Goal: Contribute content: Contribute content

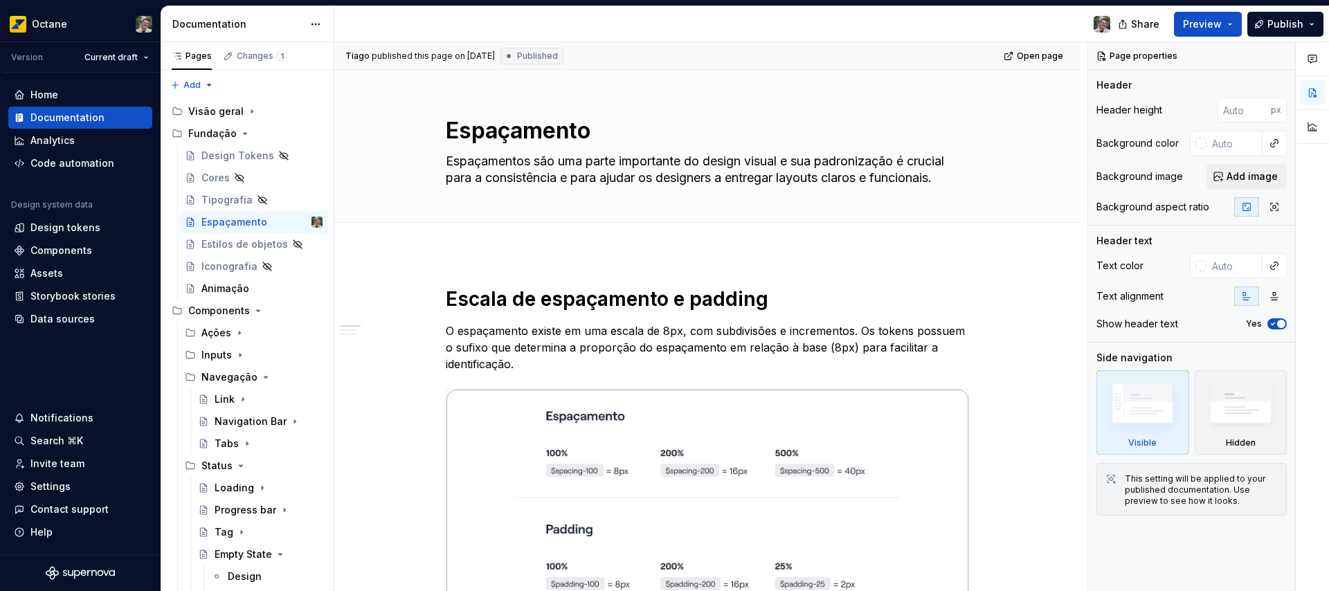
scroll to position [6, 0]
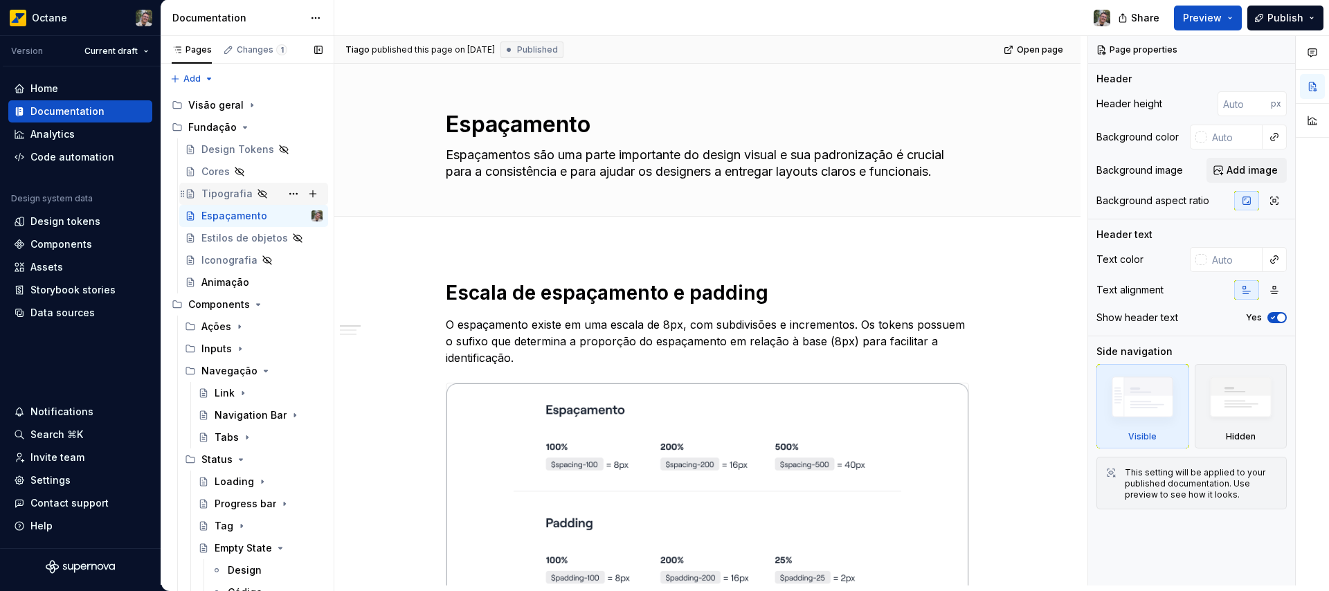
click at [218, 194] on div "Tipografia" at bounding box center [226, 194] width 51 height 14
type textarea "*"
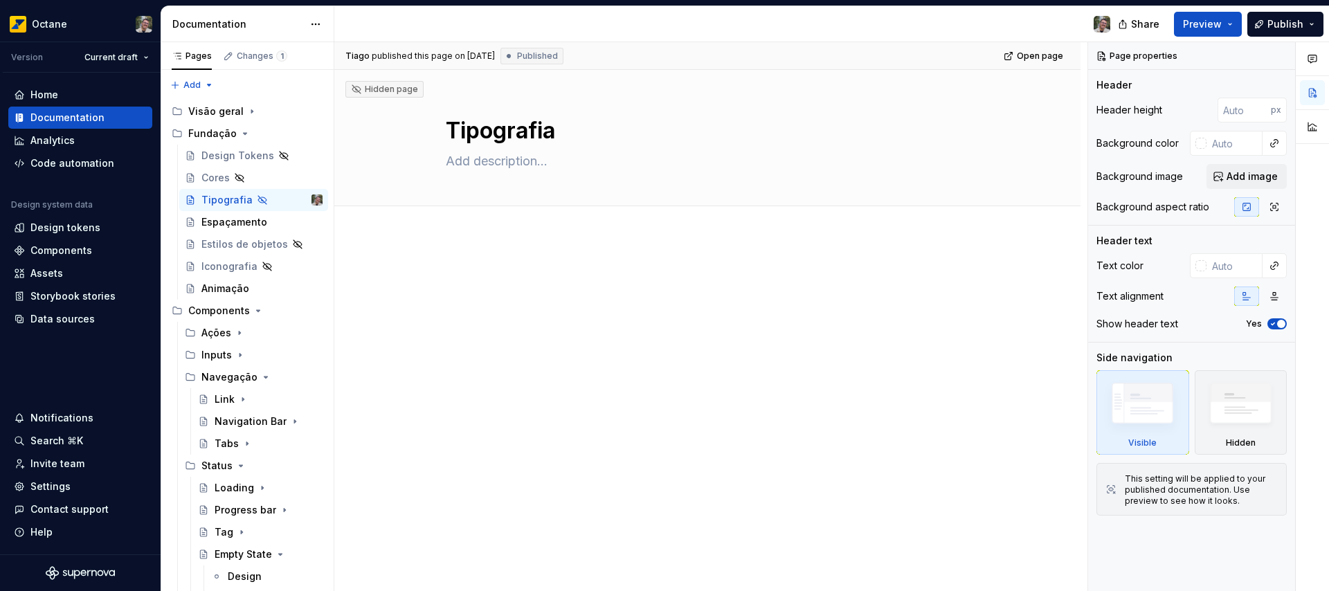
click at [598, 255] on div at bounding box center [707, 377] width 746 height 280
click at [530, 168] on textarea at bounding box center [704, 161] width 523 height 22
paste textarea "A tipografia é uma parte importante de um sistema de design que garante consist…"
type textarea "*"
type textarea "A tipografia é uma parte importante de um sistema de design que garante consist…"
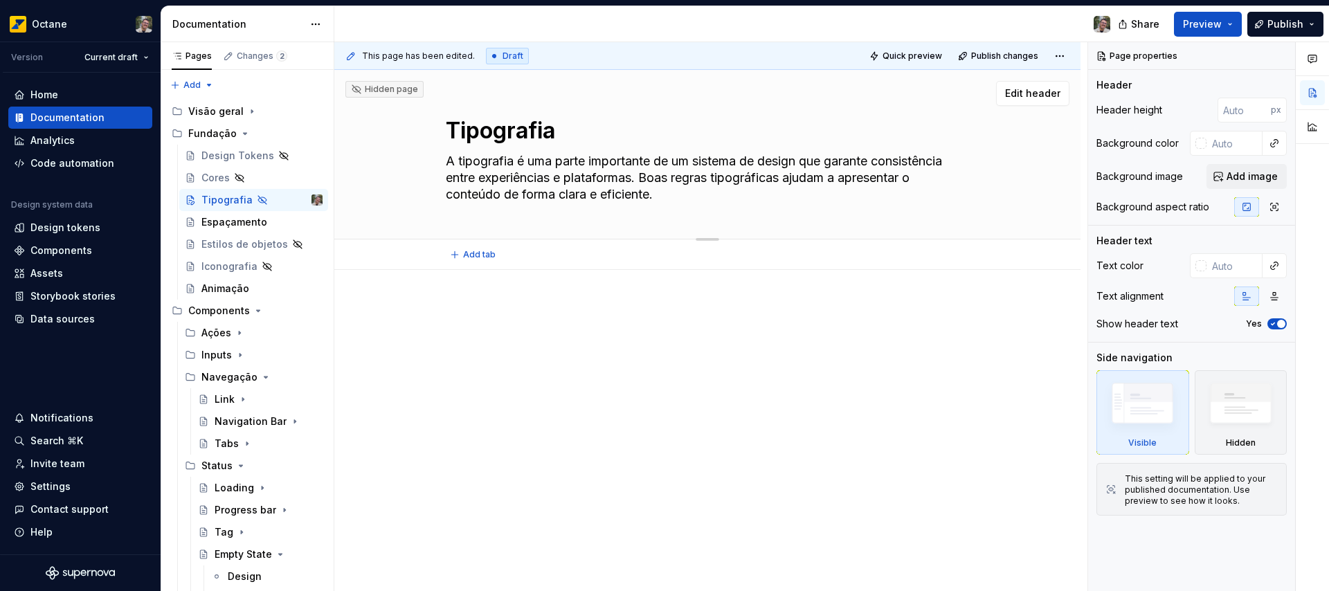
click at [713, 156] on textarea "A tipografia é uma parte importante de um sistema de design que garante consist…" at bounding box center [704, 177] width 523 height 55
drag, startPoint x: 713, startPoint y: 156, endPoint x: 773, endPoint y: 157, distance: 60.2
click at [773, 157] on textarea "A tipografia é uma parte importante de um sistema de design que garante consist…" at bounding box center [704, 177] width 523 height 55
type textarea "*"
type textarea "A tipografia é uma parte importante de um d que garante consistência entre expe…"
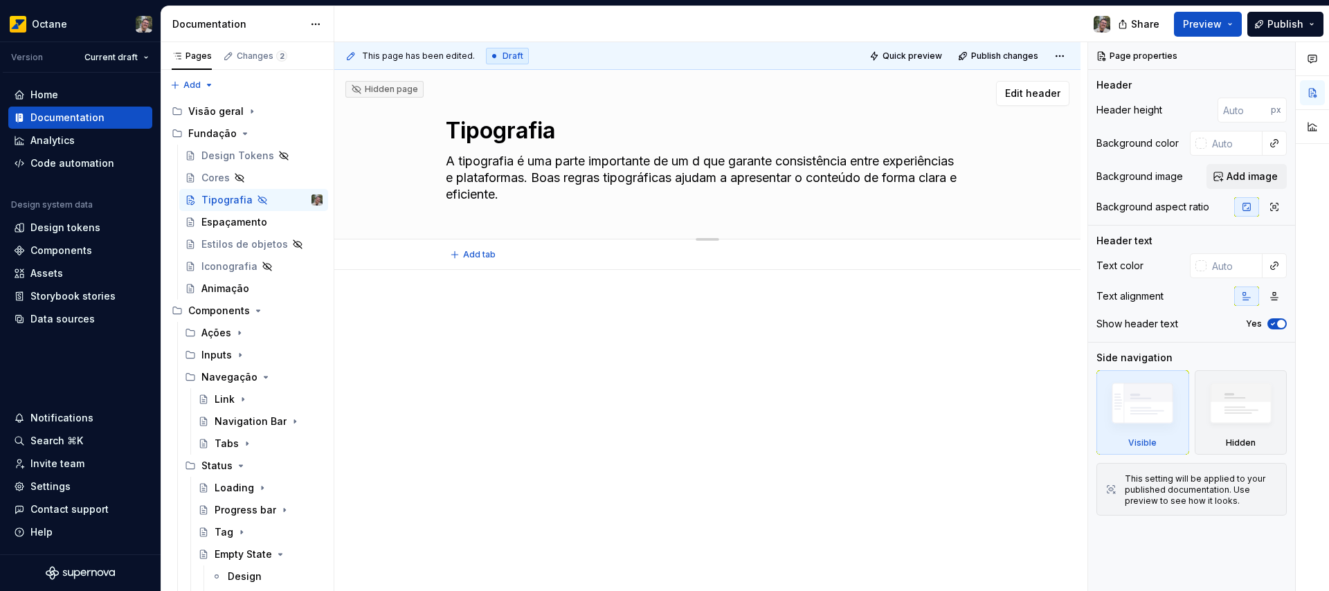
type textarea "*"
type textarea "A tipografia é uma parte importante de um de que garante consistência entre exp…"
type textarea "*"
type textarea "A tipografia é uma parte importante de um des que garante consistência entre ex…"
type textarea "*"
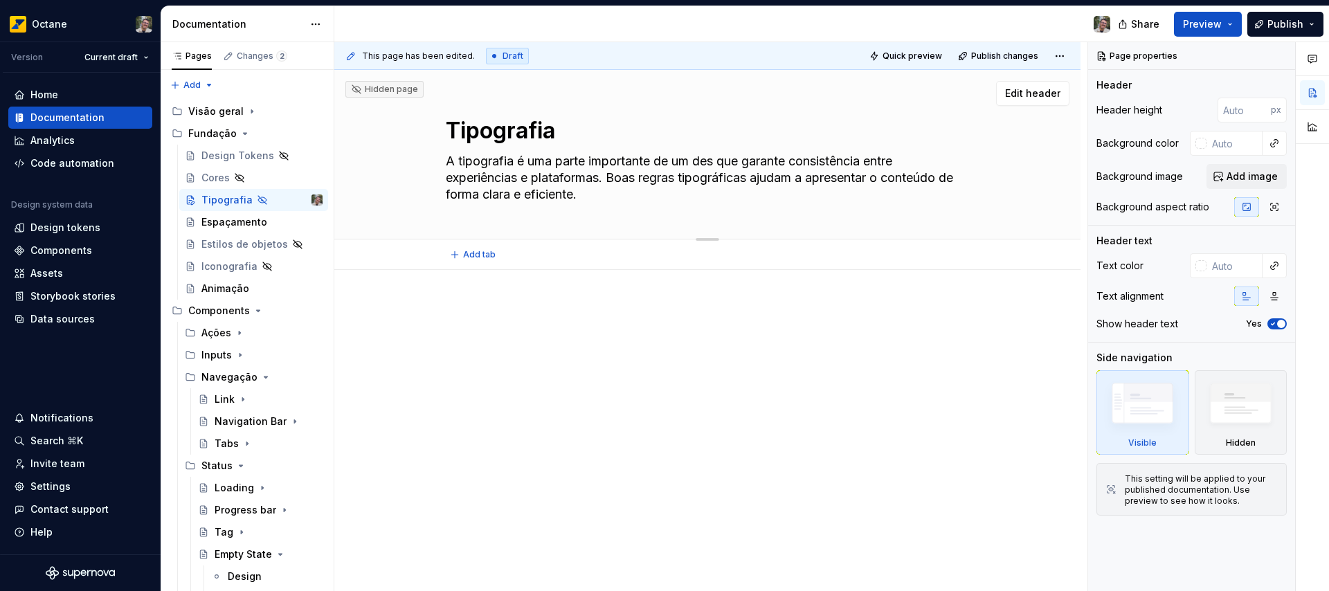
type textarea "A tipografia é uma parte importante de um desi que garante consistência entre e…"
type textarea "*"
type textarea "A tipografia é uma parte importante de um desig que garante consistência entre …"
type textarea "*"
type textarea "A tipografia é uma parte importante de um design que garante consistência entre…"
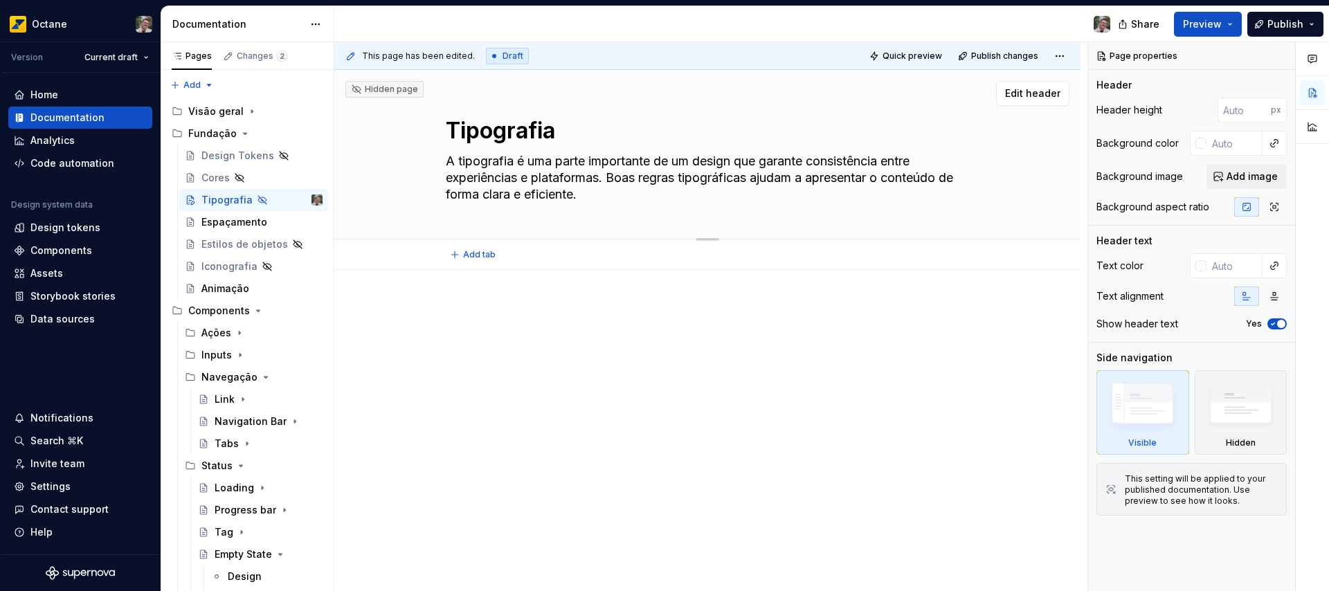
drag, startPoint x: 764, startPoint y: 162, endPoint x: 514, endPoint y: 167, distance: 250.6
click at [514, 167] on textarea "A tipografia é uma parte importante de um design que garante consistência entre…" at bounding box center [704, 177] width 523 height 55
type textarea "*"
type textarea "A tipografia garante consistência entre experiências e plataformas. Boas regras…"
drag, startPoint x: 455, startPoint y: 159, endPoint x: 446, endPoint y: 161, distance: 8.6
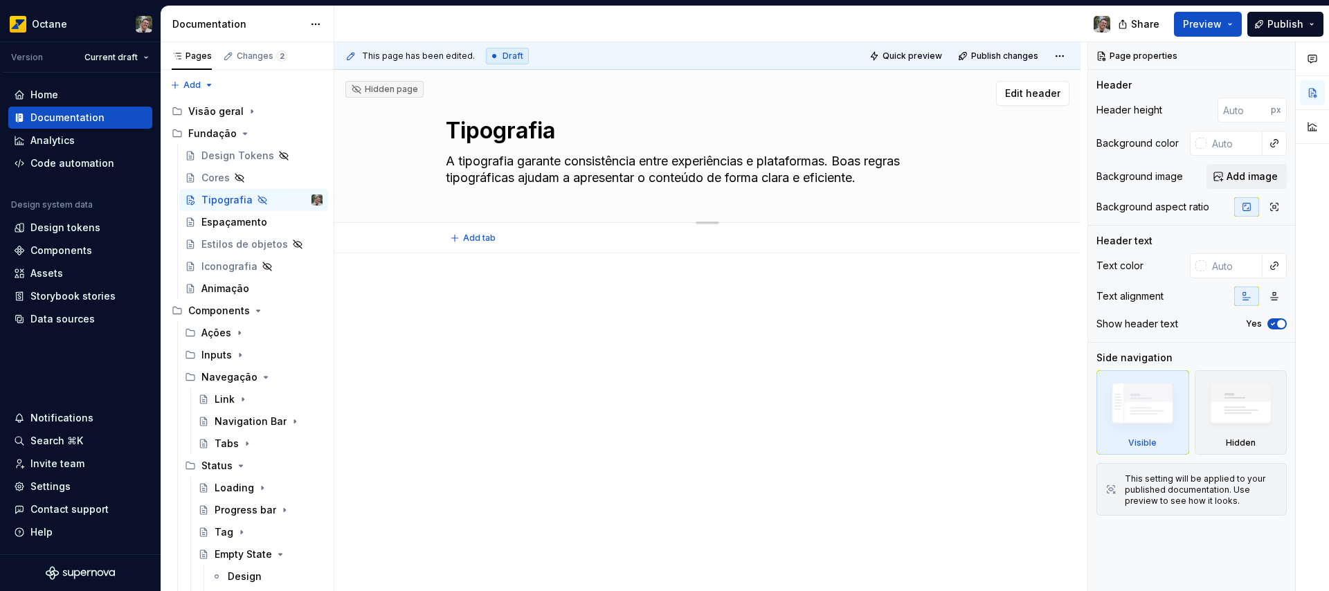
click at [446, 161] on textarea "A tipografia garante consistência entre experiências e plataformas. Boas regras…" at bounding box center [704, 169] width 523 height 39
type textarea "*"
type textarea "O tipografia garante consistência entre experiências e plataformas. Boas regras…"
type textarea "*"
type textarea "O tipografia garante consistência entre experiências e plataformas. Boas regras…"
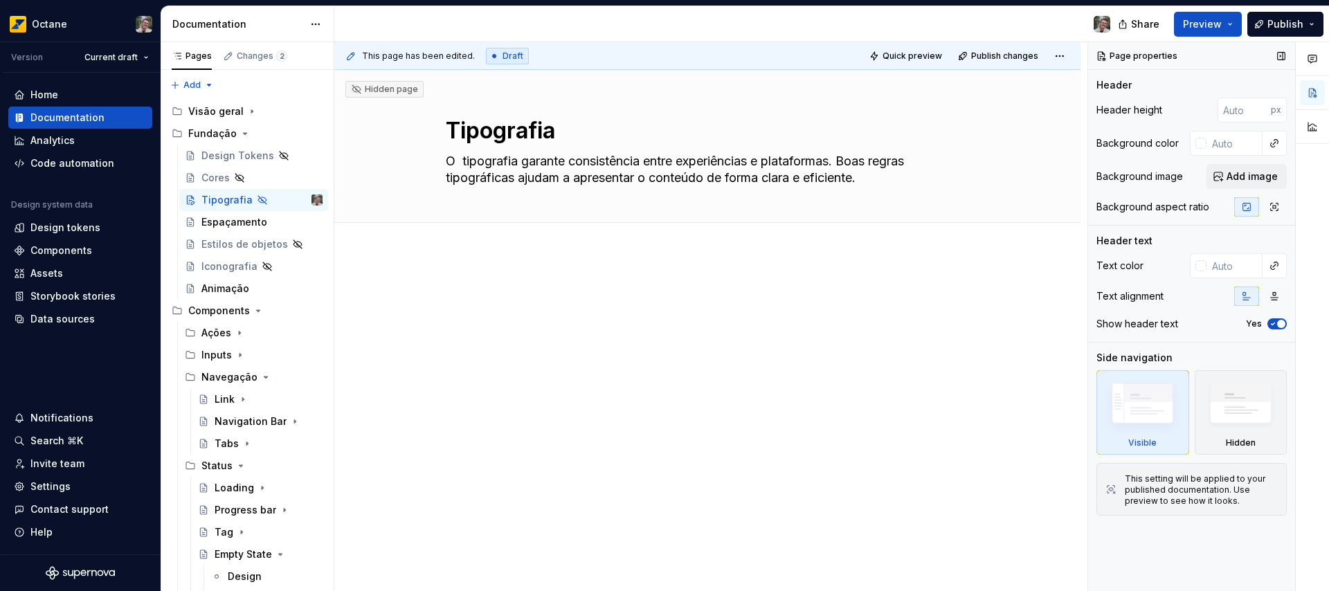
type textarea "*"
type textarea "O u tipografia garante consistência entre experiências e plataformas. Boas regr…"
type textarea "*"
type textarea "O us tipografia garante consistência entre experiências e plataformas. Boas reg…"
type textarea "*"
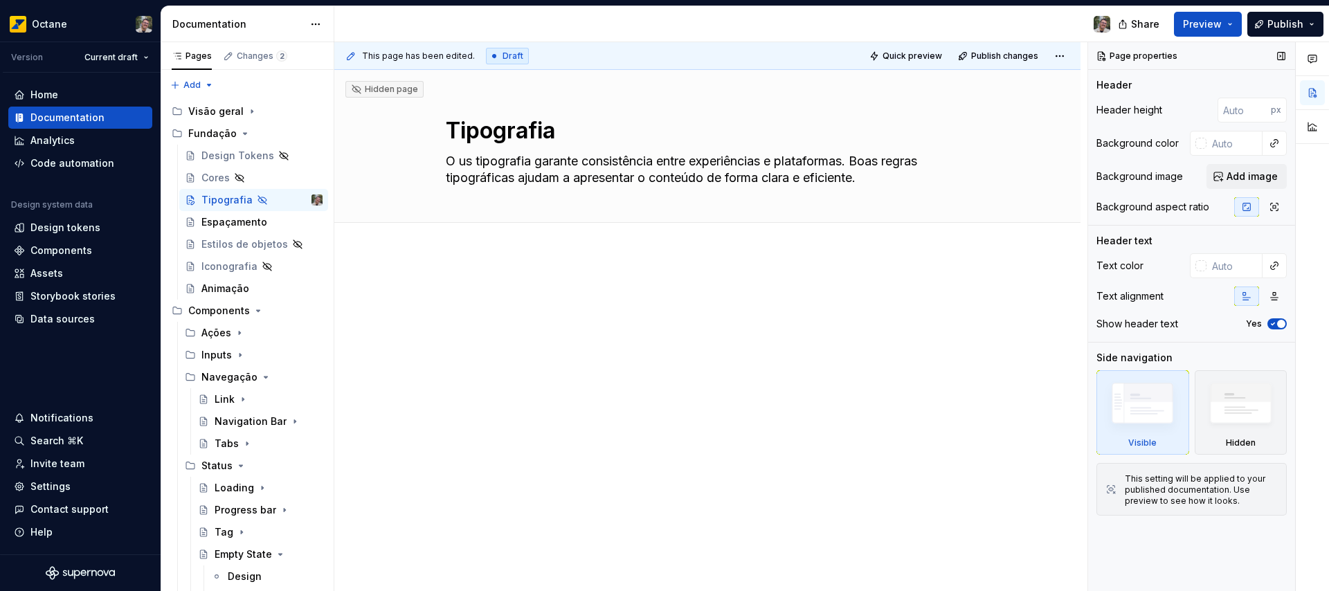
type textarea "O uso tipografia garante consistência entre experiências e plataformas. Boas re…"
type textarea "*"
type textarea "O uso tipografia garante consistência entre experiências e plataformas. Boas re…"
type textarea "*"
type textarea "O uso c tipografia garante consistência entre experiências e plataformas. Boas …"
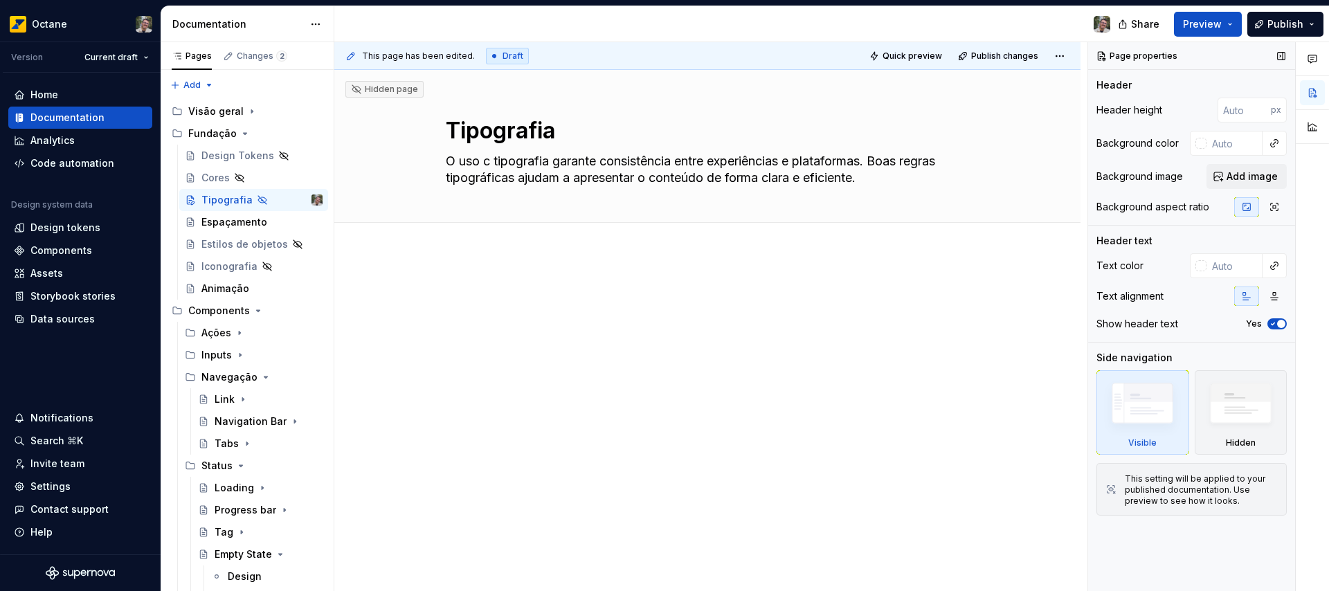
type textarea "*"
type textarea "O uso co tipografia garante consistência entre experiências e plataformas. Boas…"
type textarea "*"
type textarea "O uso cor tipografia garante consistência entre experiências e plataformas. Boa…"
type textarea "*"
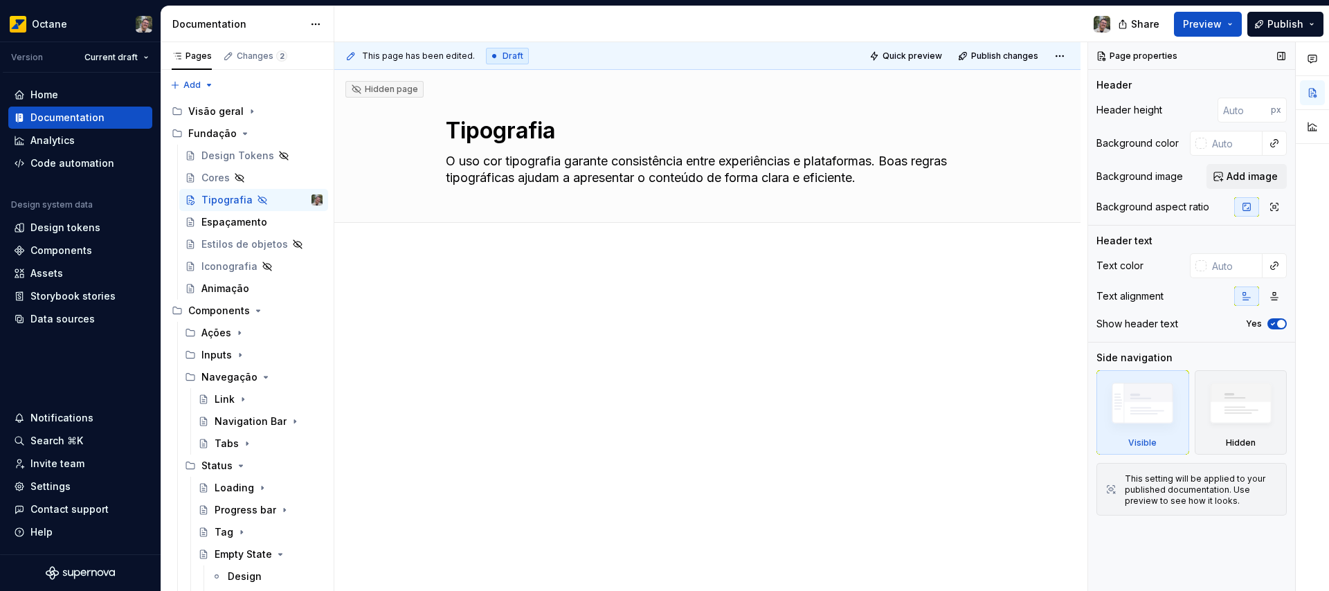
type textarea "O uso corr tipografia garante consistência entre experiências e plataformas. Bo…"
type textarea "*"
type textarea "O uso corre tipografia garante consistência entre experiências e plataformas. B…"
type textarea "*"
type textarea "O uso corret tipografia garante consistência entre experiências e plataformas. …"
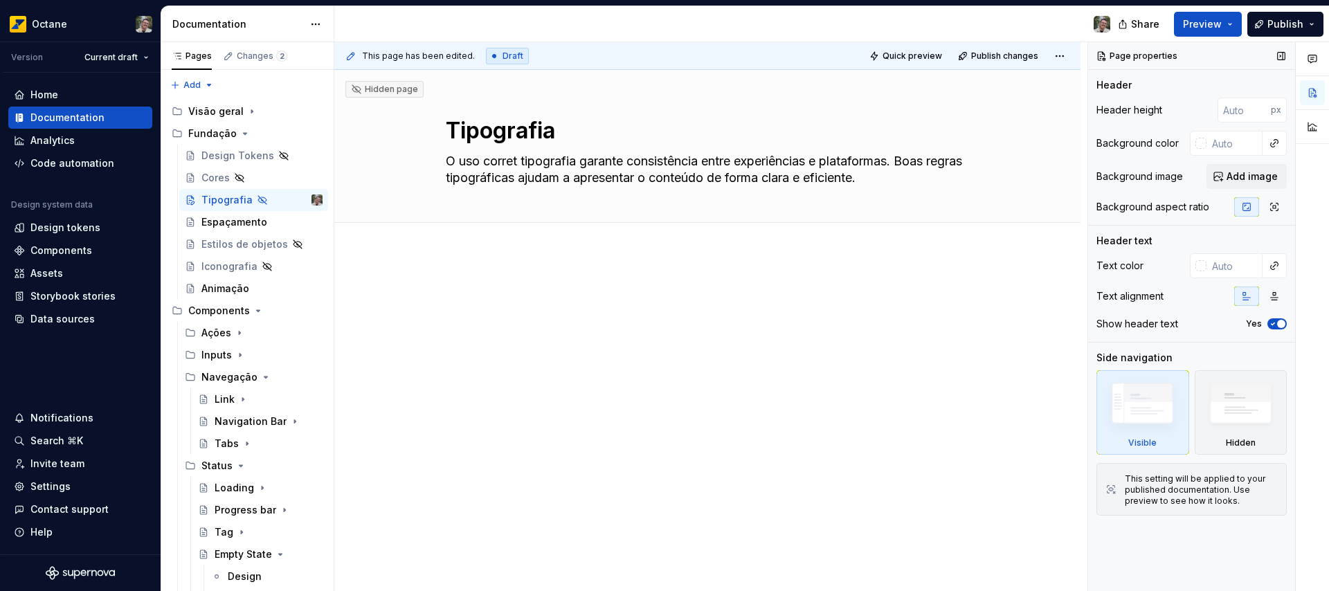
type textarea "*"
type textarea "O uso correto tipografia garante consistência entre experiências e plataformas.…"
type textarea "*"
type textarea "O uso correto tipografia garante consistência entre experiências e plataformas.…"
type textarea "*"
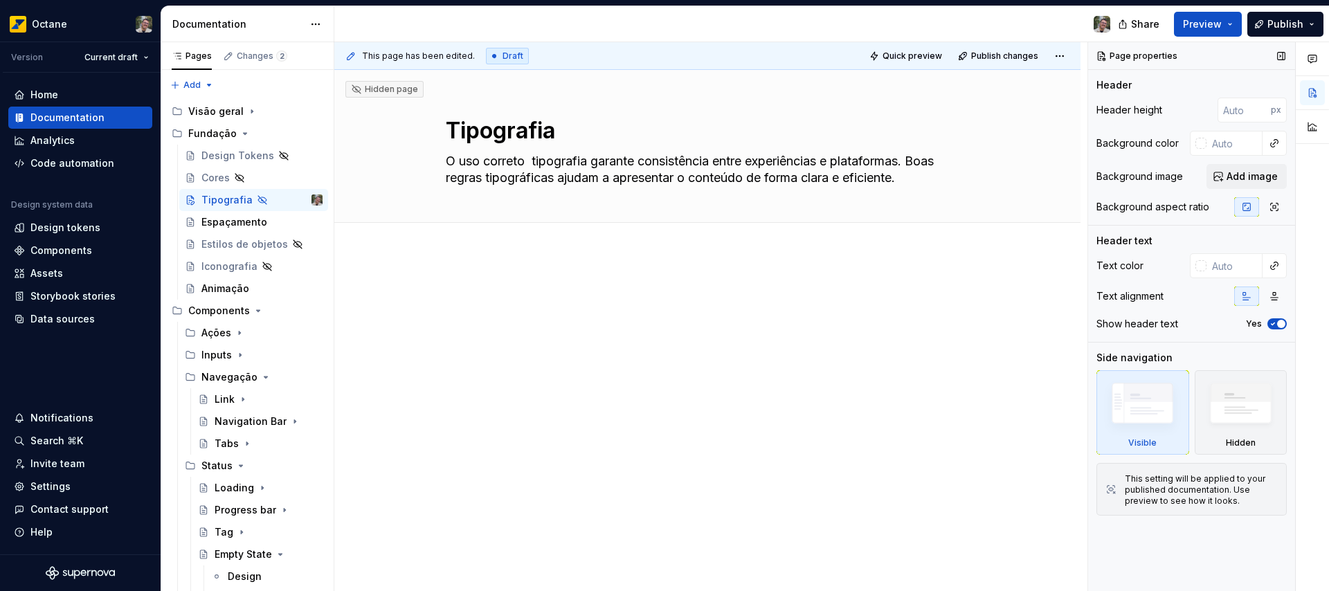
type textarea "O uso correto d tipografia garante consistência entre experiências e plataforma…"
type textarea "*"
type textarea "O uso correto da tipografia garante consistência entre experiências e plataform…"
type textarea "*"
type textarea "O uso correto da tipografia garante consistência entre experiências e plataform…"
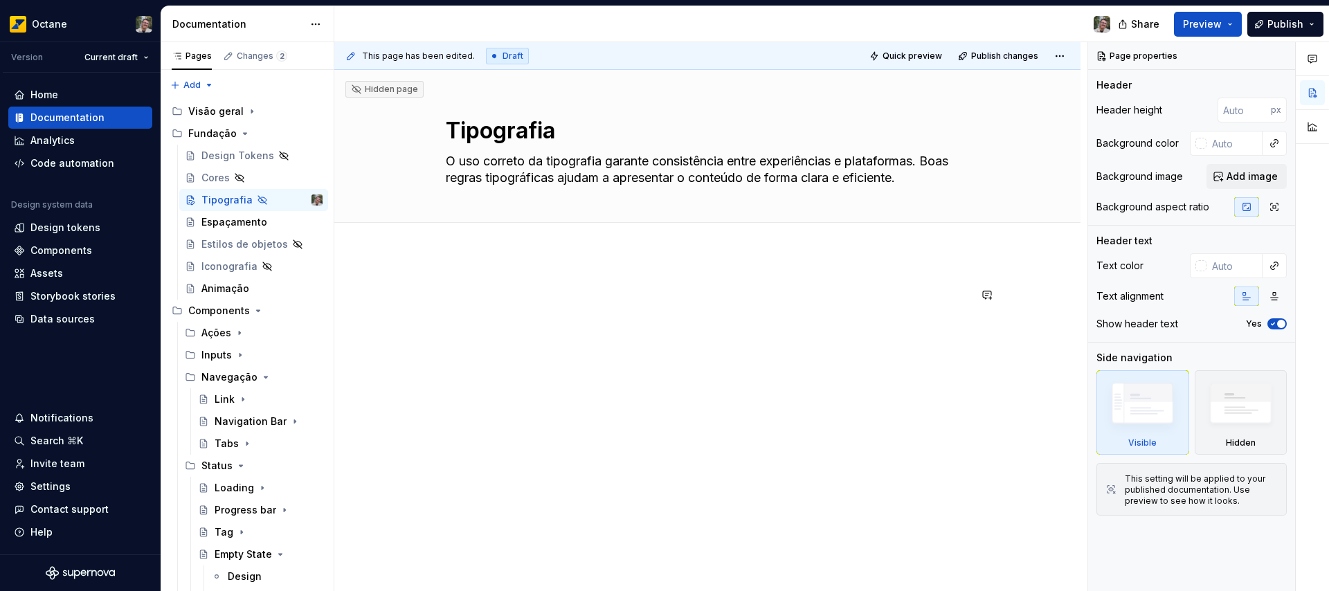
click at [562, 272] on div at bounding box center [707, 393] width 746 height 280
click at [288, 199] on button "Page tree" at bounding box center [293, 199] width 19 height 19
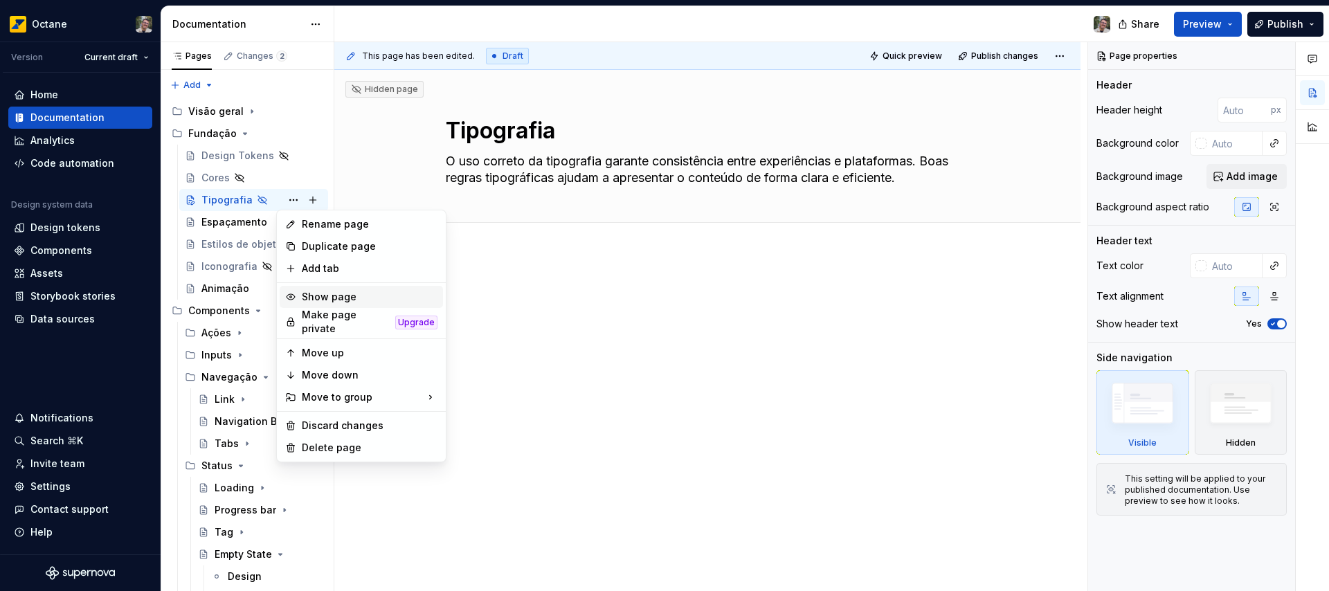
click at [330, 293] on div "Show page" at bounding box center [370, 297] width 136 height 14
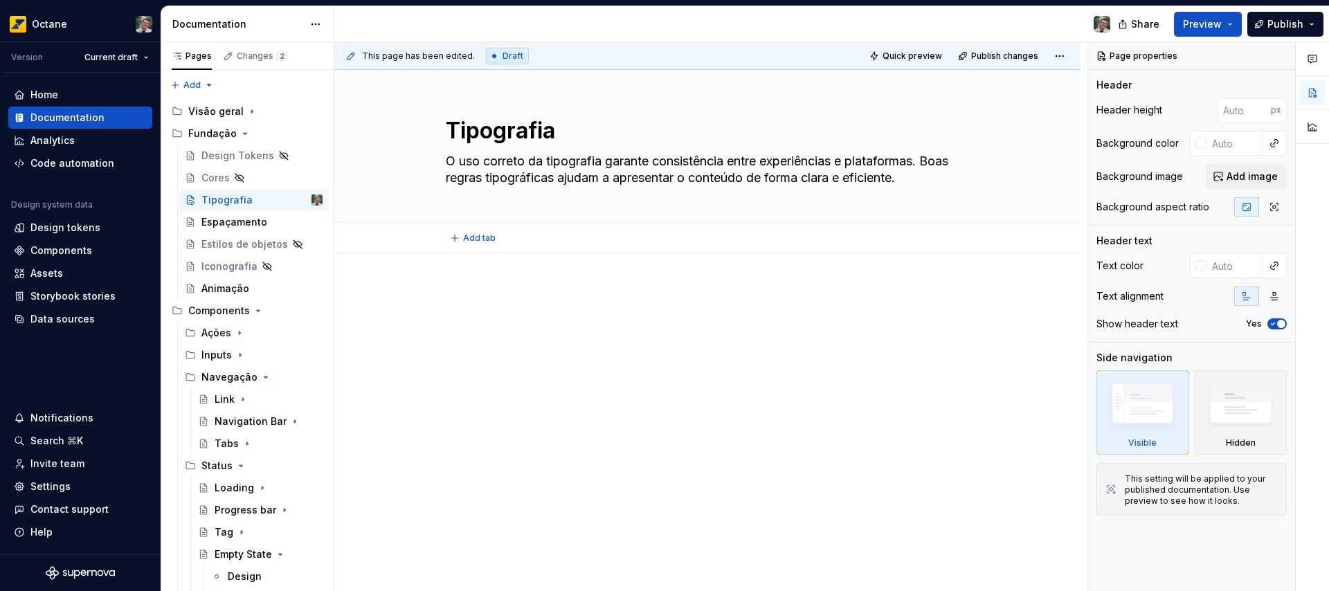
click at [479, 237] on span "Add tab" at bounding box center [479, 238] width 33 height 11
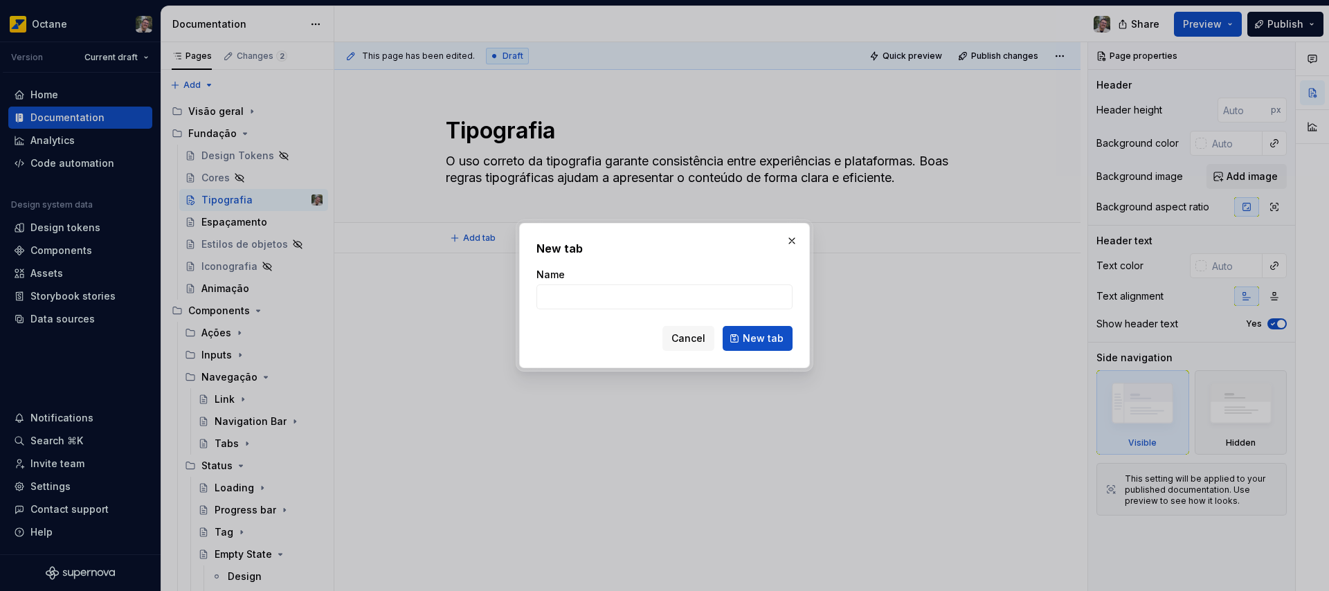
type textarea "*"
type input "Design"
type textarea "*"
type input "Design"
click at [757, 346] on button "New tab" at bounding box center [758, 338] width 70 height 25
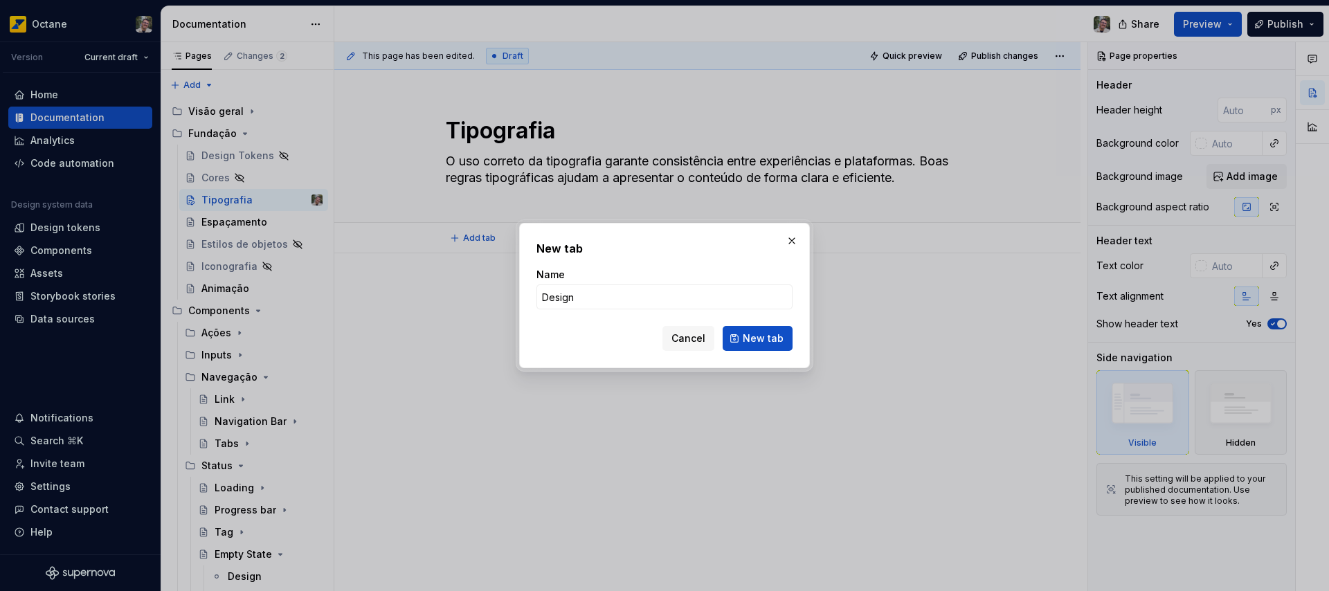
type textarea "*"
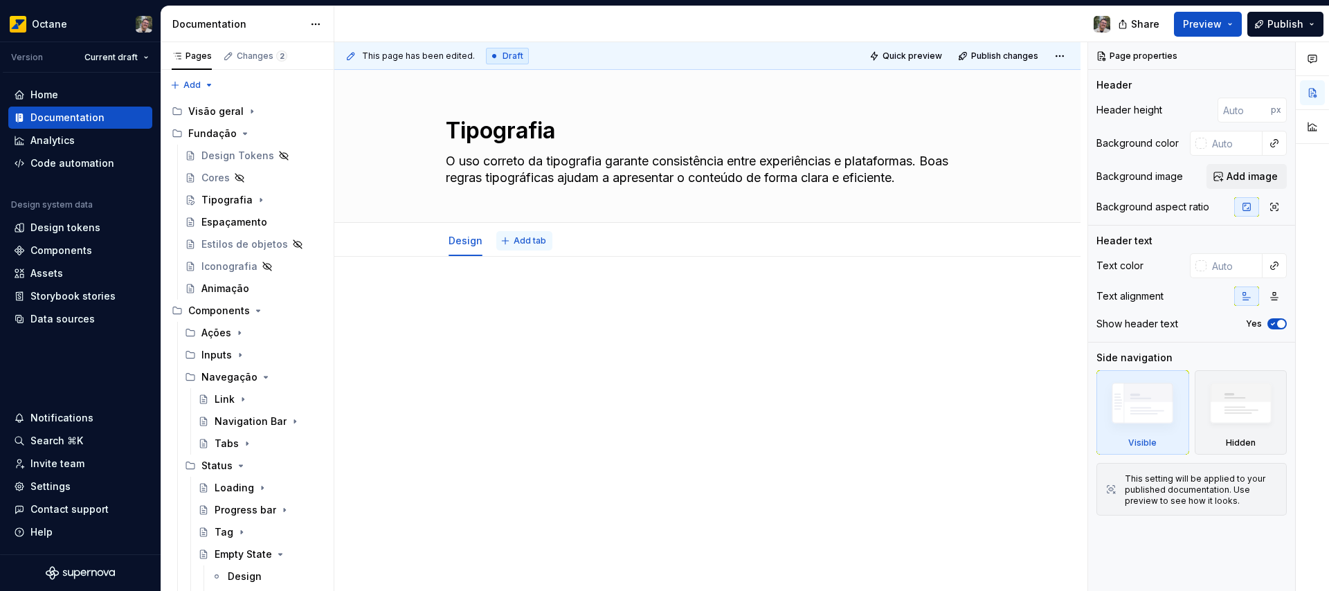
click at [515, 244] on span "Add tab" at bounding box center [530, 240] width 33 height 11
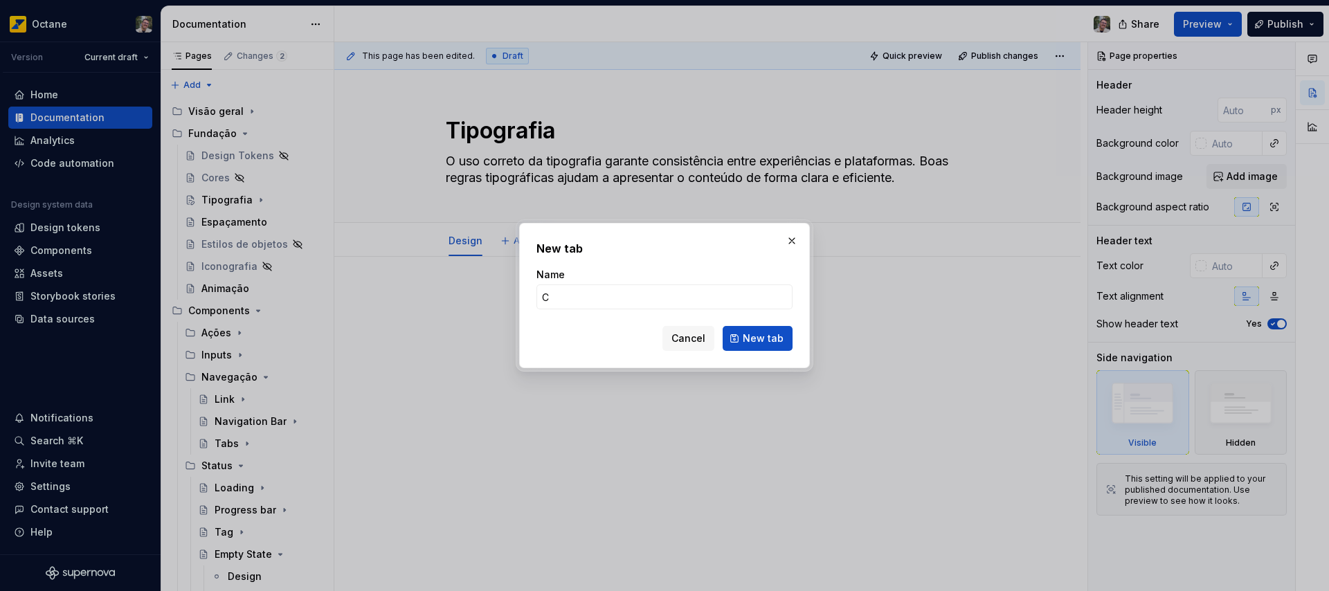
type input "C'"
type textarea "*"
type input "Código"
click button "New tab" at bounding box center [758, 338] width 70 height 25
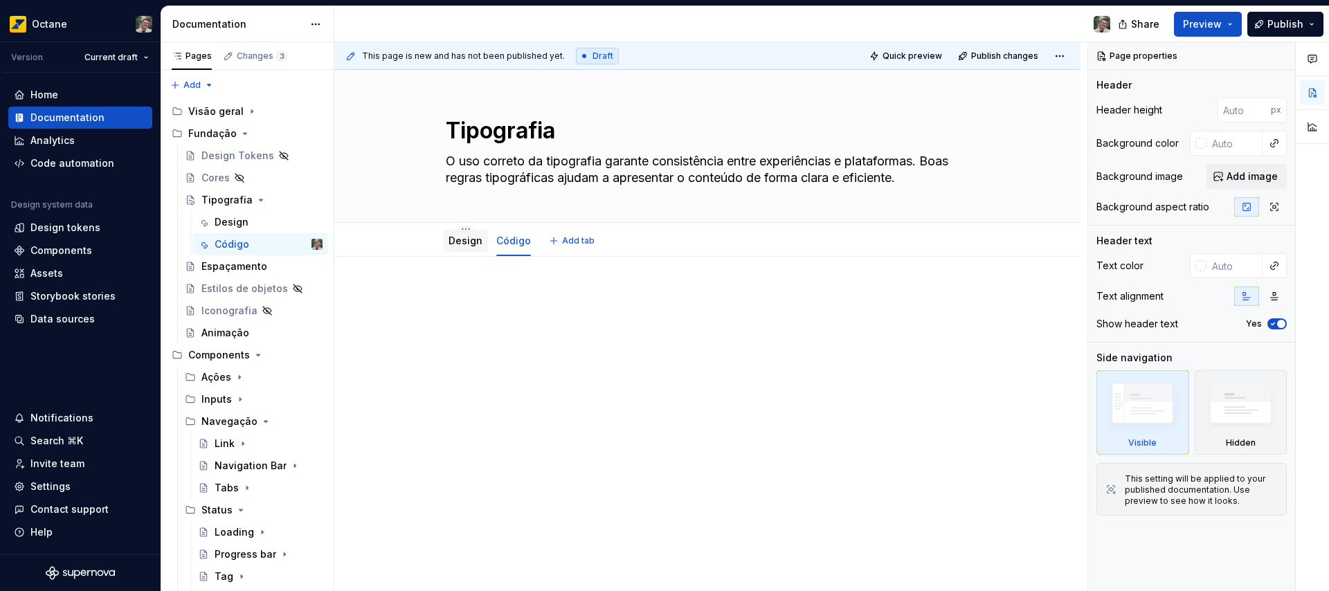
click at [469, 240] on link "Design" at bounding box center [466, 241] width 34 height 12
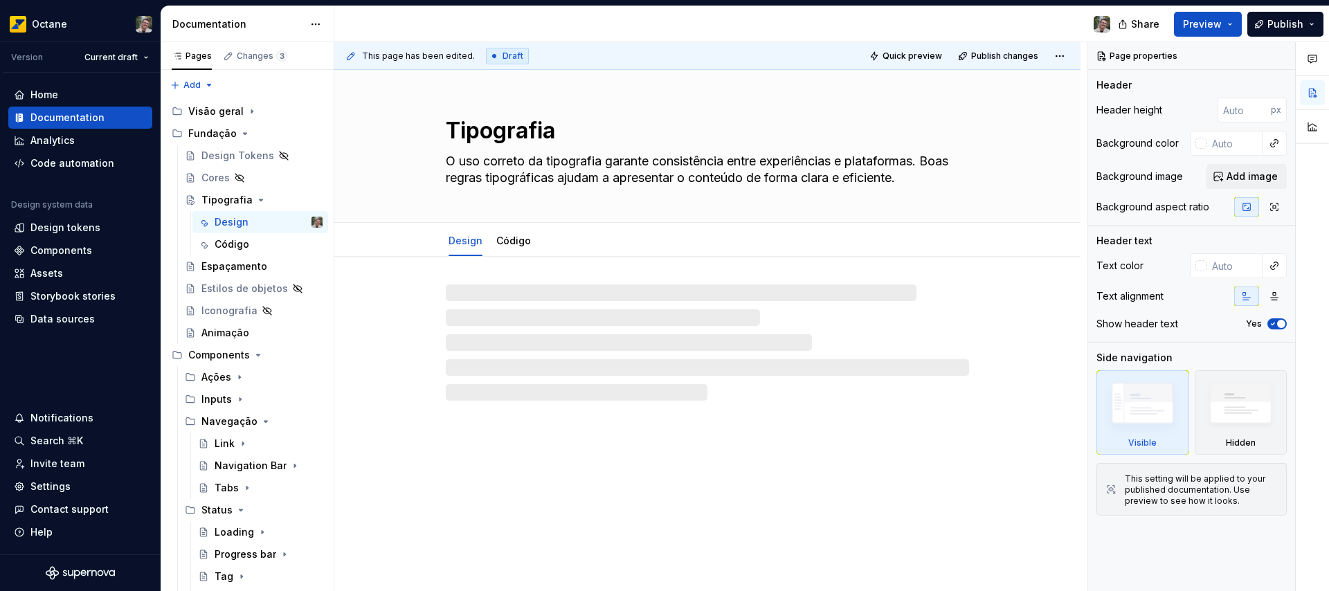
type textarea "*"
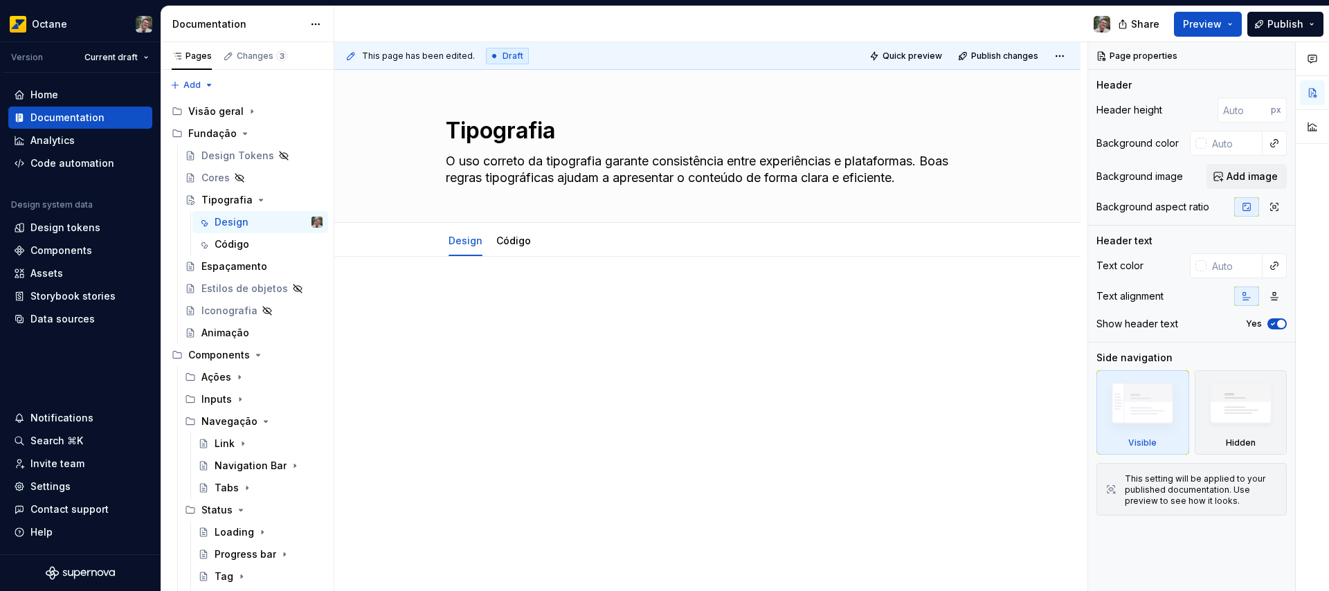
click at [489, 291] on p at bounding box center [707, 298] width 523 height 17
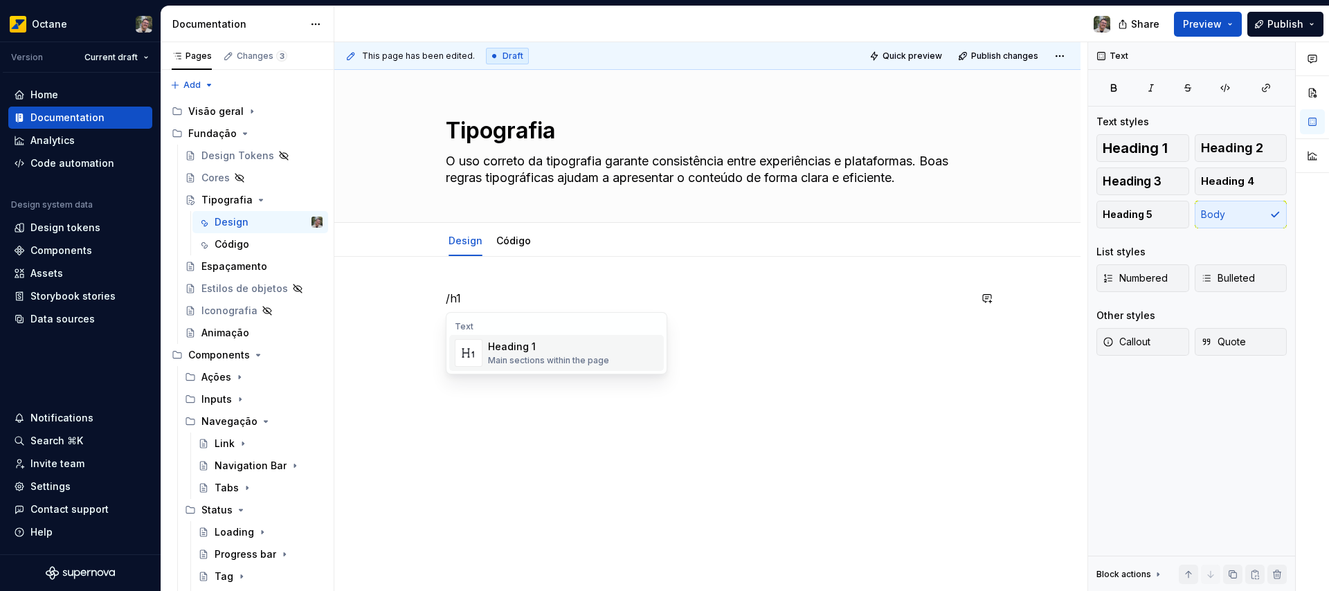
click at [539, 350] on div "Heading 1" at bounding box center [548, 347] width 121 height 14
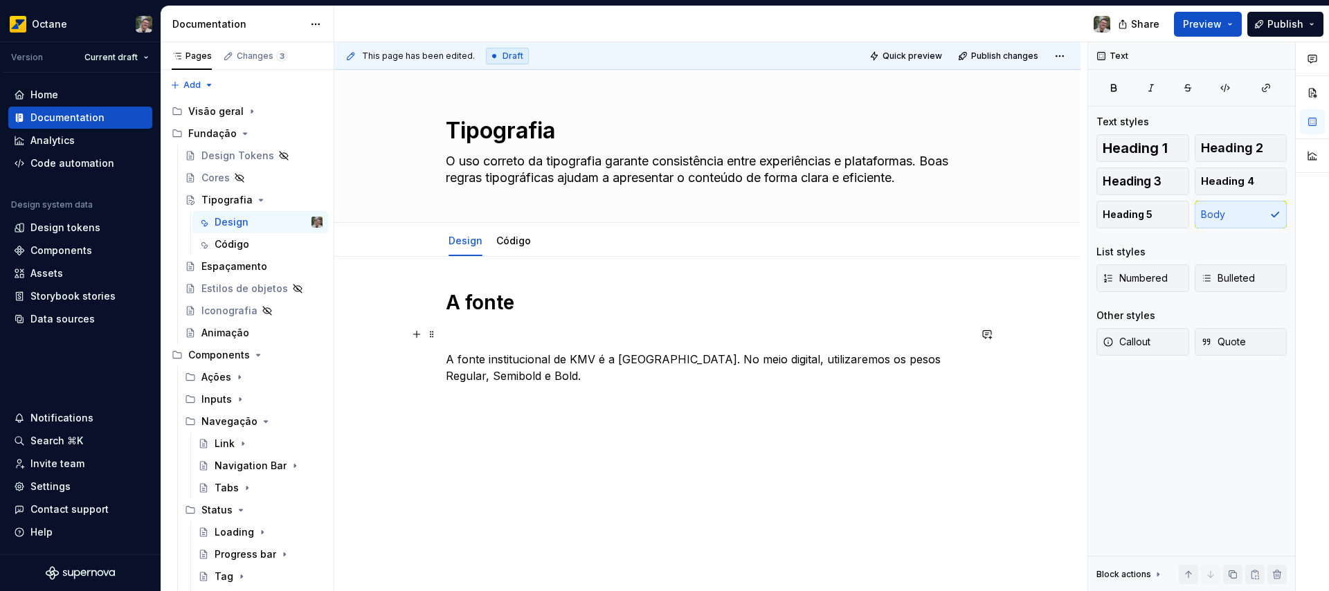
click at [508, 336] on p at bounding box center [707, 334] width 523 height 17
click at [509, 332] on p "/img" at bounding box center [707, 334] width 523 height 17
drag, startPoint x: 491, startPoint y: 330, endPoint x: 442, endPoint y: 333, distance: 49.3
click at [442, 333] on div "A fonte /img A fonte institucional de KMV é a [GEOGRAPHIC_DATA]. No meio digita…" at bounding box center [707, 417] width 746 height 321
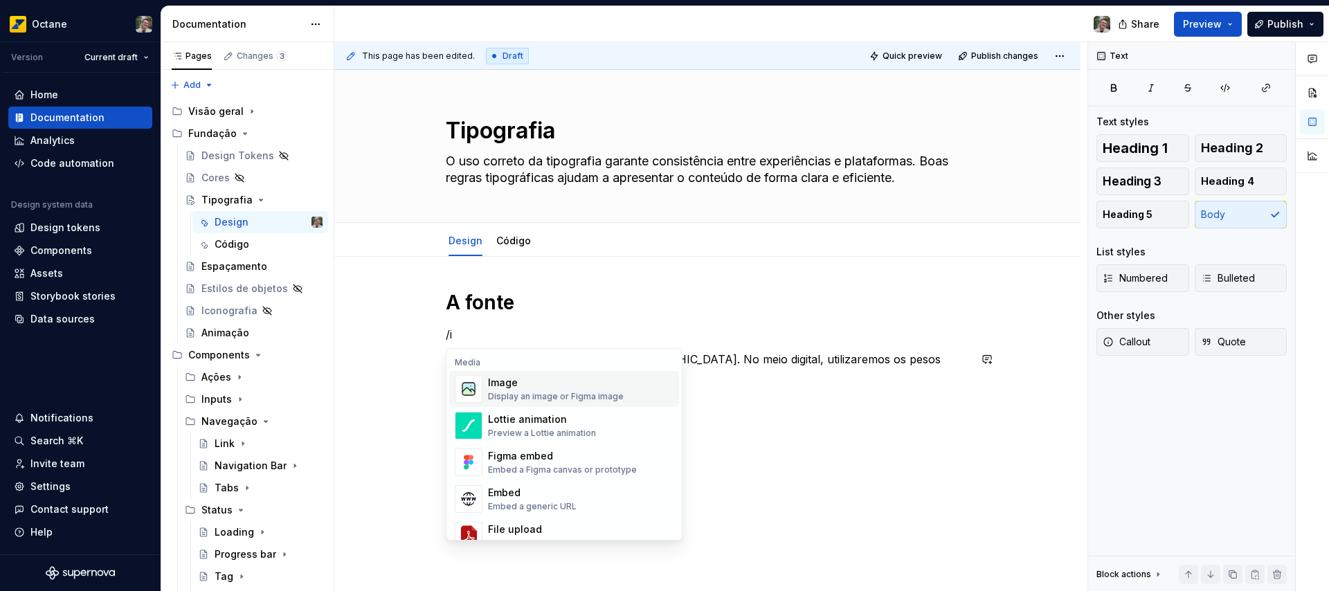
click at [586, 393] on div "Display an image or Figma image" at bounding box center [556, 396] width 136 height 11
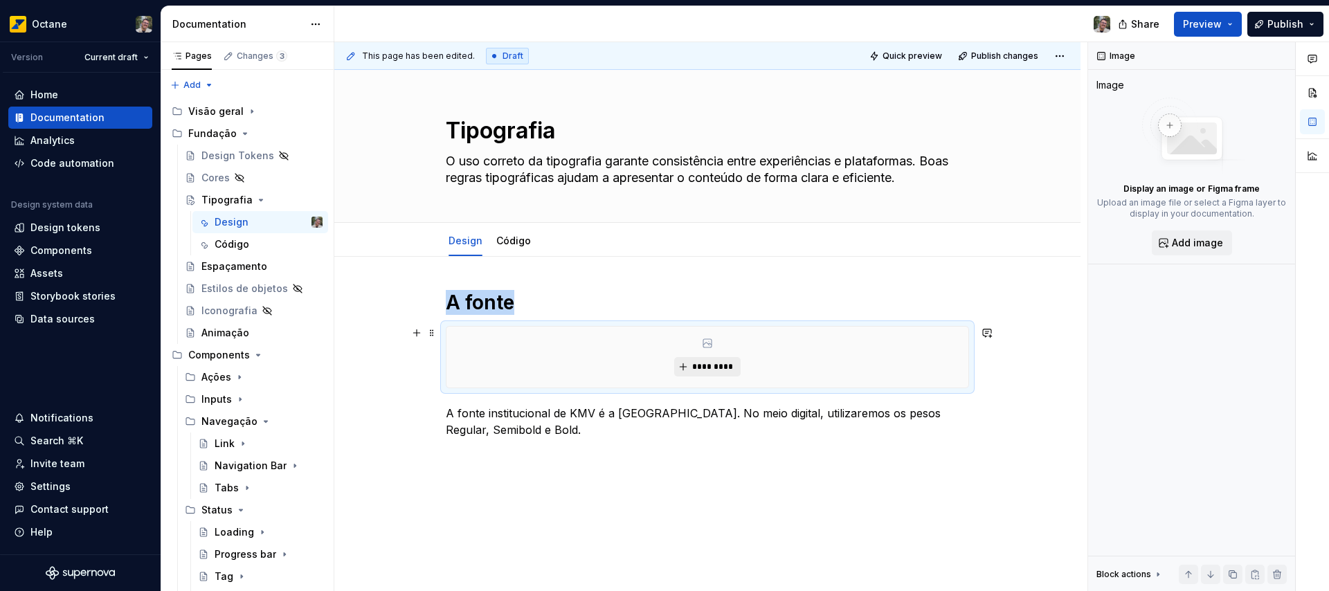
click at [715, 367] on span "*********" at bounding box center [713, 366] width 42 height 11
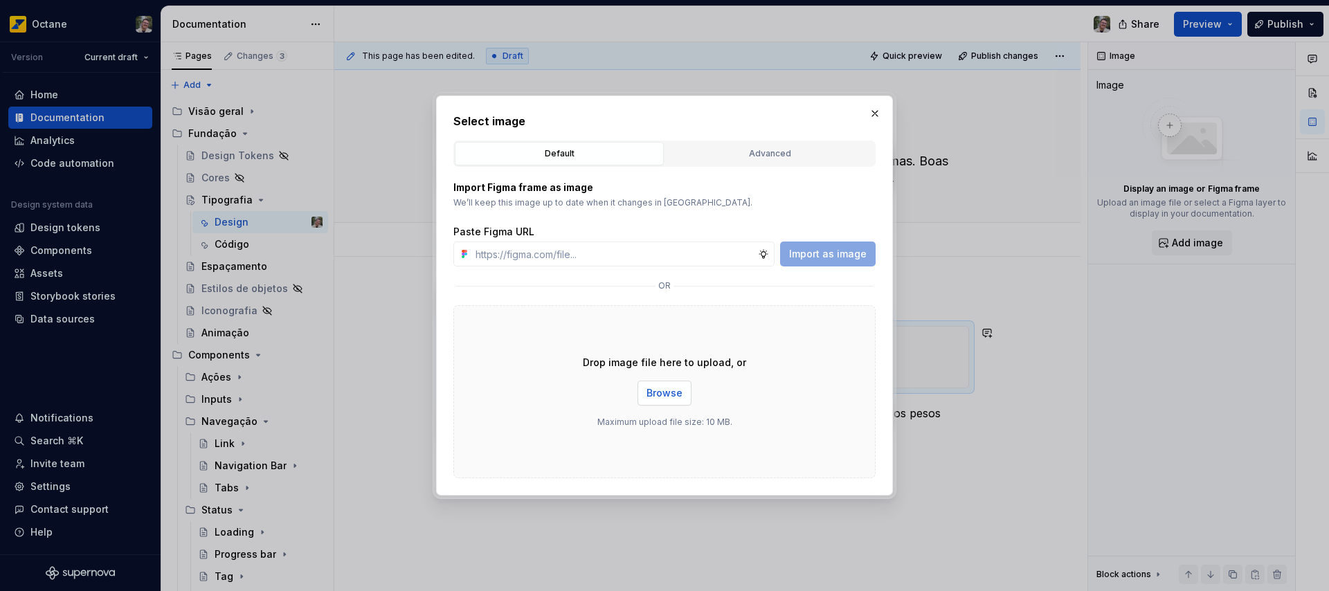
click at [689, 393] on button "Browse" at bounding box center [665, 393] width 54 height 25
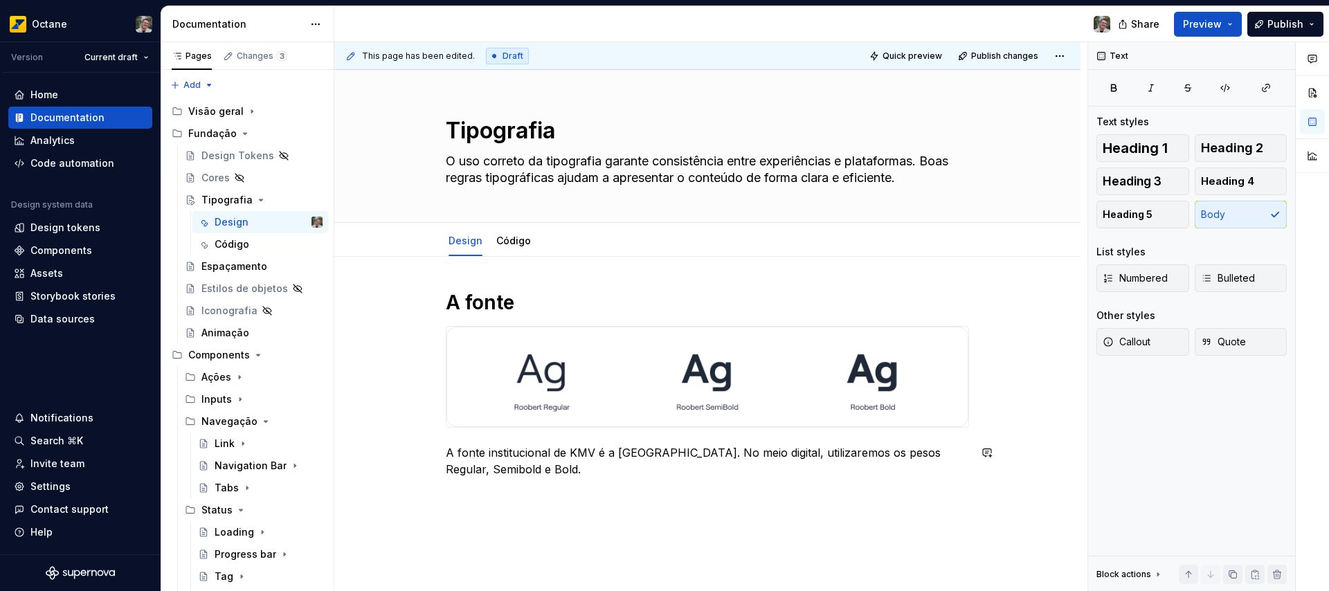
click at [592, 487] on div "A fonte A fonte institucional de KMV é a [GEOGRAPHIC_DATA]. No meio digital, ut…" at bounding box center [707, 392] width 523 height 204
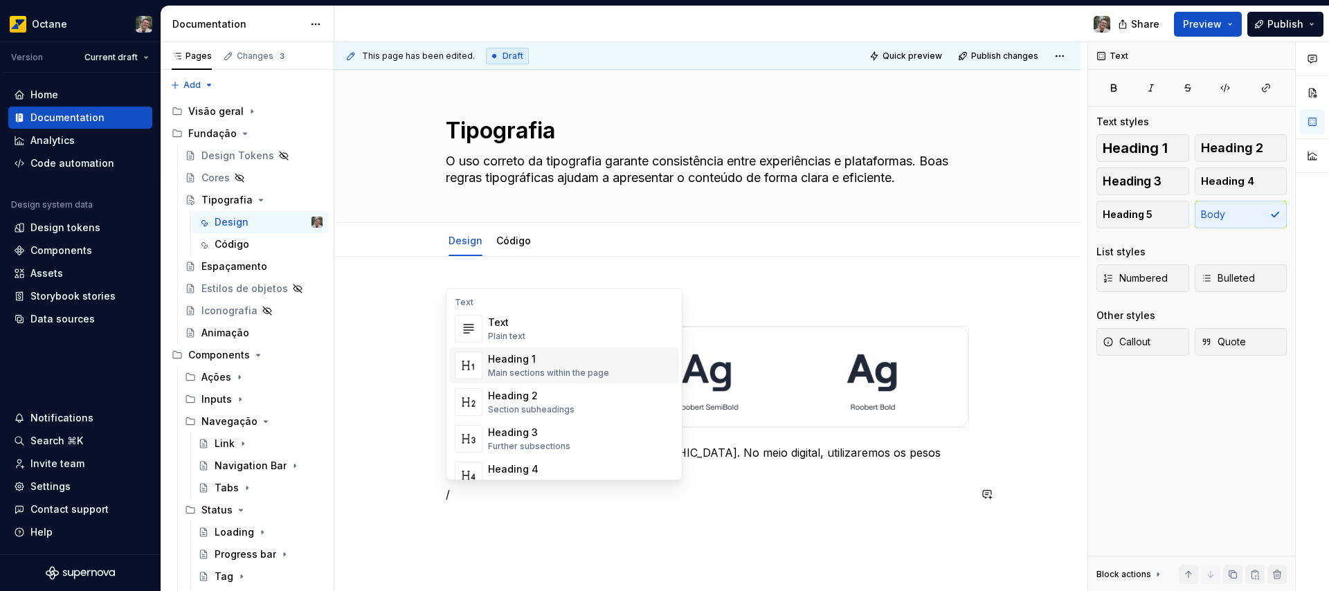
click at [574, 369] on div "Main sections within the page" at bounding box center [548, 373] width 121 height 11
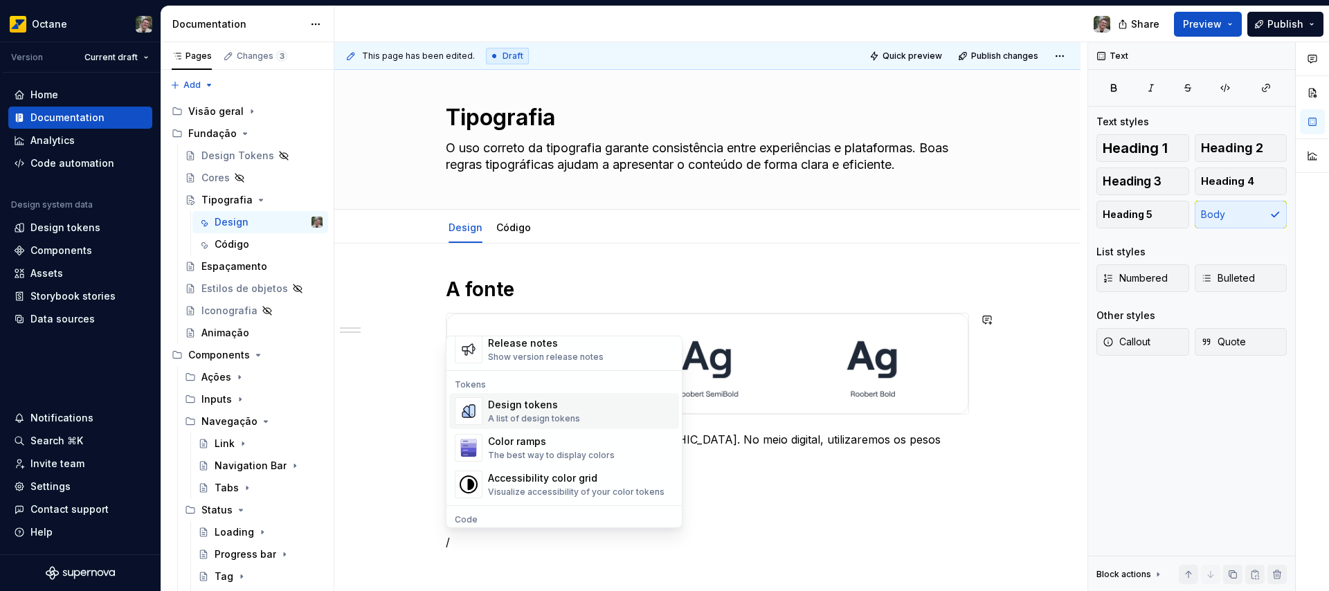
scroll to position [971, 0]
click at [543, 413] on div "A list of design tokens" at bounding box center [534, 418] width 92 height 11
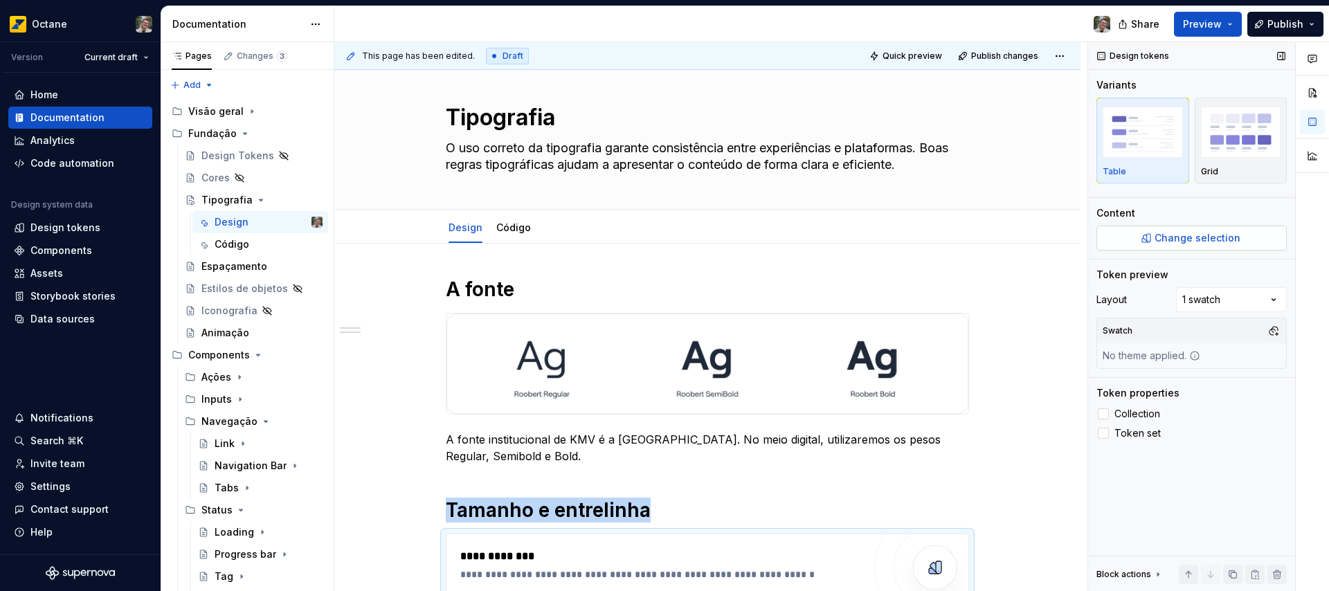
click at [1144, 242] on button "Change selection" at bounding box center [1192, 238] width 190 height 25
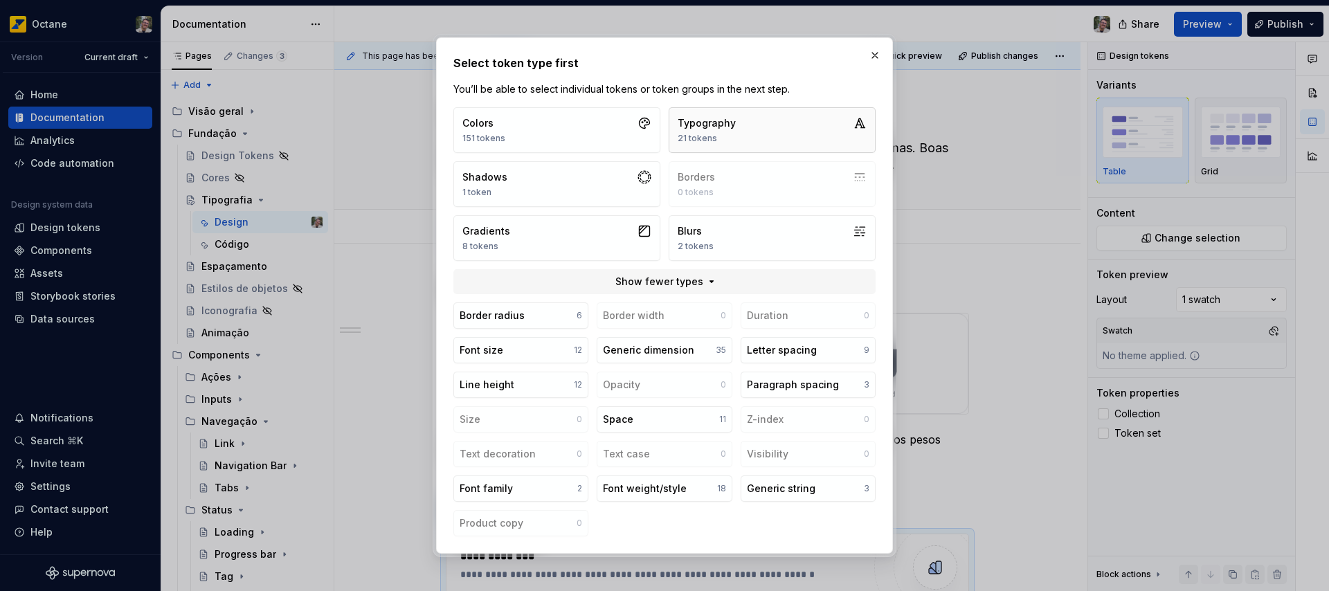
click at [733, 127] on div "Typography" at bounding box center [707, 123] width 58 height 14
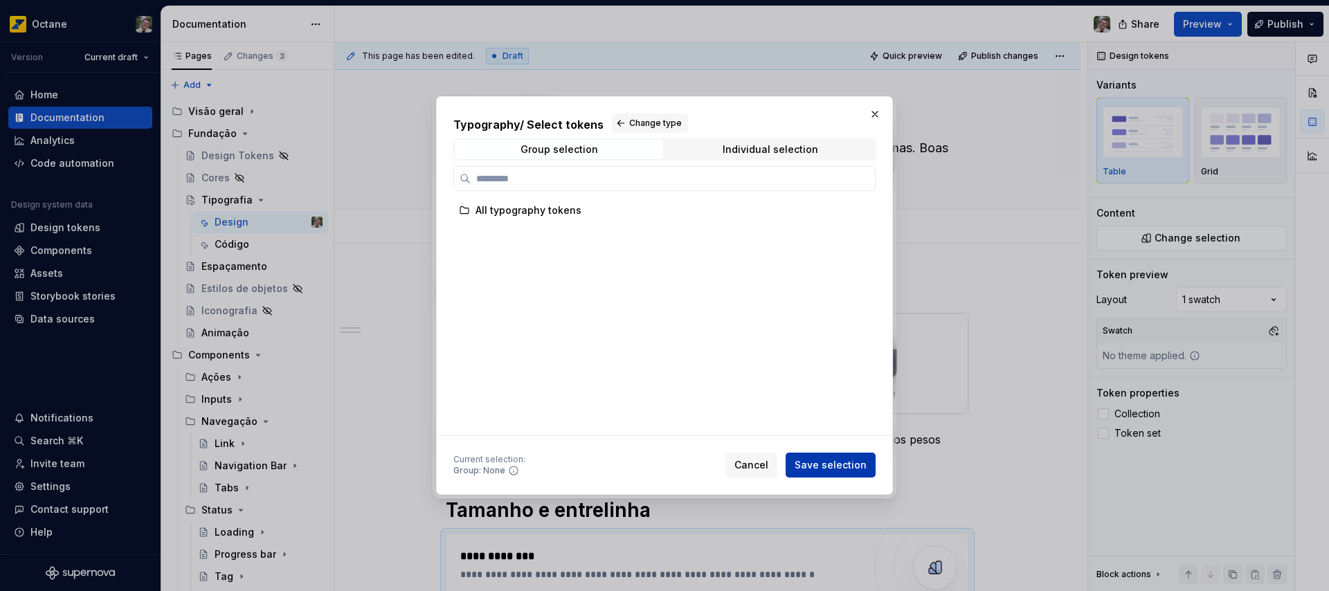
click at [811, 464] on span "Save selection" at bounding box center [831, 465] width 72 height 14
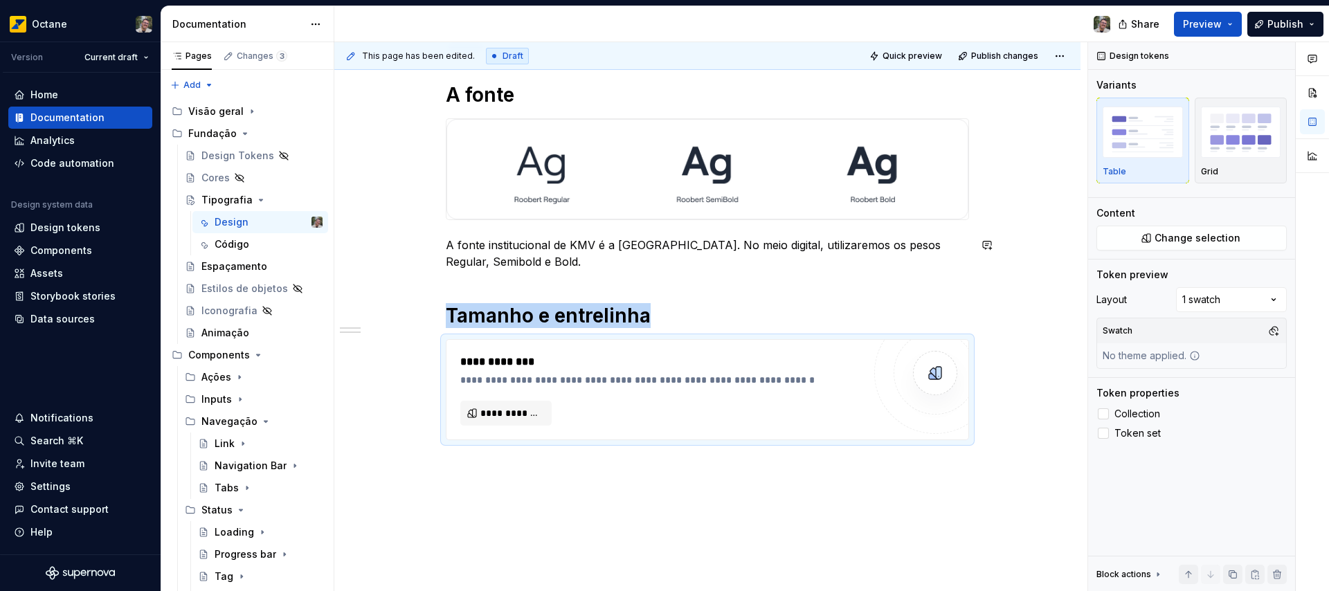
scroll to position [250, 0]
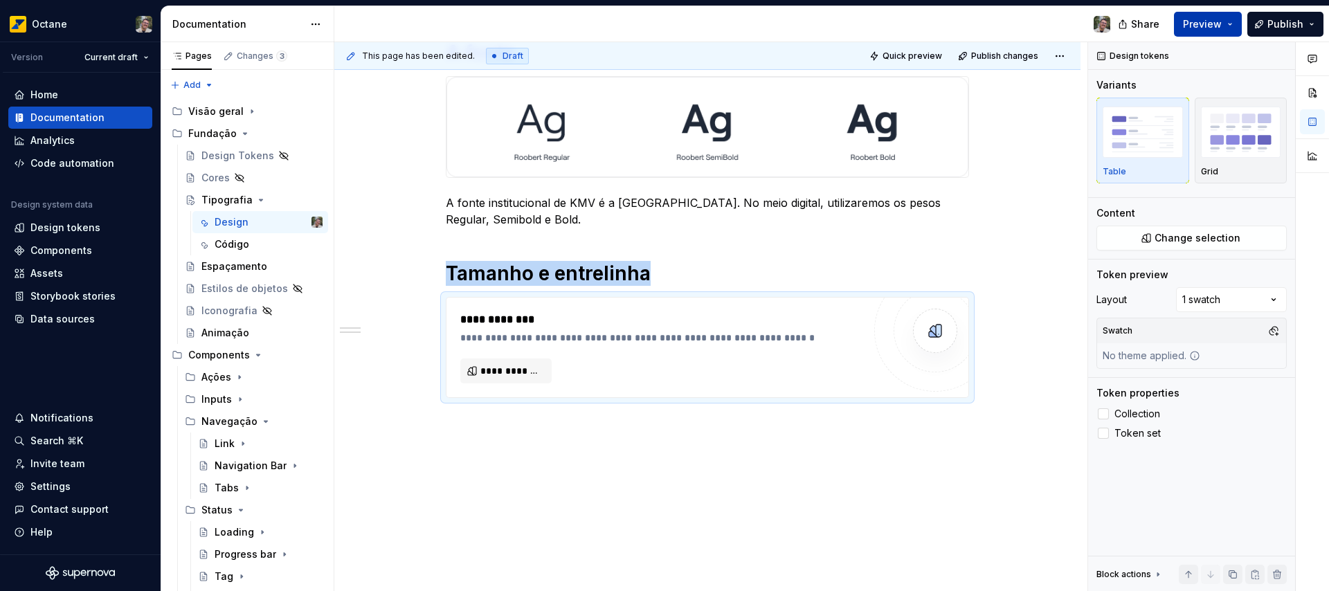
click at [1204, 28] on span "Preview" at bounding box center [1202, 24] width 39 height 14
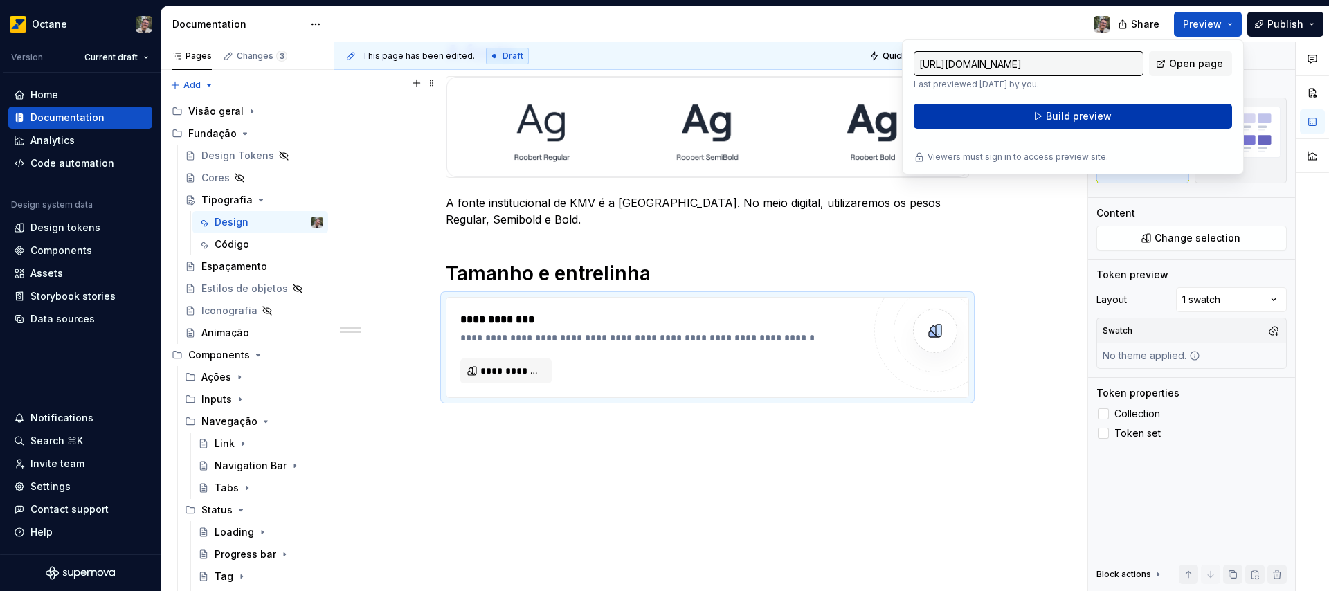
click at [1060, 120] on span "Build preview" at bounding box center [1079, 116] width 66 height 14
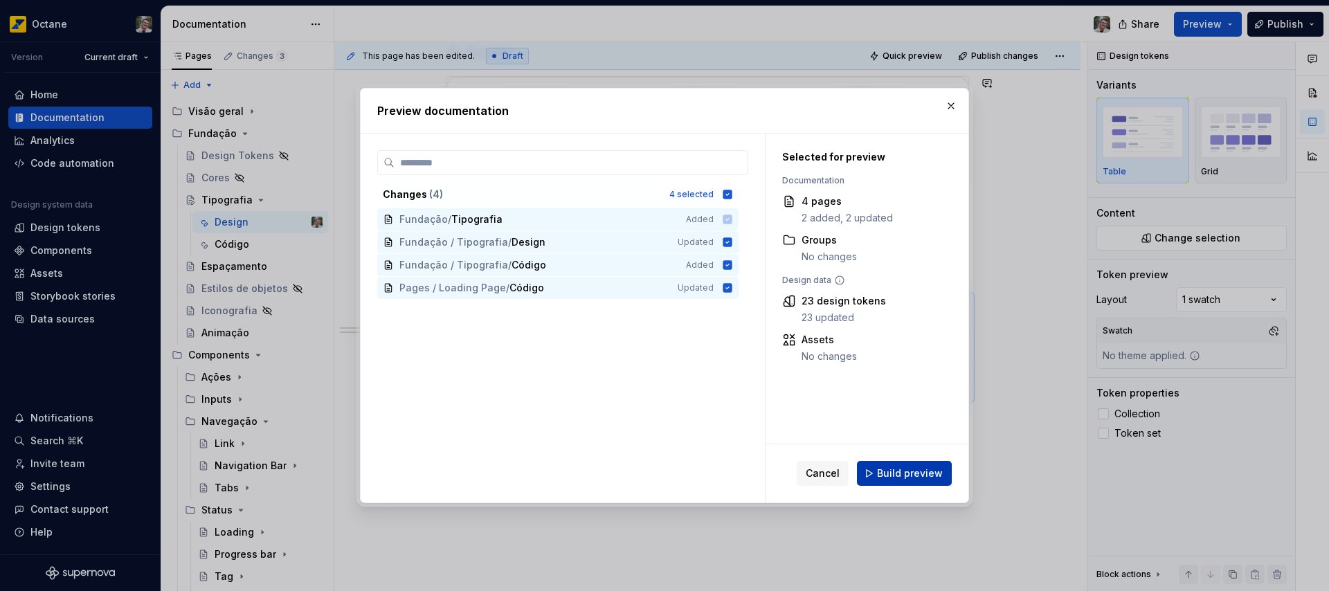
click at [921, 476] on span "Build preview" at bounding box center [910, 474] width 66 height 14
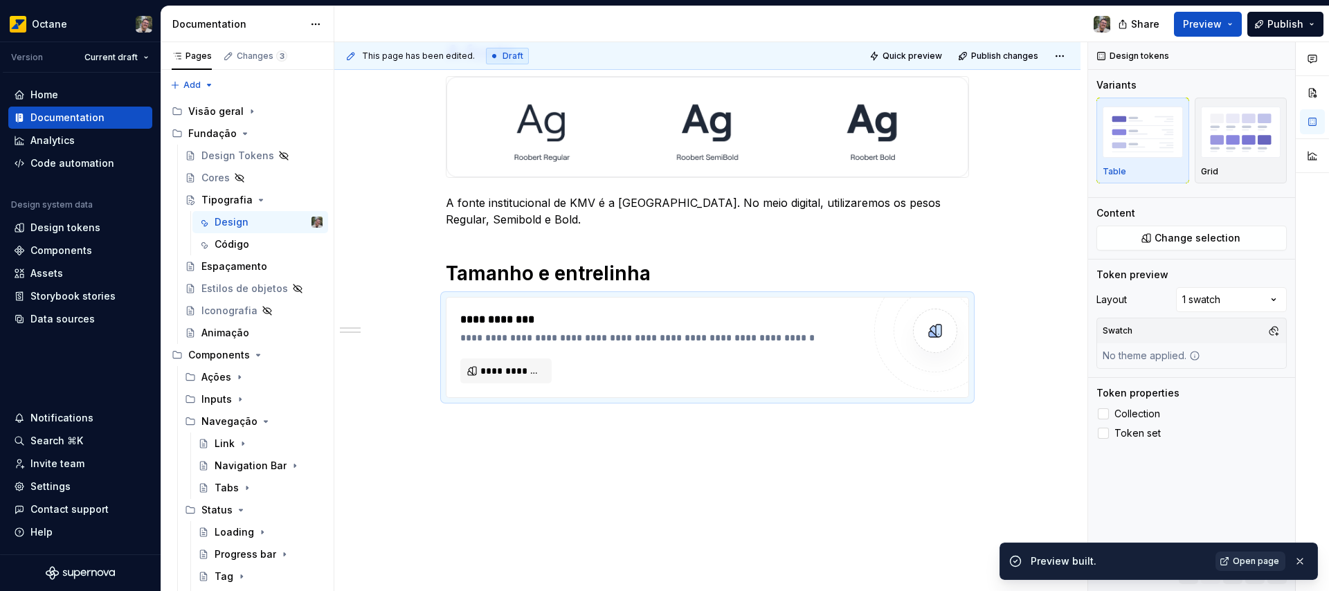
click at [1252, 563] on span "Open page" at bounding box center [1256, 561] width 46 height 11
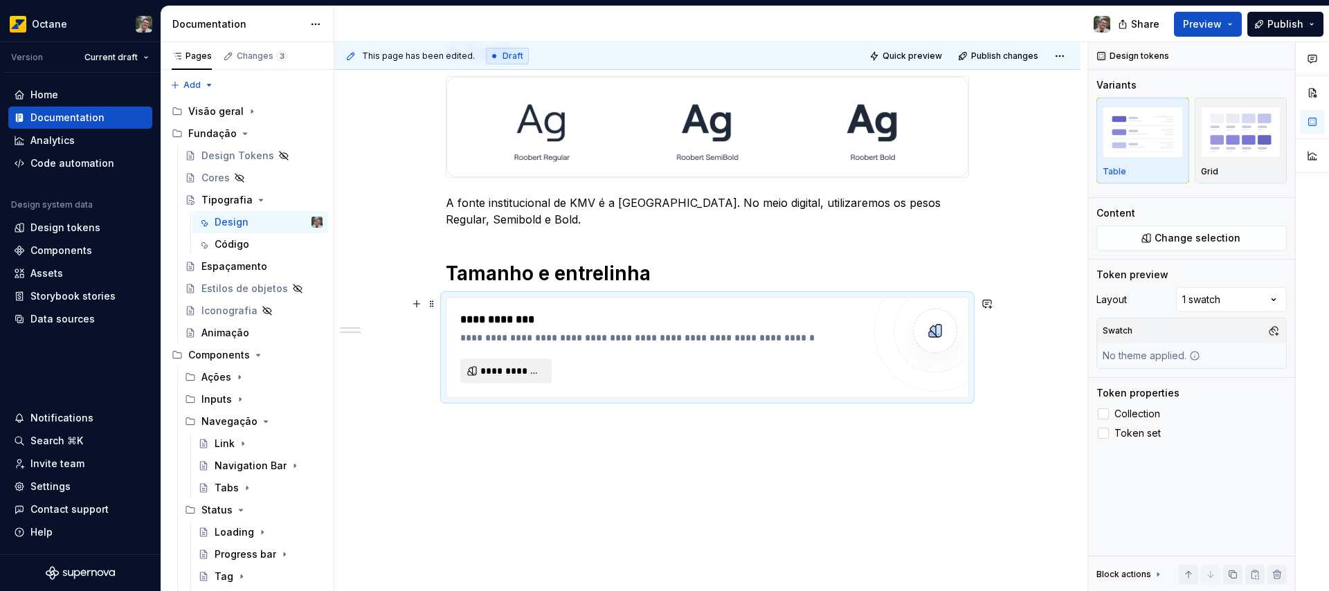
click at [534, 369] on span "**********" at bounding box center [511, 371] width 62 height 14
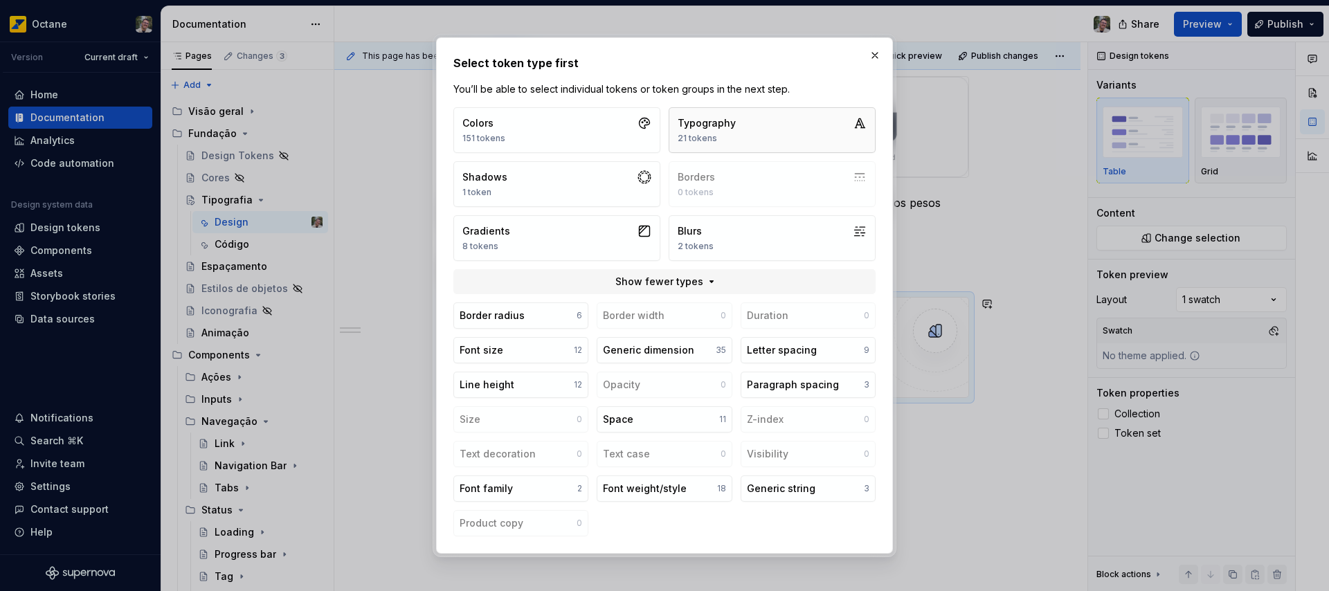
click at [750, 129] on button "Typography 21 tokens" at bounding box center [772, 130] width 207 height 46
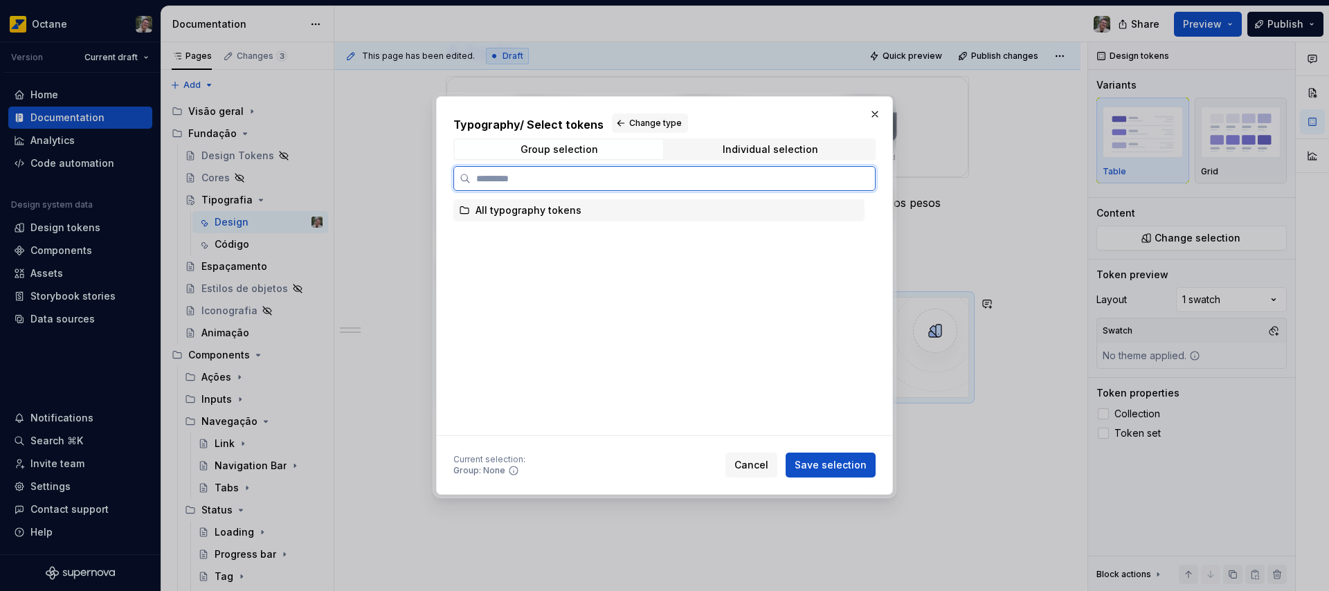
click at [497, 217] on div "All typography tokens" at bounding box center [658, 210] width 411 height 22
click at [848, 465] on span "Save selection" at bounding box center [831, 465] width 72 height 14
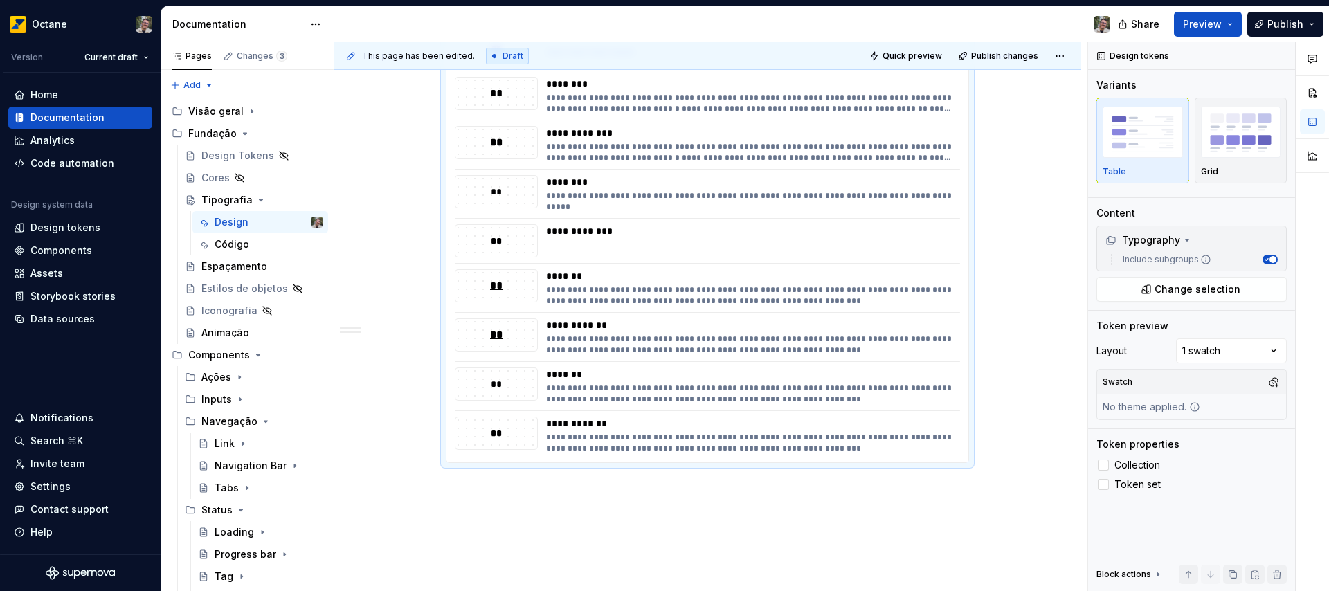
scroll to position [955, 0]
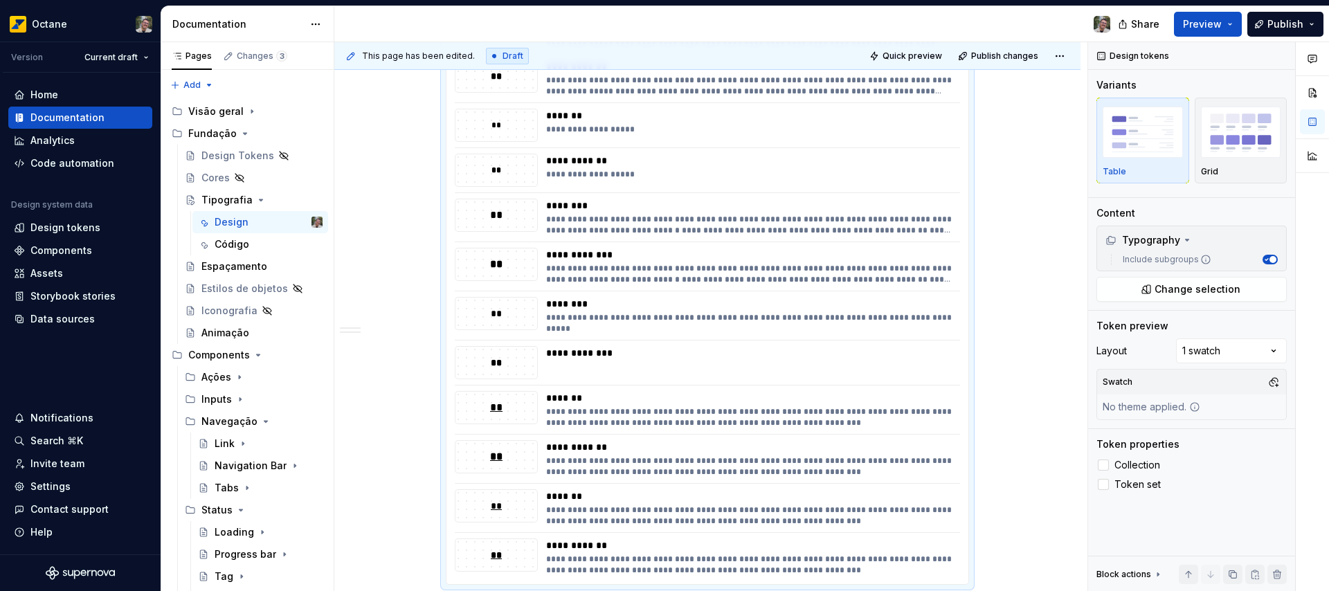
click at [567, 325] on div "**********" at bounding box center [749, 323] width 406 height 22
click at [926, 58] on span "Quick preview" at bounding box center [913, 56] width 60 height 11
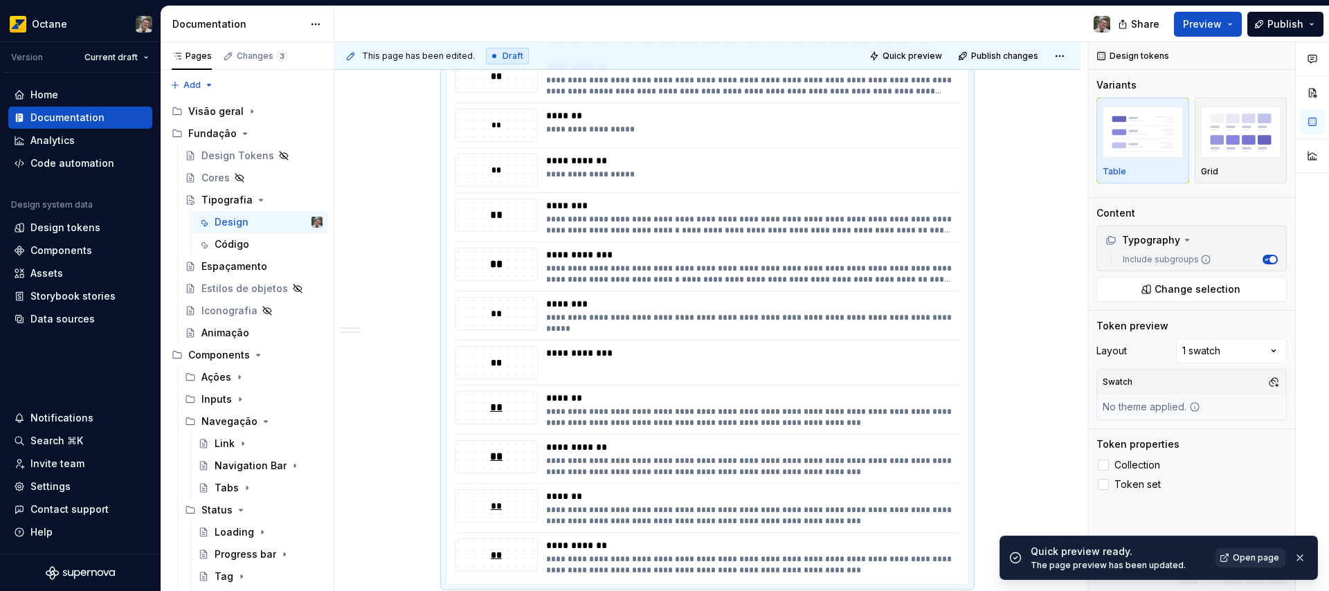
click at [1248, 553] on span "Open page" at bounding box center [1256, 557] width 46 height 11
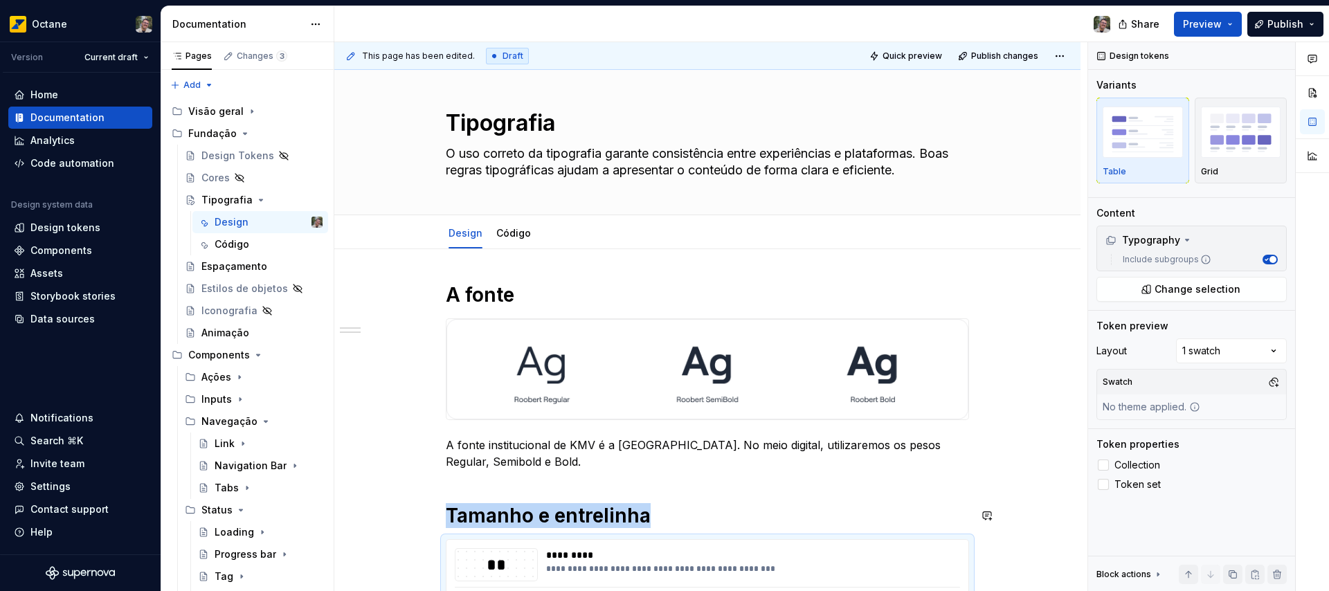
scroll to position [10, 0]
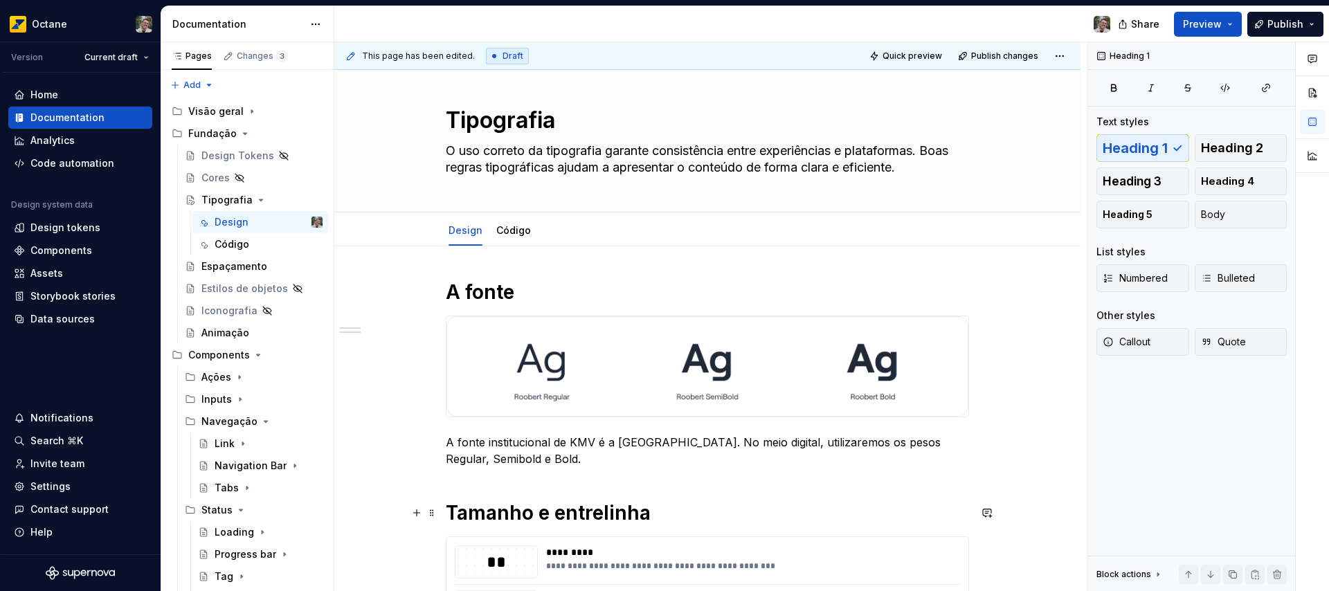
click at [489, 509] on h1 "Tamanho e entrelinha" at bounding box center [707, 512] width 523 height 25
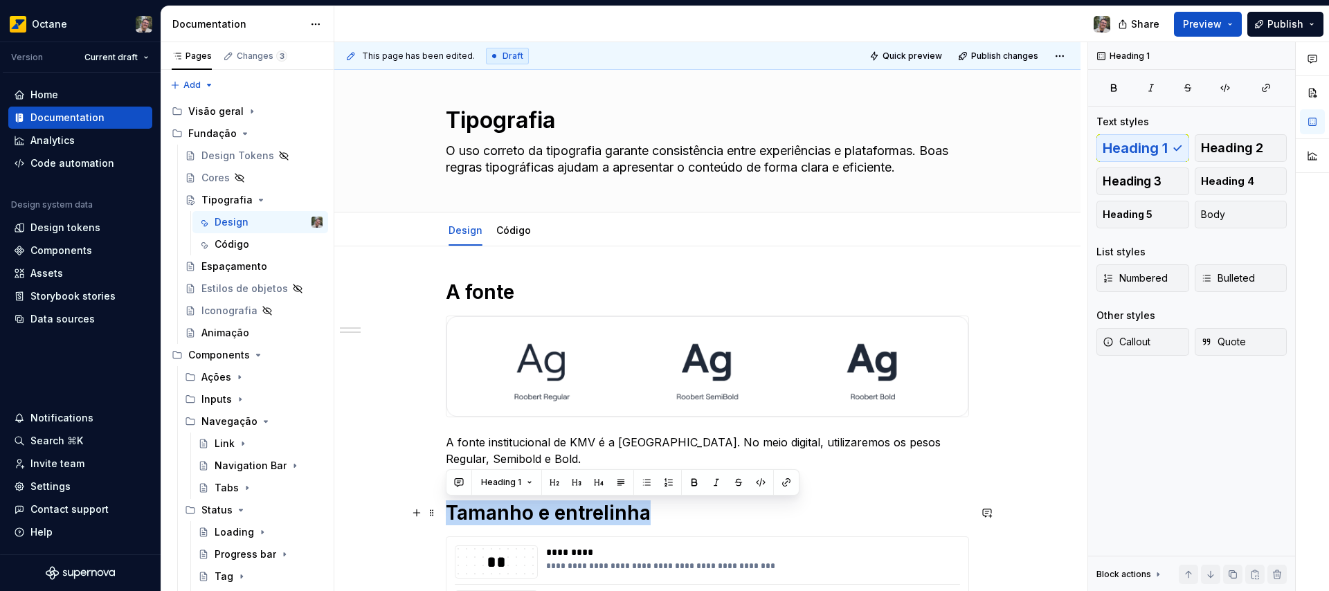
drag, startPoint x: 489, startPoint y: 509, endPoint x: 590, endPoint y: 507, distance: 101.8
click at [590, 507] on h1 "Tamanho e entrelinha" at bounding box center [707, 512] width 523 height 25
click at [678, 511] on h1 "Tamanho e entrelinha" at bounding box center [707, 512] width 523 height 25
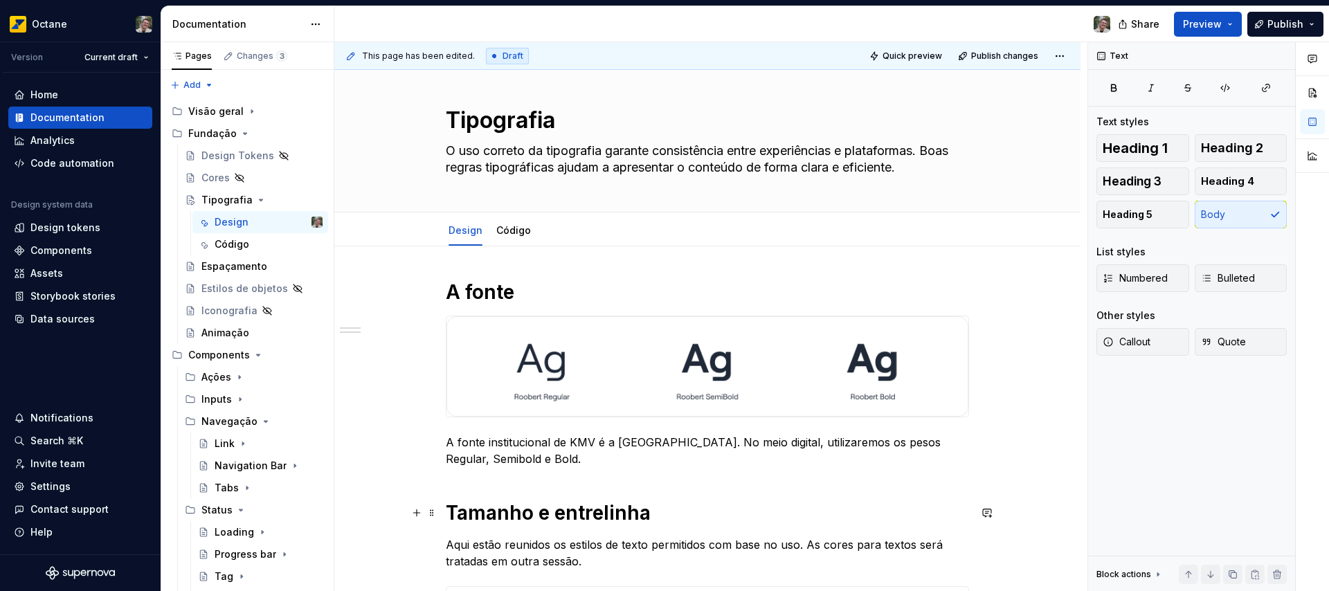
click at [487, 516] on h1 "Tamanho e entrelinha" at bounding box center [707, 512] width 523 height 25
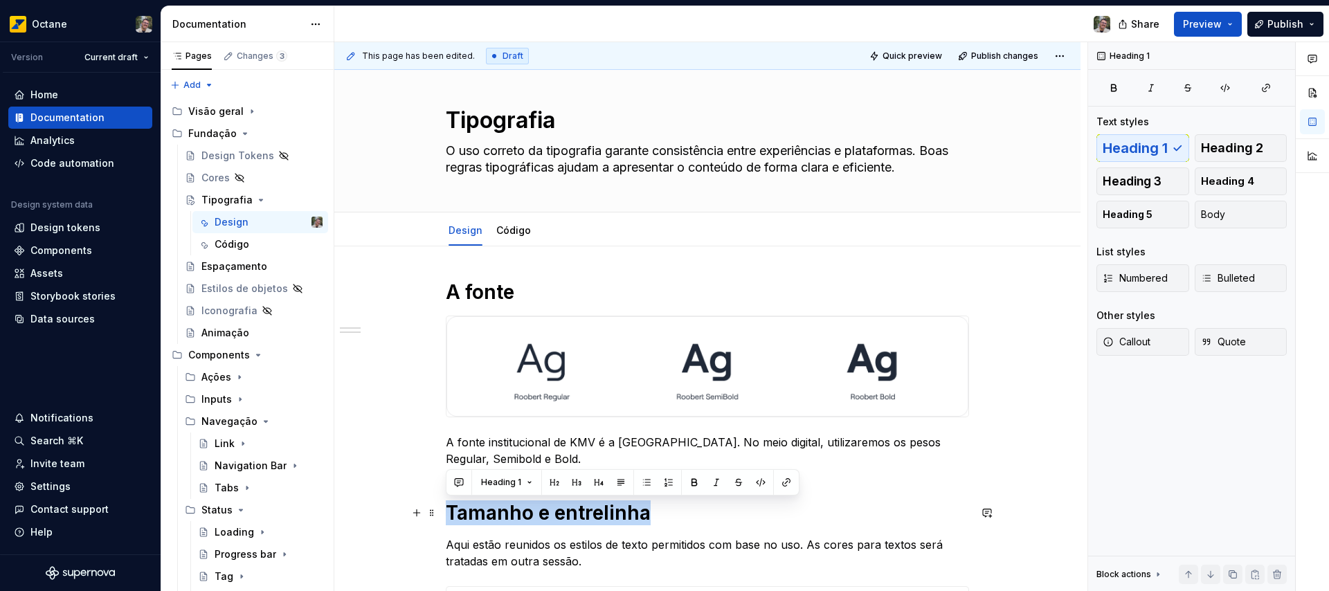
drag, startPoint x: 487, startPoint y: 516, endPoint x: 577, endPoint y: 519, distance: 90.1
click at [577, 519] on h1 "Tamanho e entrelinha" at bounding box center [707, 512] width 523 height 25
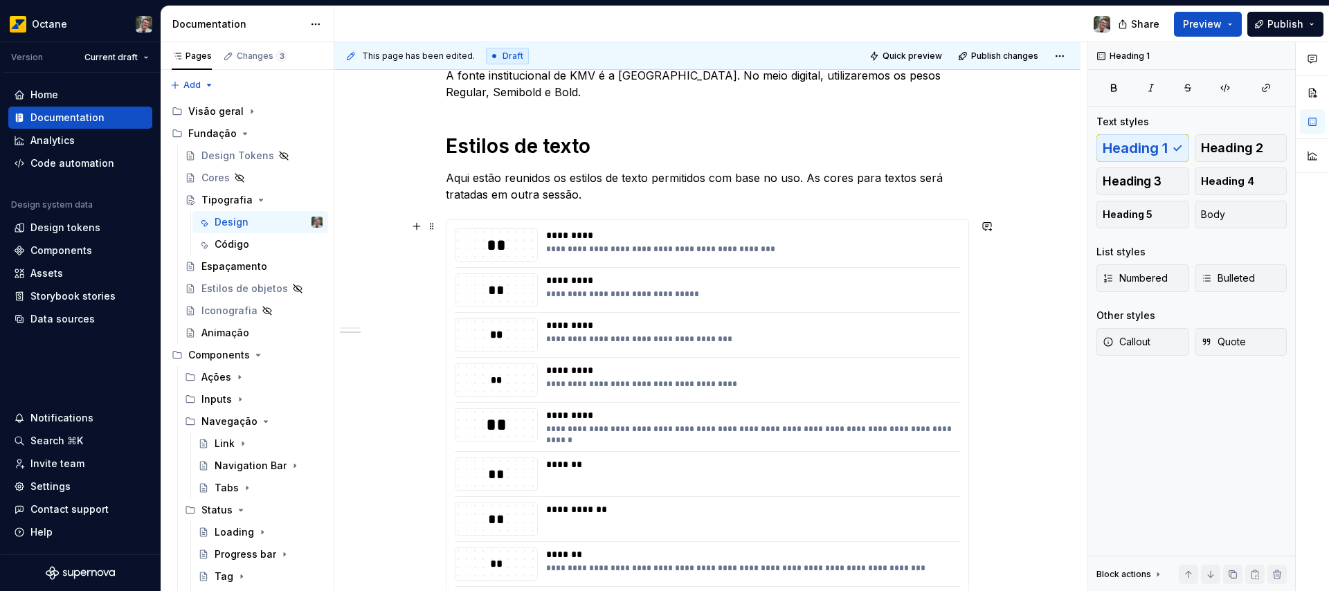
scroll to position [386, 0]
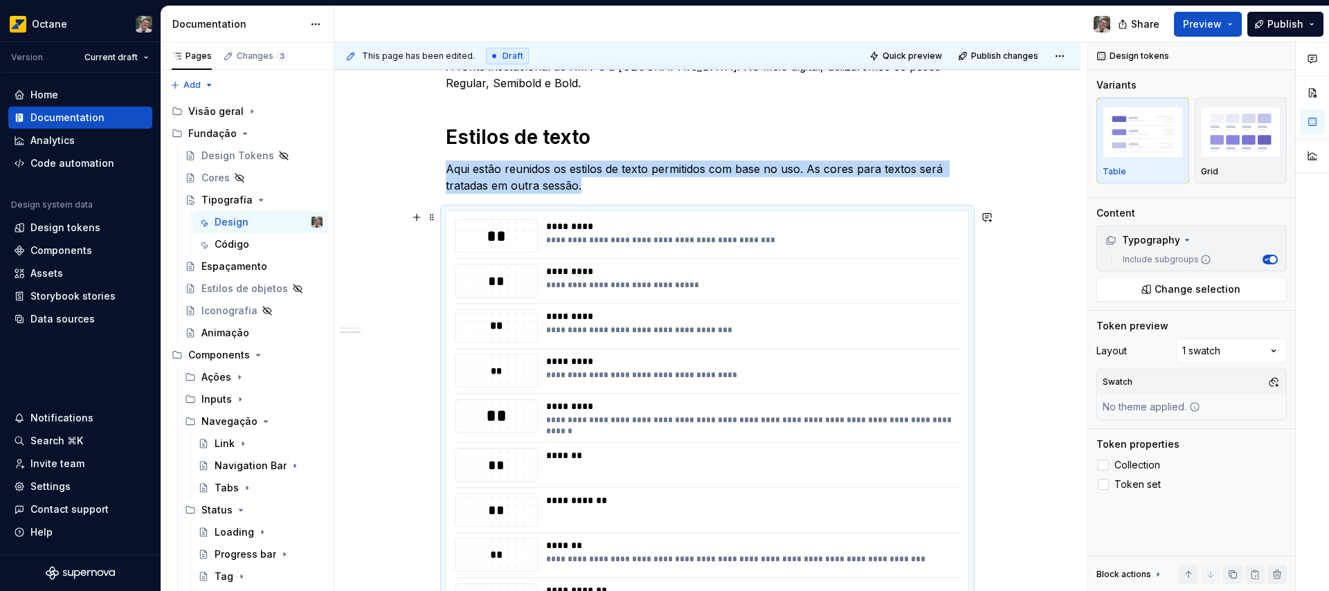
click at [620, 515] on div "**********" at bounding box center [749, 510] width 406 height 33
click at [597, 470] on div "*******" at bounding box center [749, 465] width 406 height 33
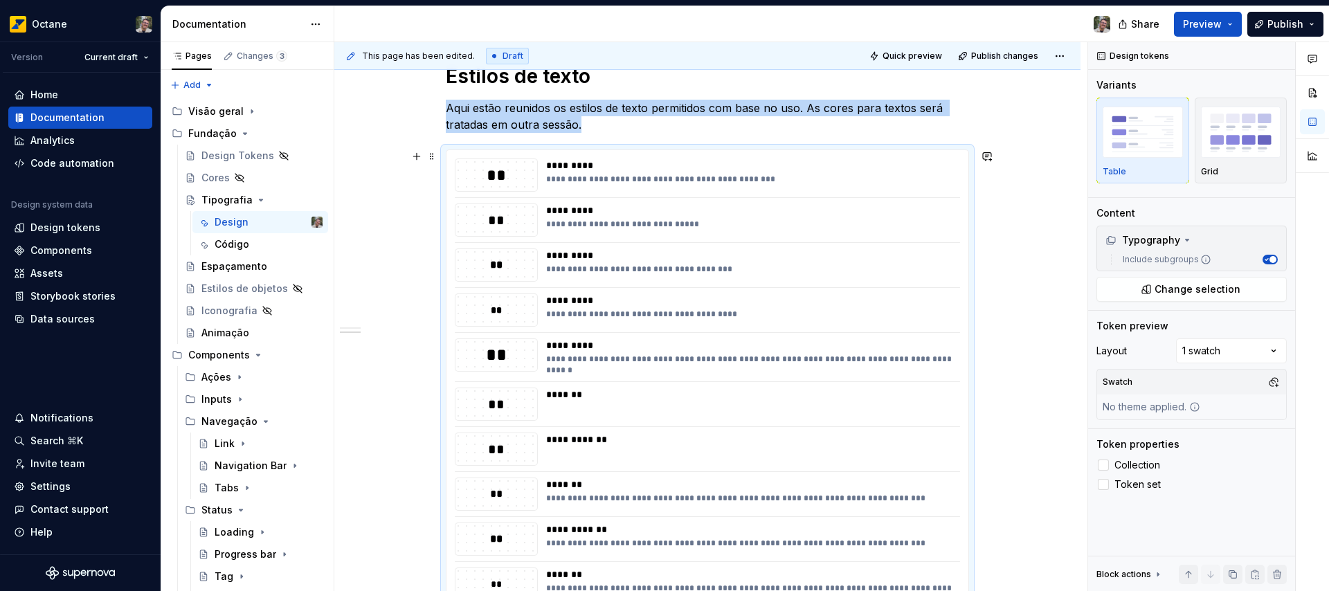
scroll to position [456, 0]
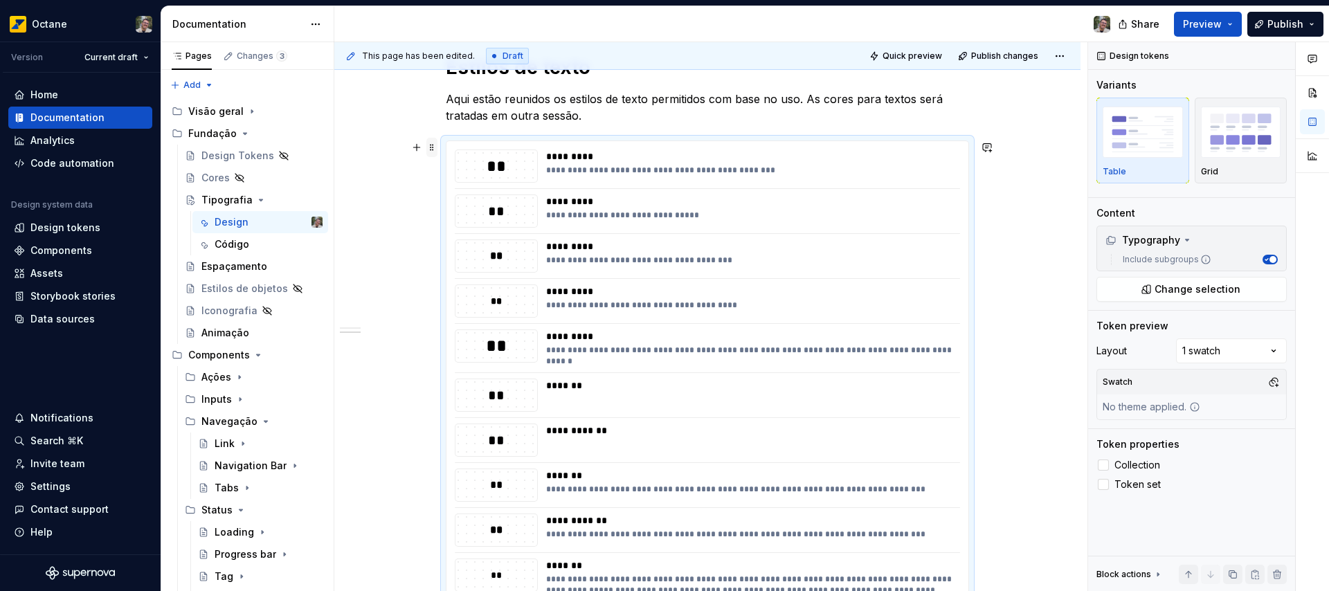
click at [430, 152] on span at bounding box center [431, 147] width 11 height 19
click at [1246, 343] on div "Comments Open comments No comments yet Select ‘Comment’ from the block context …" at bounding box center [1208, 317] width 241 height 550
click at [1248, 350] on div "Comments Open comments No comments yet Select ‘Comment’ from the block context …" at bounding box center [1208, 317] width 241 height 550
click at [1099, 483] on div at bounding box center [1103, 484] width 11 height 11
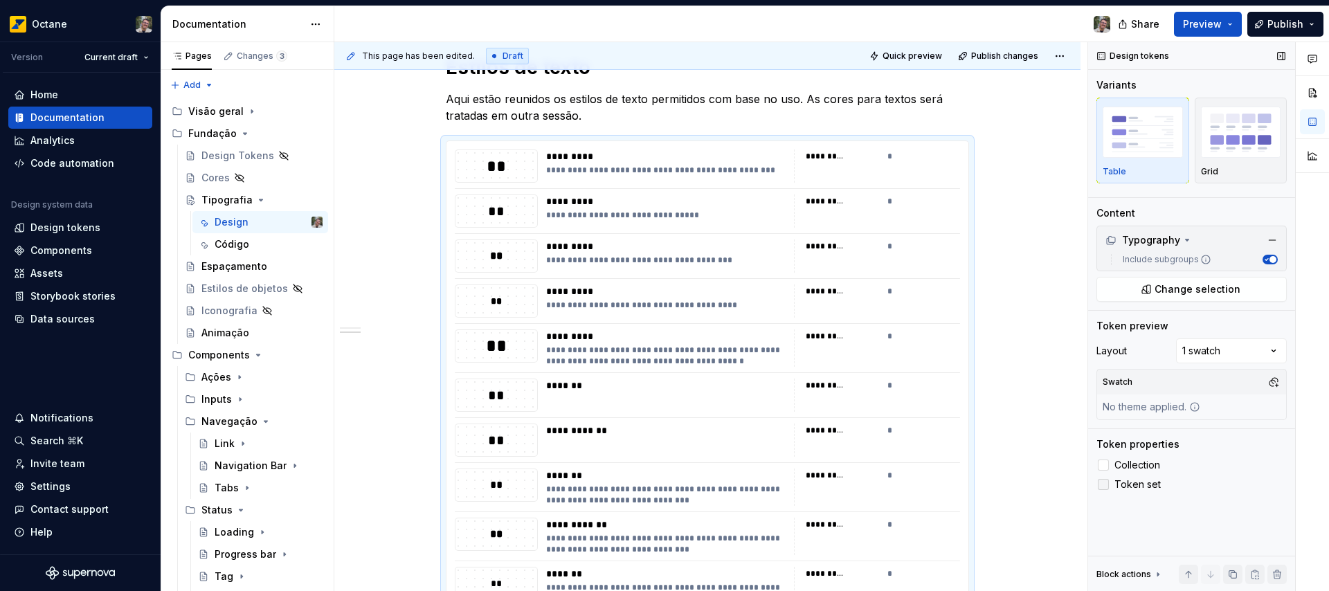
click at [1103, 485] on icon at bounding box center [1103, 485] width 0 height 0
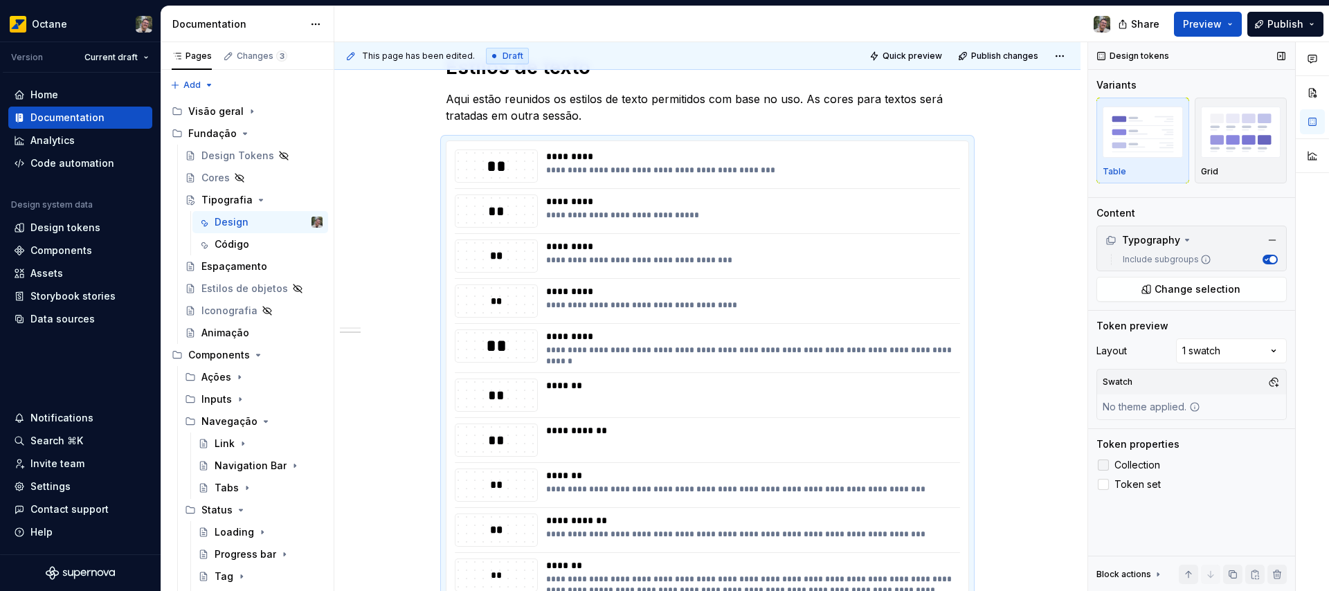
click at [1101, 467] on div at bounding box center [1103, 465] width 11 height 11
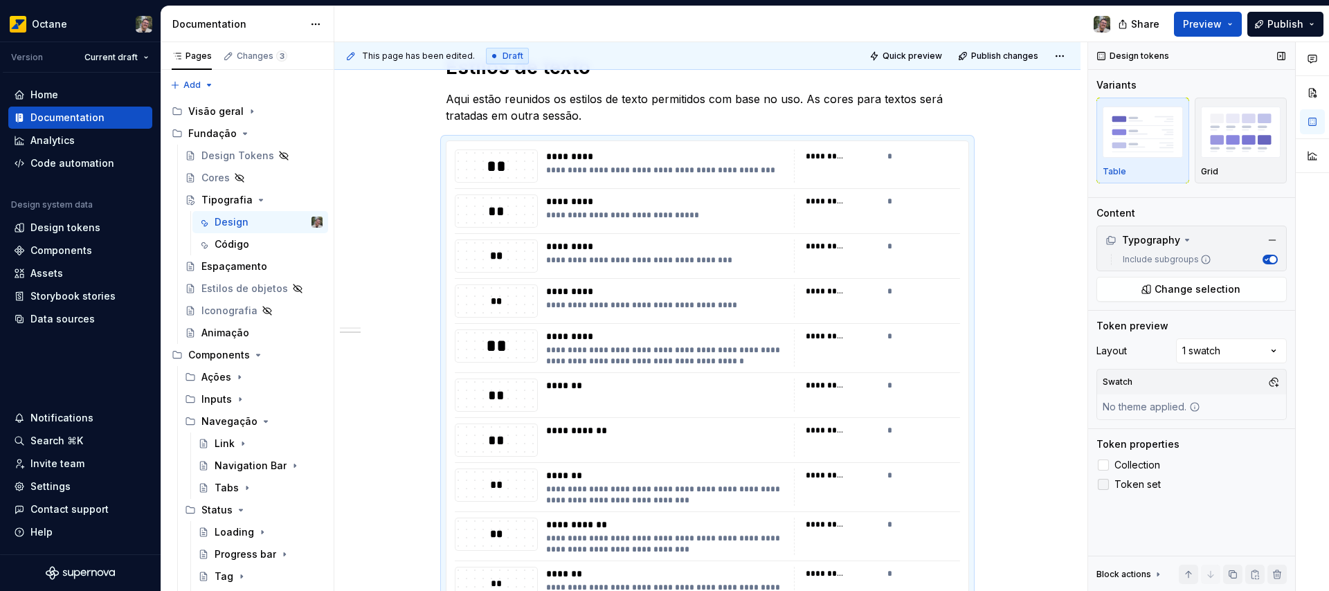
click at [1103, 485] on div at bounding box center [1103, 484] width 11 height 11
click at [1103, 485] on polyline at bounding box center [1103, 485] width 0 height 0
click at [1103, 465] on icon at bounding box center [1103, 465] width 0 height 0
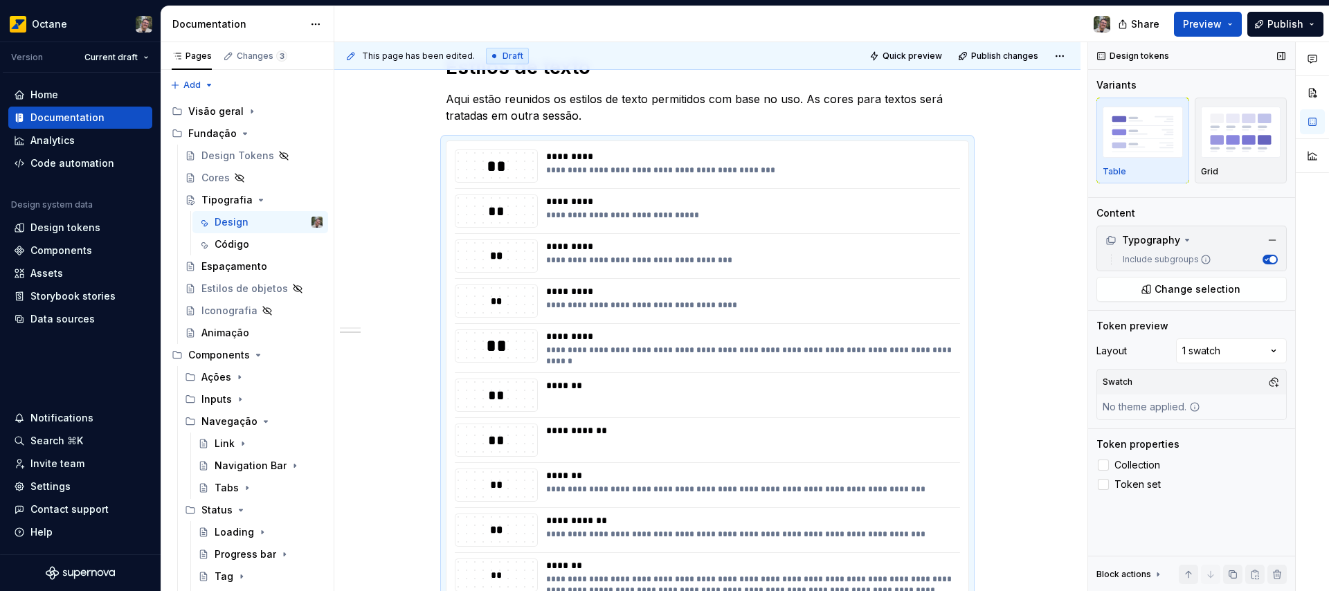
click at [1151, 572] on div "Block actions" at bounding box center [1130, 574] width 67 height 19
click at [977, 366] on div "**********" at bounding box center [710, 317] width 753 height 550
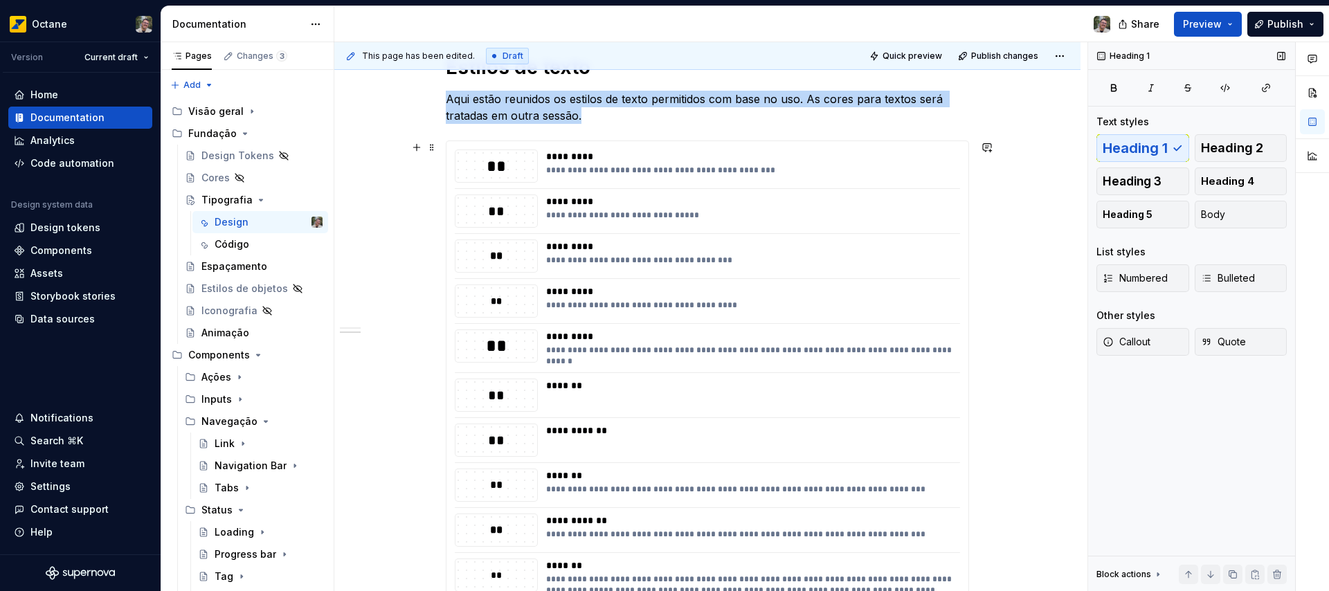
click at [955, 366] on div "**********" at bounding box center [707, 348] width 505 height 37
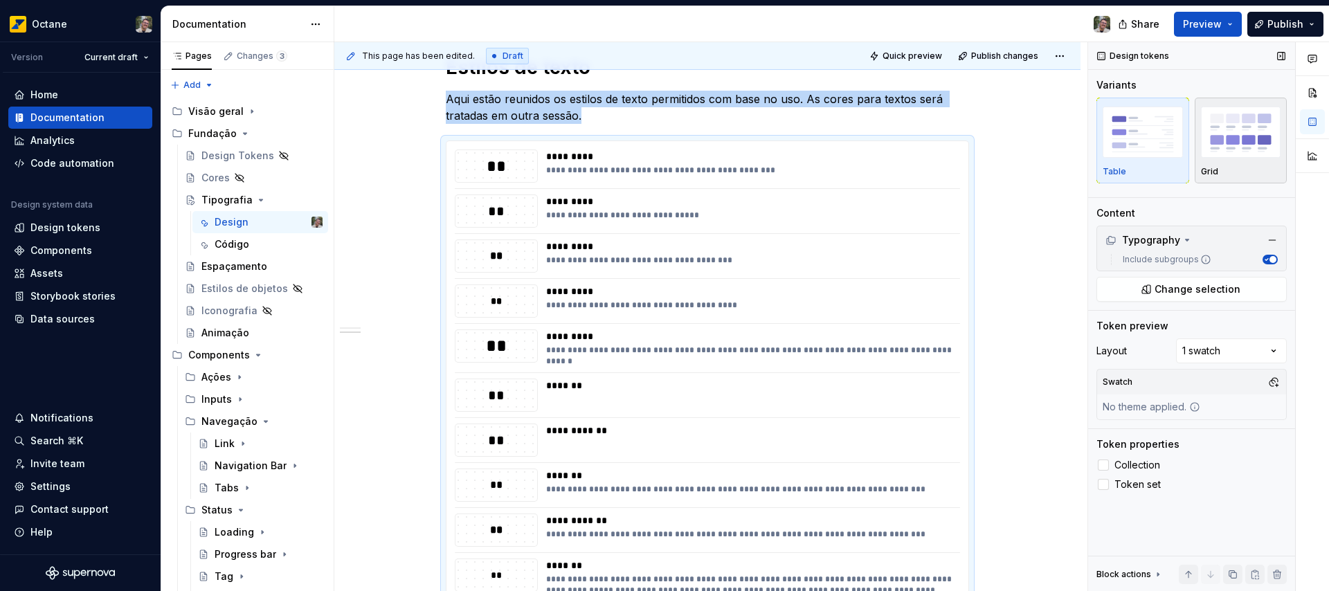
click at [1245, 126] on img "button" at bounding box center [1241, 132] width 80 height 51
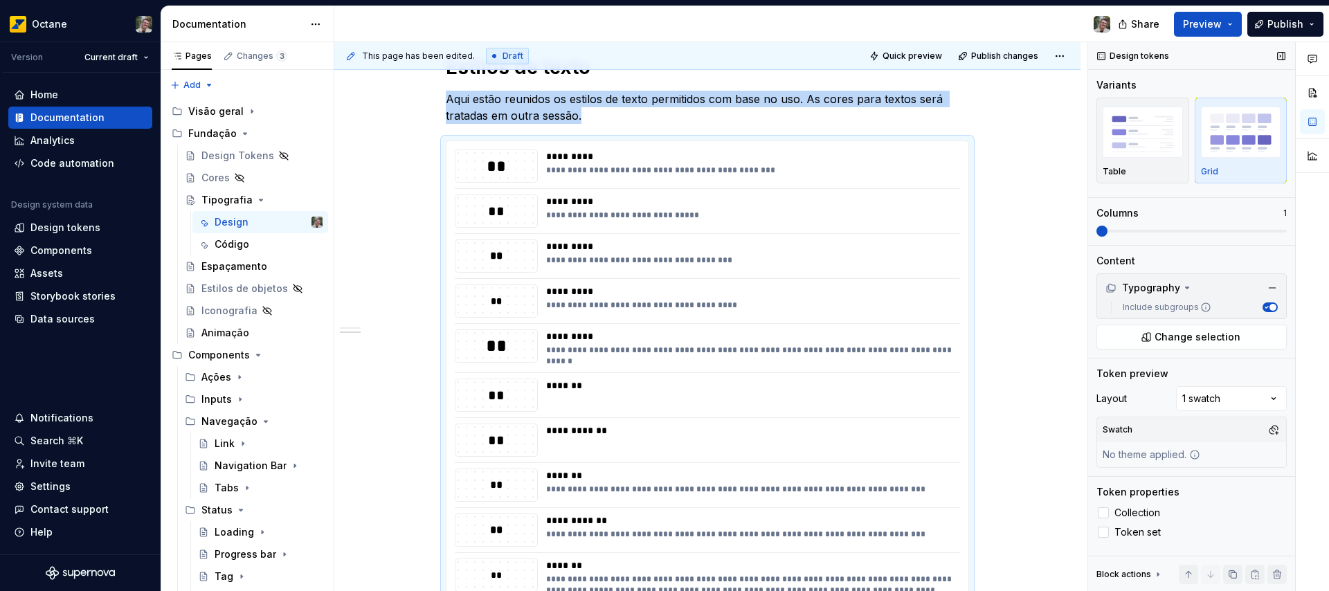
scroll to position [554, 0]
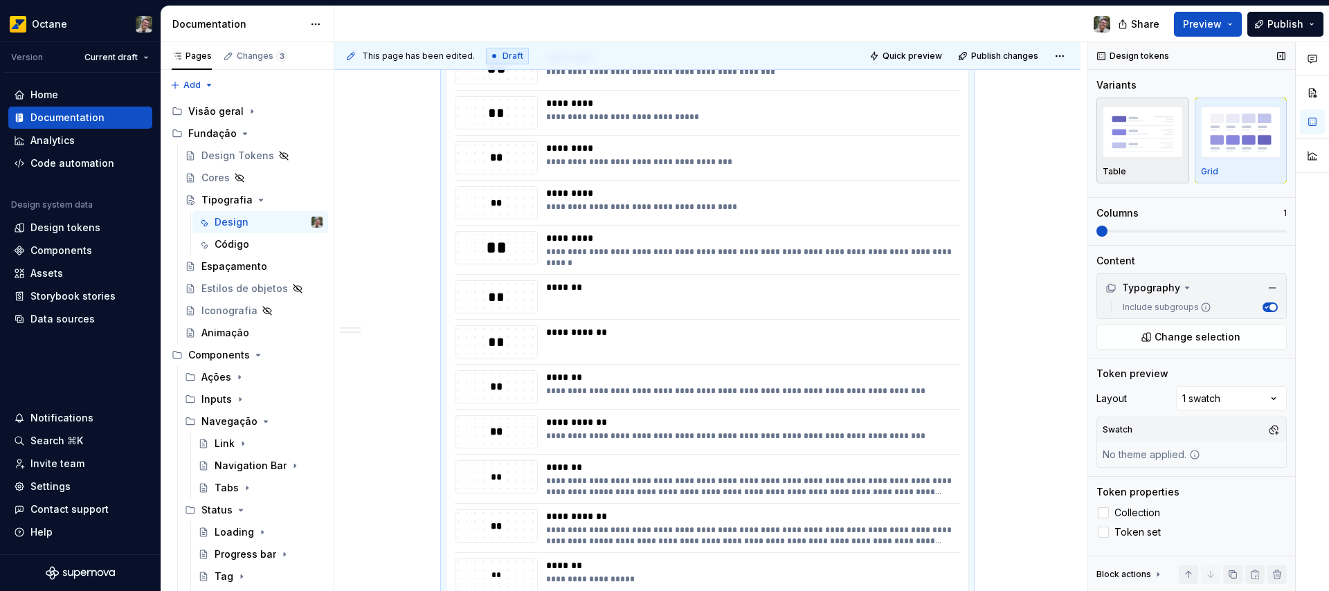
click at [1103, 134] on img "button" at bounding box center [1143, 132] width 80 height 51
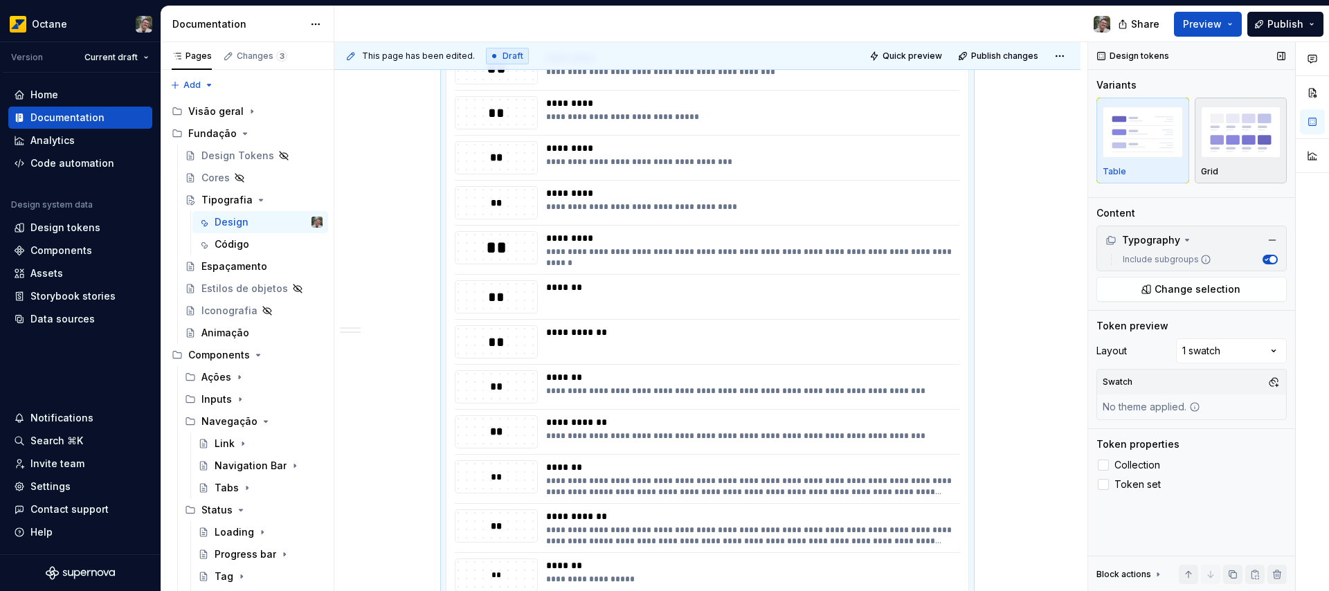
click at [1211, 134] on img "button" at bounding box center [1241, 132] width 80 height 51
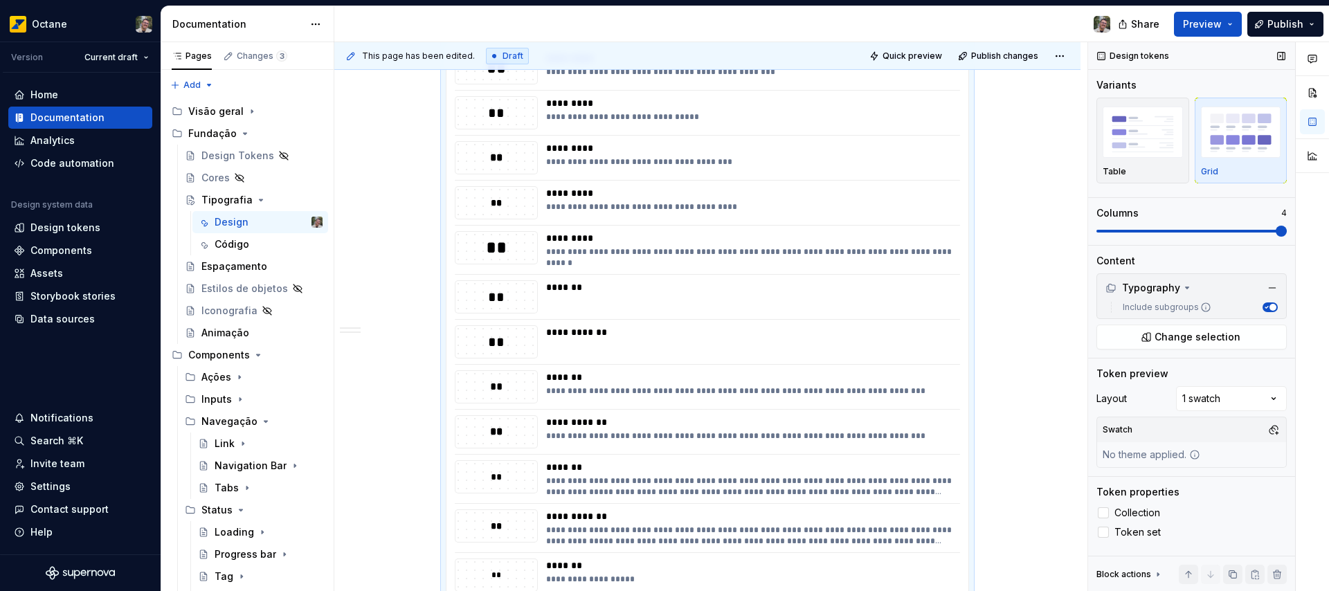
click at [1285, 233] on span at bounding box center [1281, 231] width 11 height 11
click at [1097, 231] on span at bounding box center [1102, 231] width 11 height 11
click at [1131, 131] on img "button" at bounding box center [1143, 132] width 80 height 51
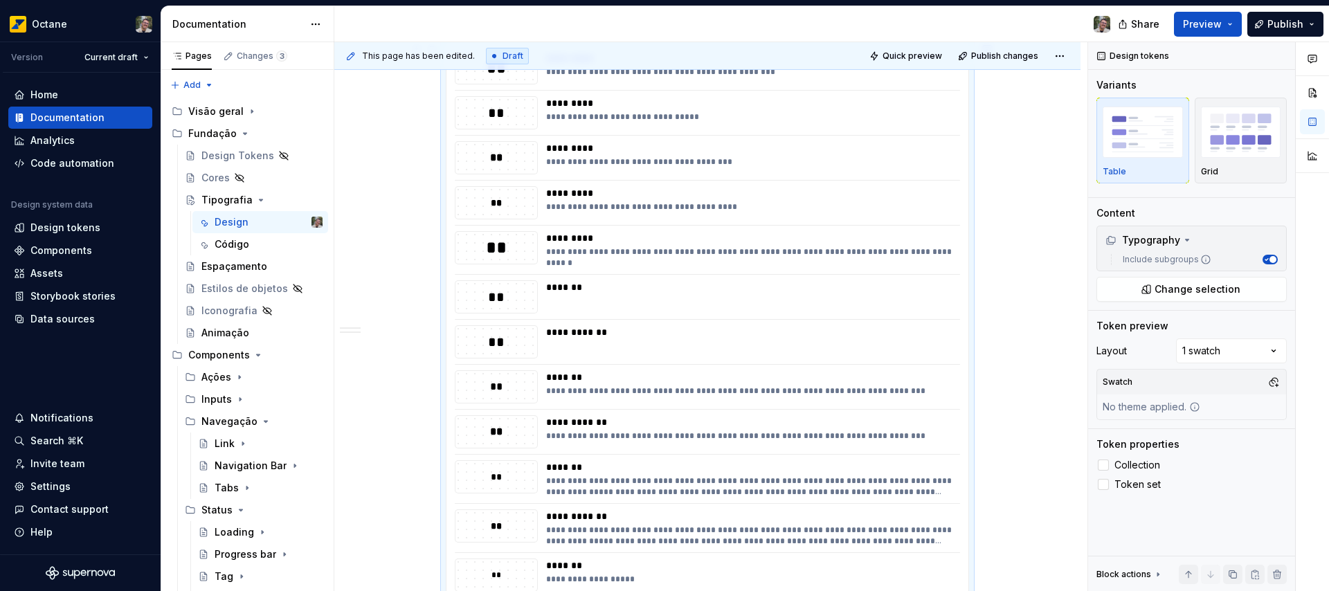
click at [1032, 481] on div "**********" at bounding box center [707, 465] width 746 height 1526
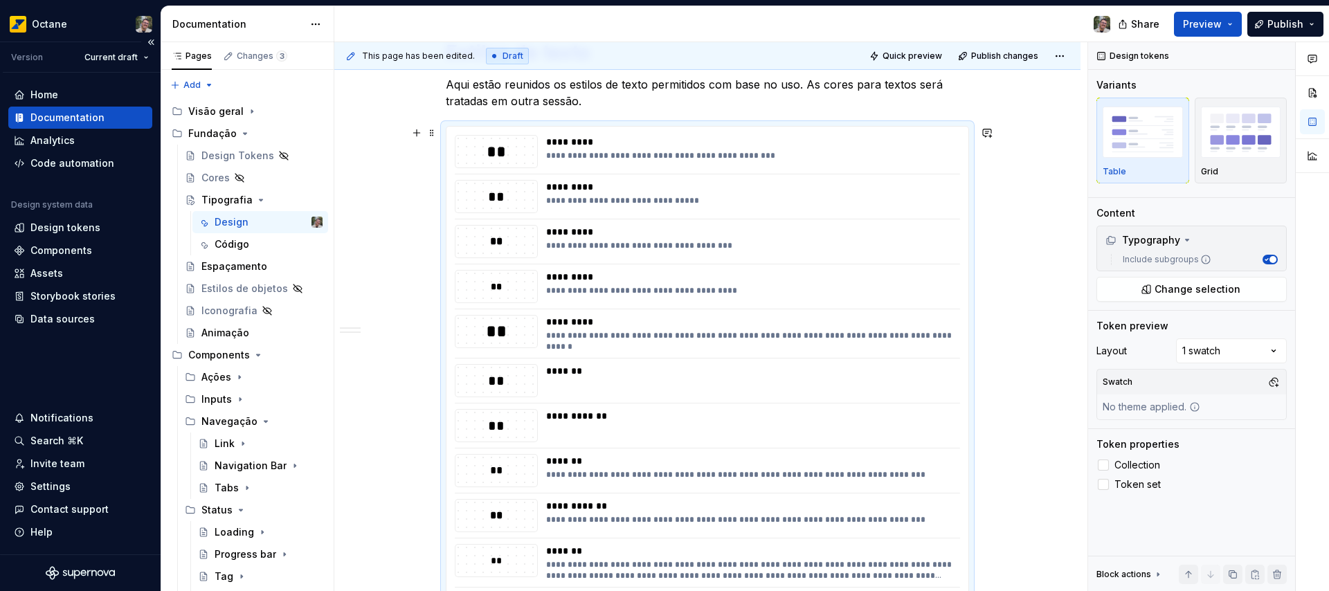
scroll to position [455, 0]
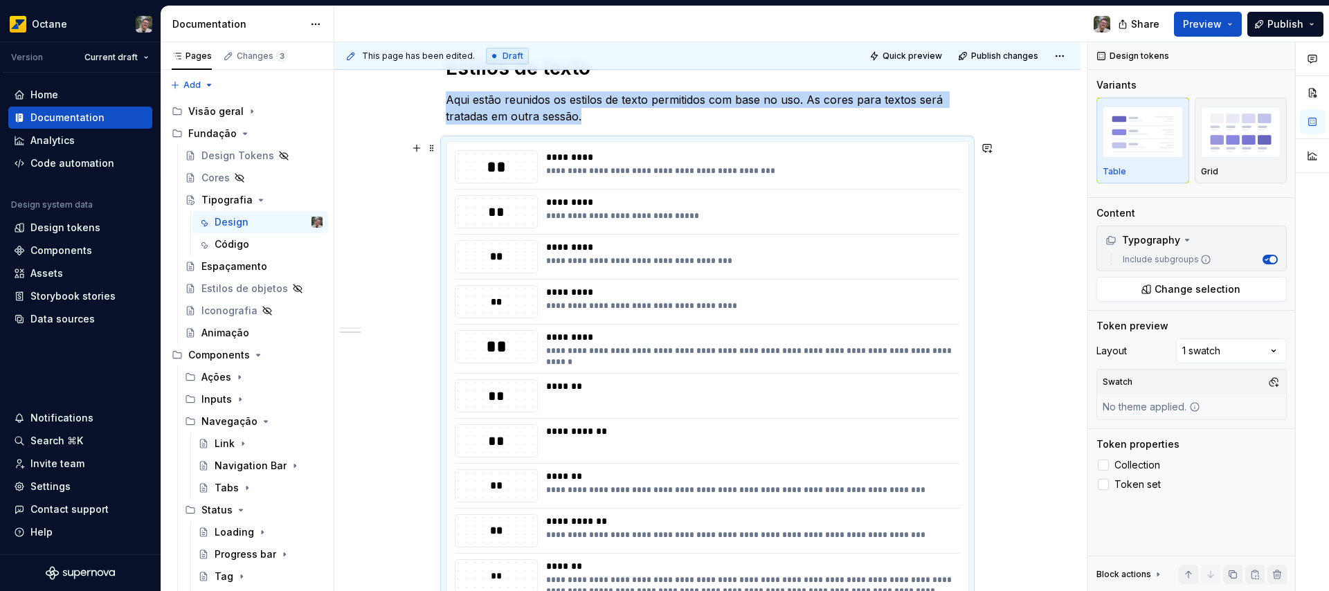
click at [491, 167] on div "**" at bounding box center [496, 167] width 82 height 22
click at [508, 170] on div "**" at bounding box center [496, 167] width 82 height 22
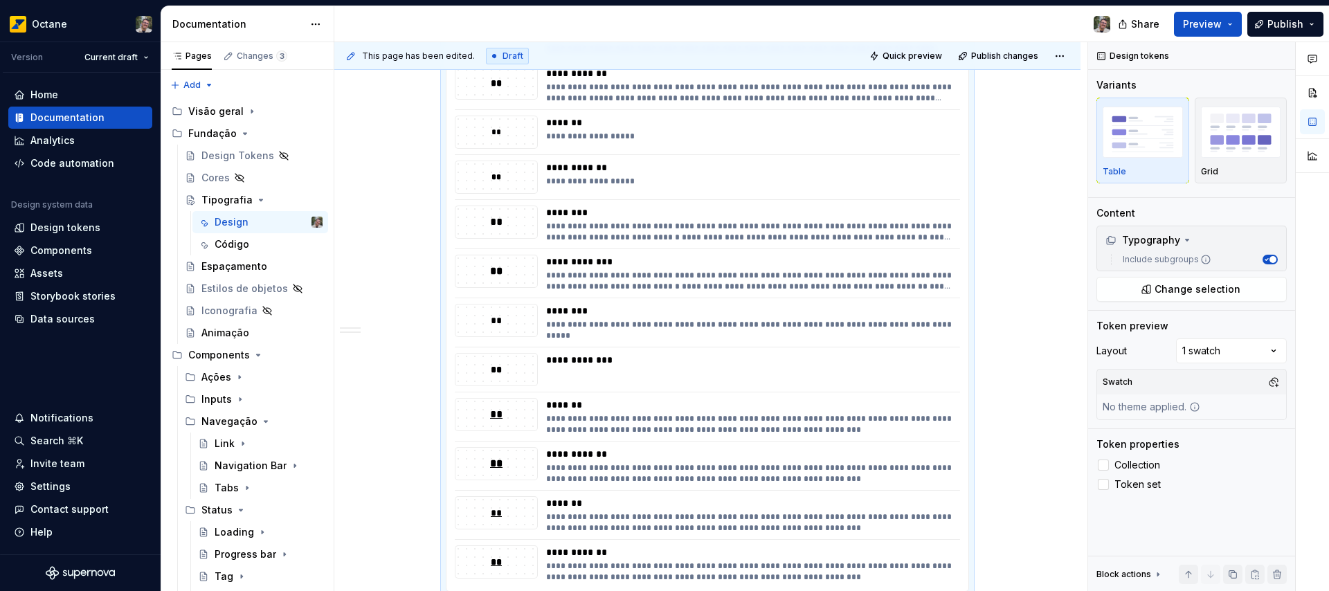
scroll to position [995, 0]
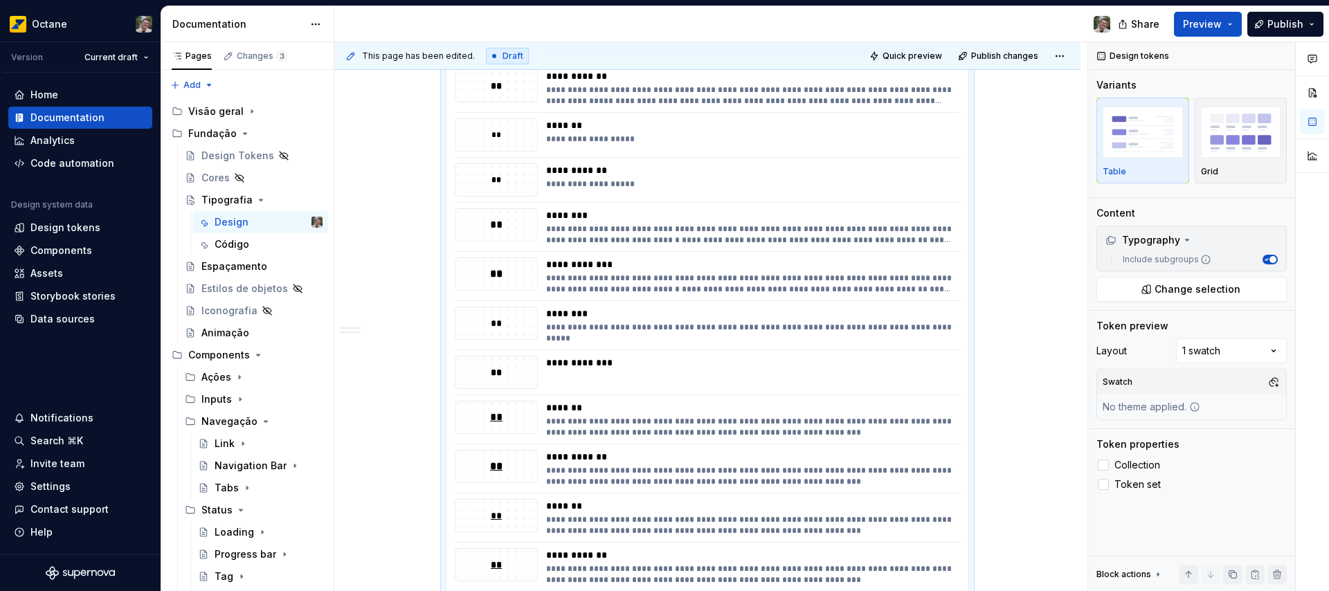
click at [554, 367] on div "**********" at bounding box center [749, 363] width 406 height 14
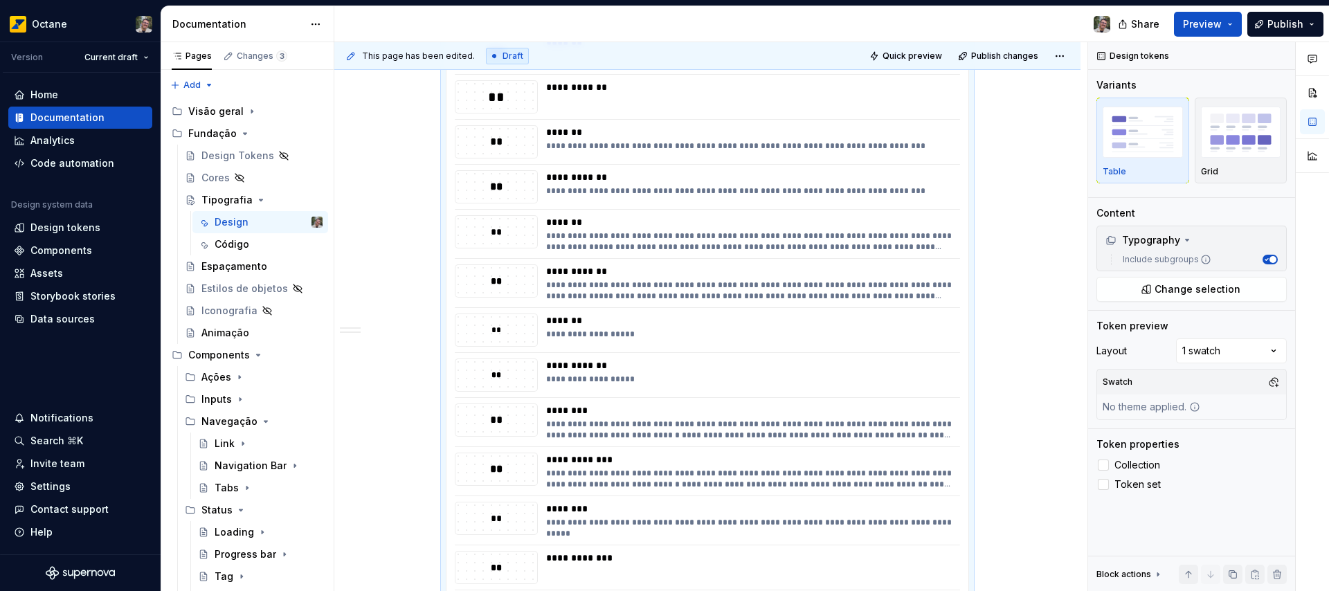
scroll to position [825, 0]
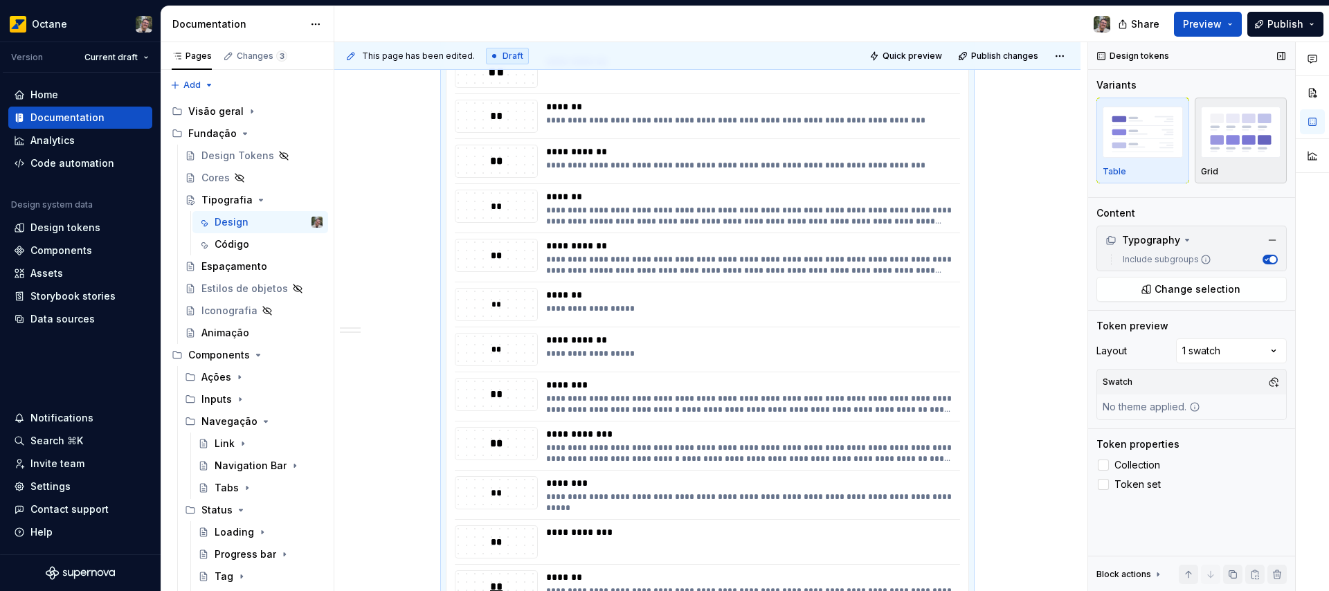
click at [1245, 146] on img "button" at bounding box center [1241, 132] width 80 height 51
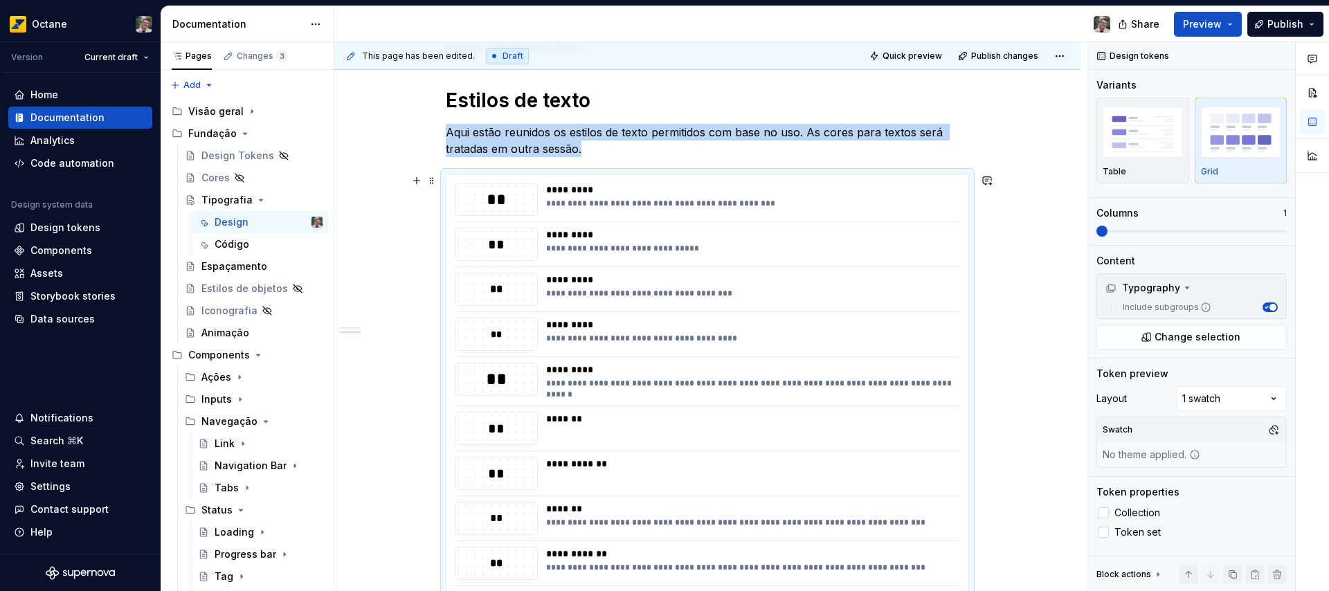
scroll to position [410, 0]
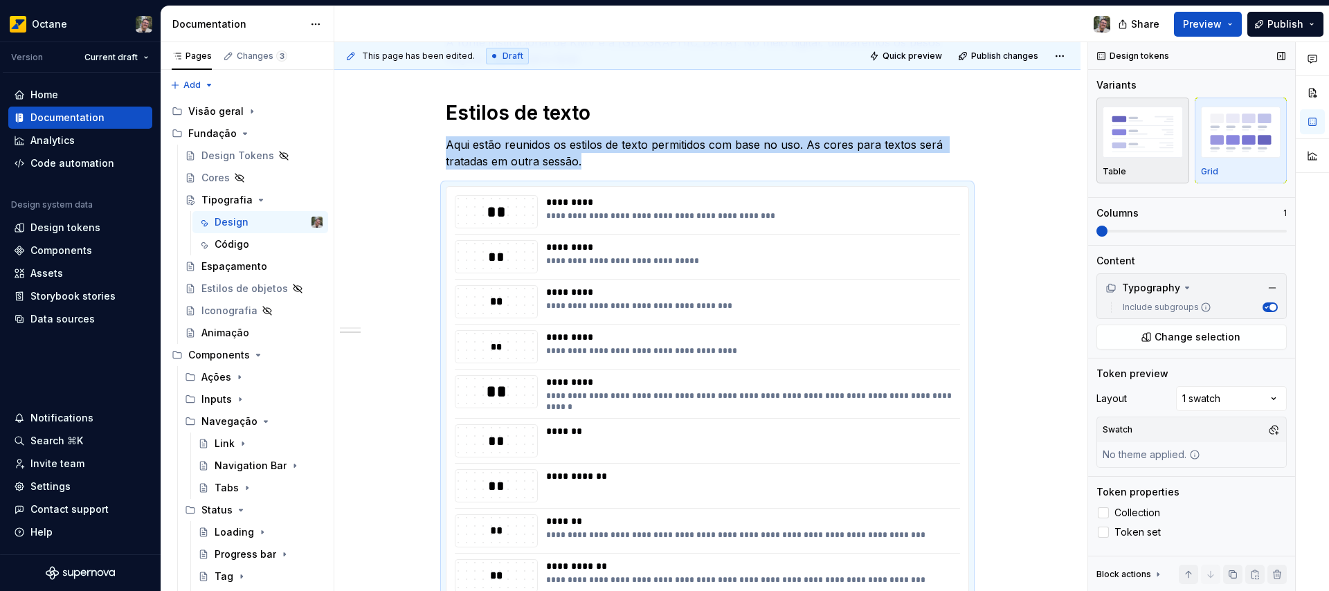
click at [1137, 150] on img "button" at bounding box center [1143, 132] width 80 height 51
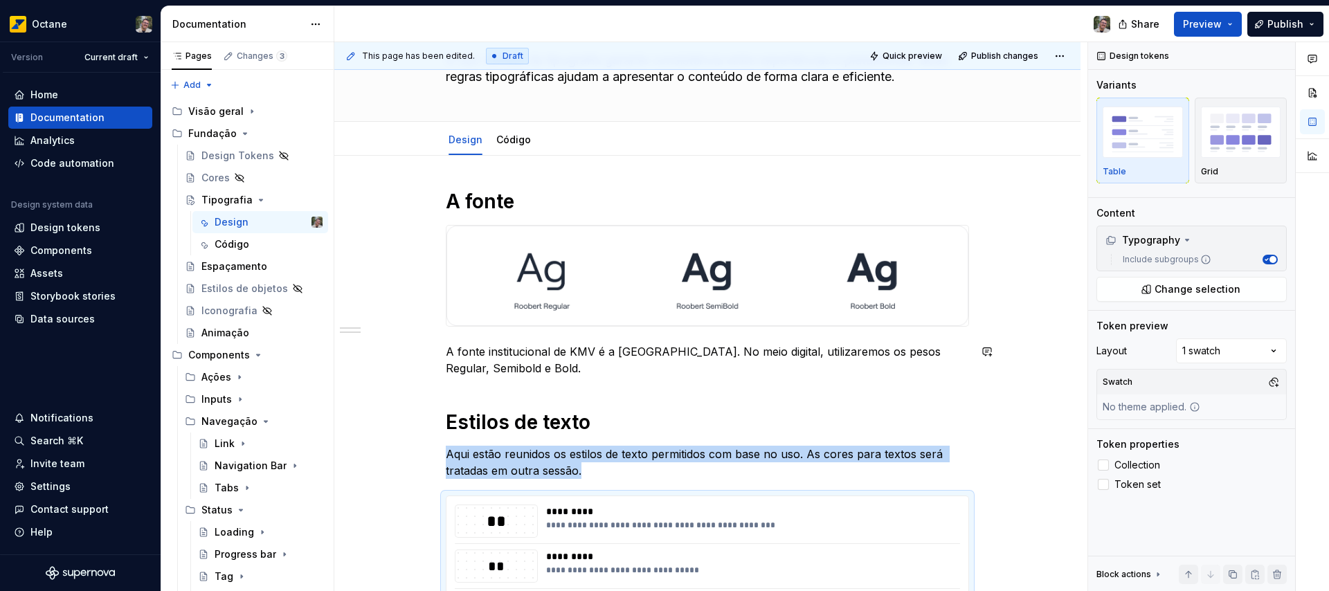
scroll to position [102, 0]
click at [1205, 132] on img "button" at bounding box center [1241, 132] width 80 height 51
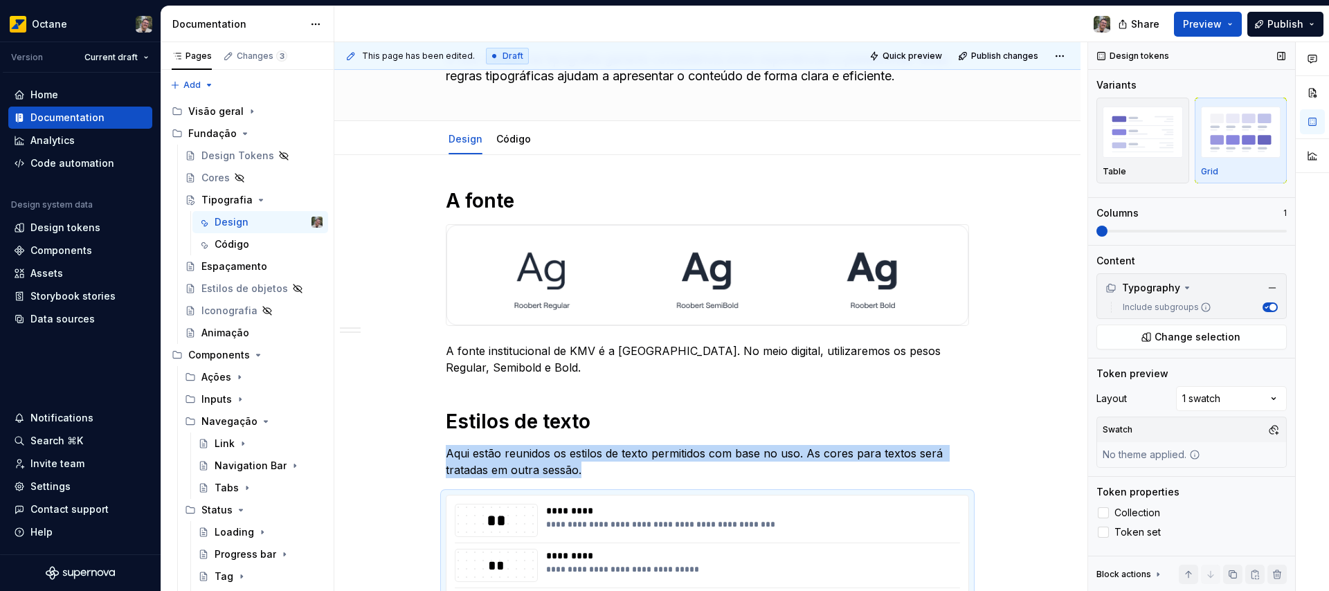
scroll to position [554, 0]
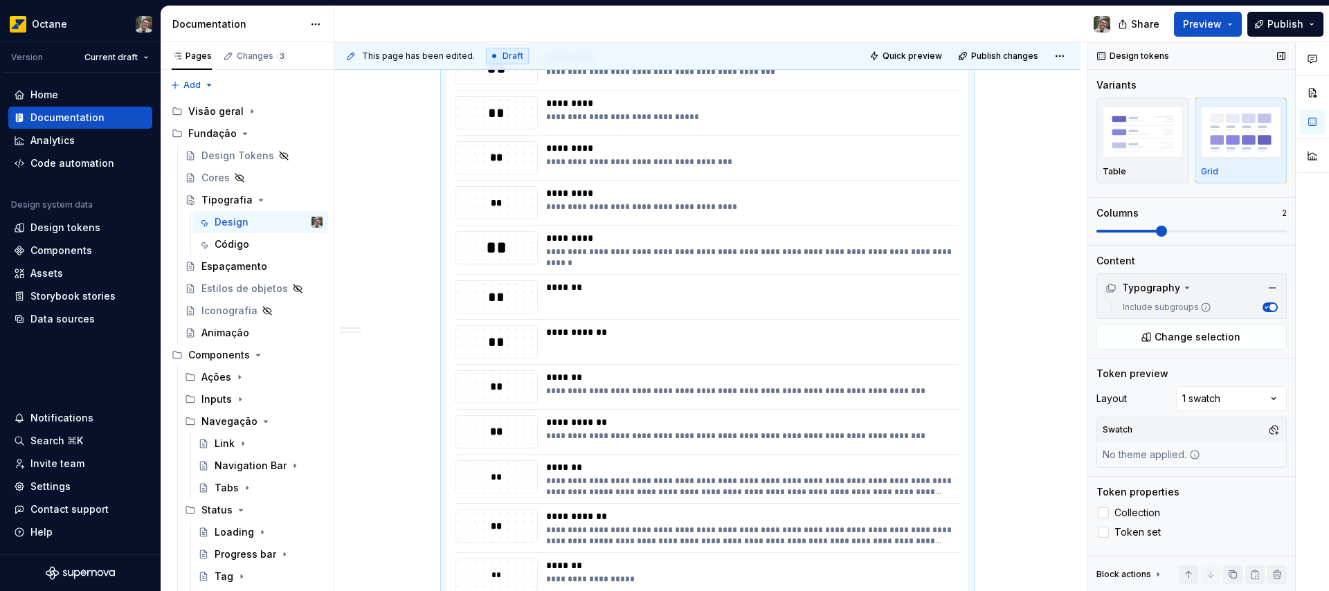
click at [1156, 233] on span at bounding box center [1161, 231] width 11 height 11
click at [999, 476] on div "**********" at bounding box center [710, 317] width 753 height 550
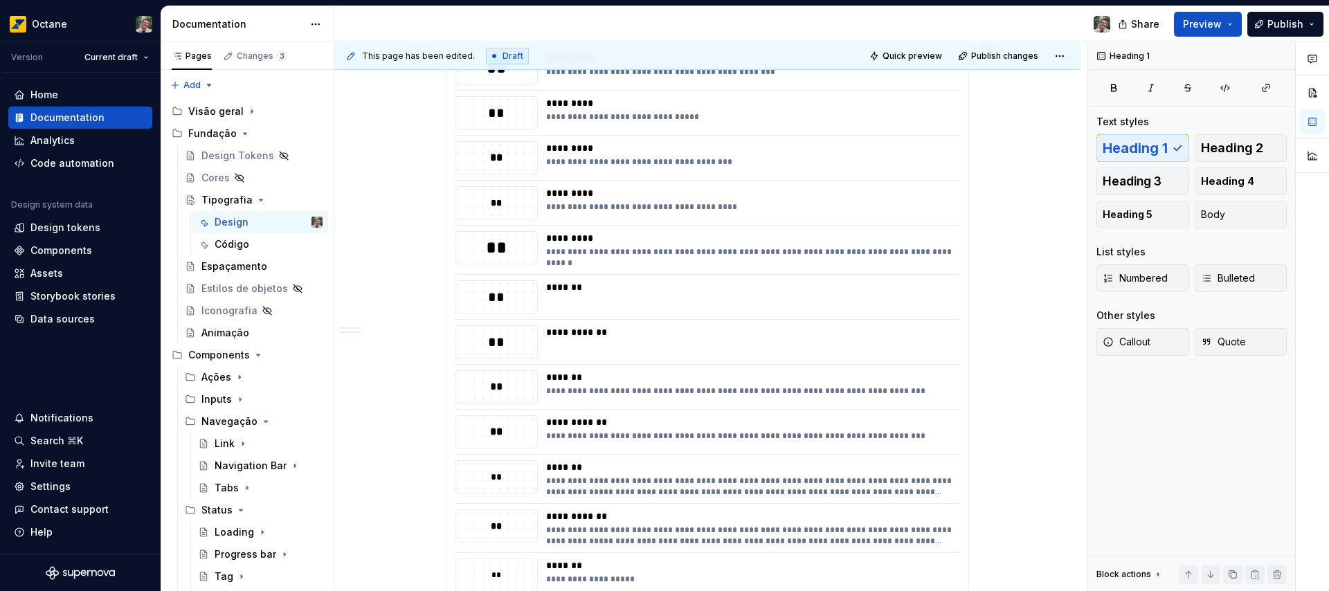
click at [548, 400] on div "**********" at bounding box center [749, 386] width 406 height 33
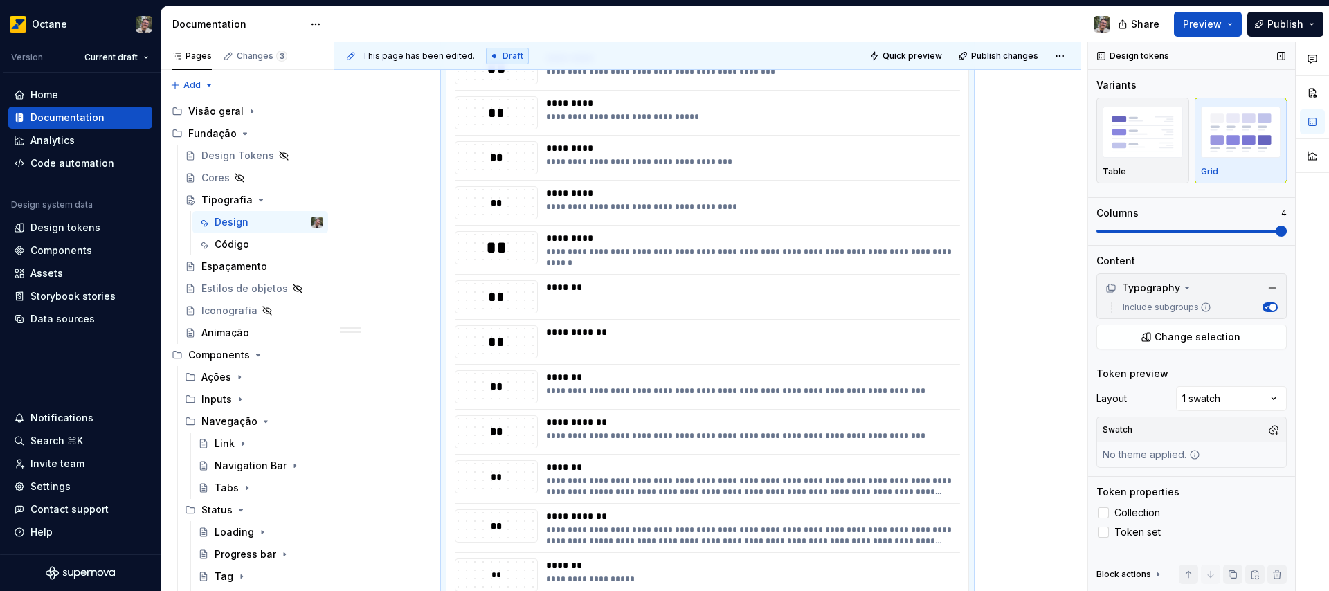
click at [1287, 233] on span at bounding box center [1192, 231] width 190 height 3
click at [1153, 145] on img "button" at bounding box center [1143, 132] width 80 height 51
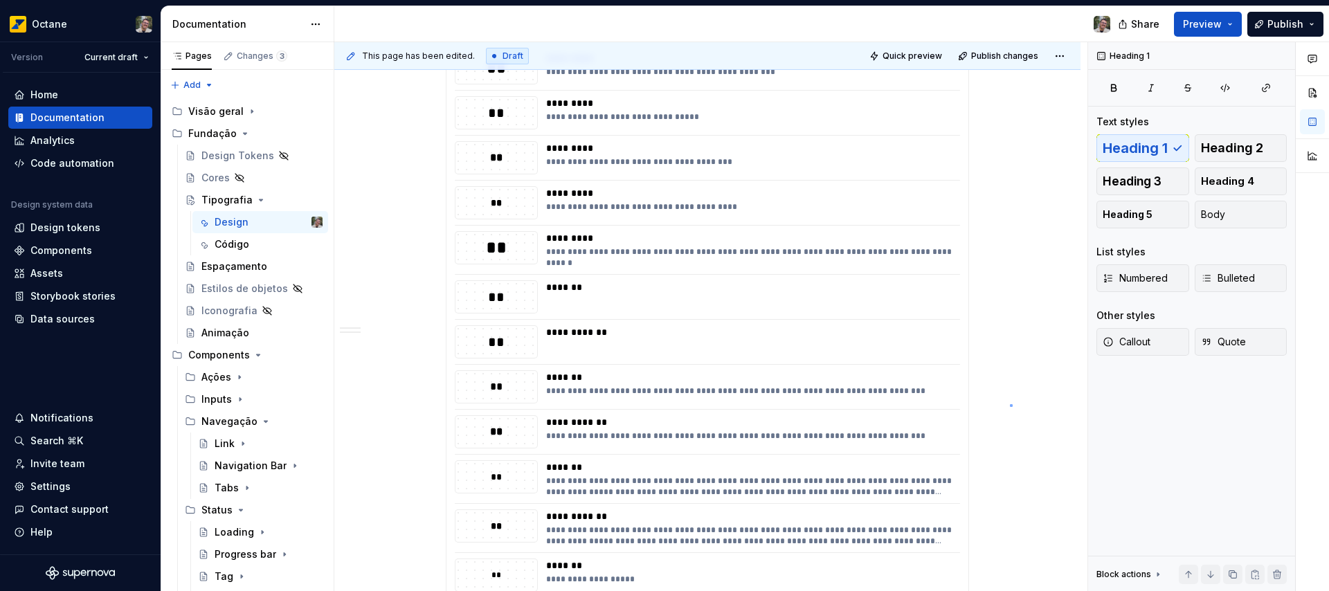
click at [1010, 404] on div "**********" at bounding box center [710, 317] width 753 height 550
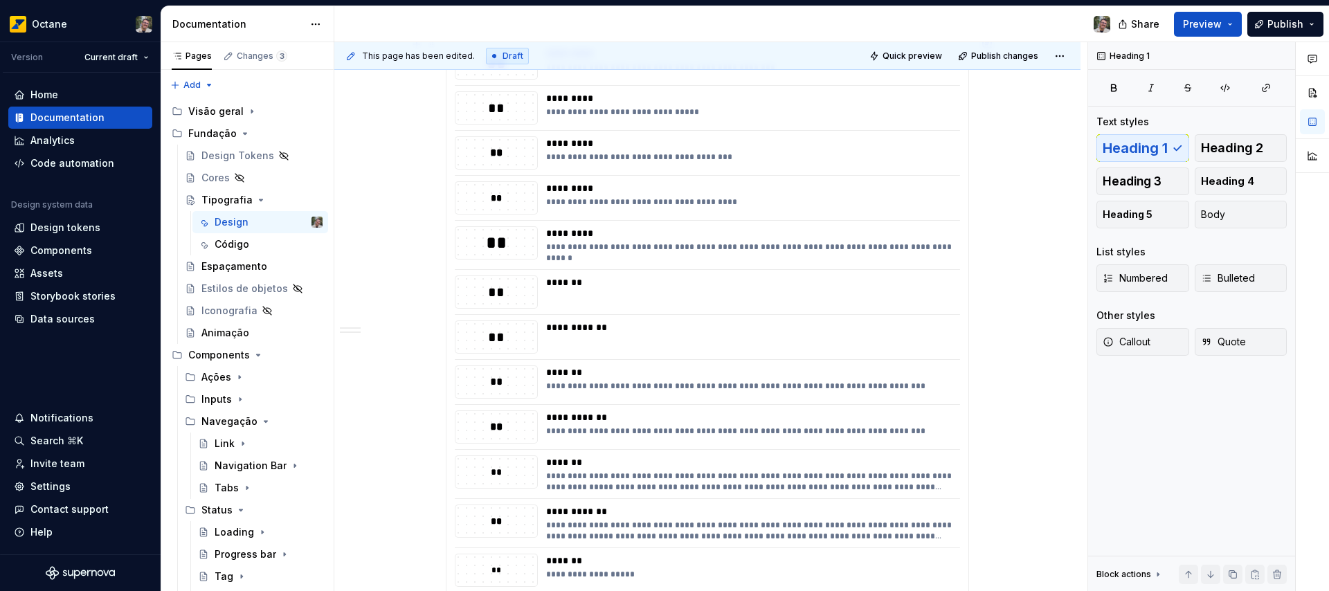
scroll to position [1191, 0]
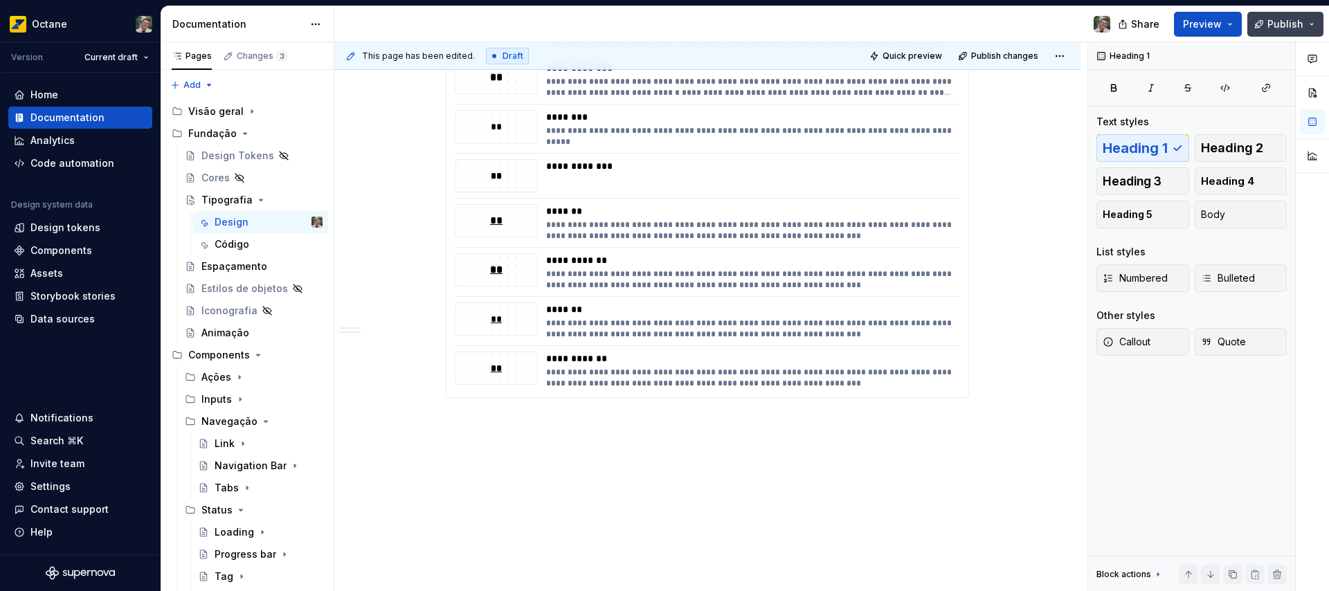
click at [1309, 24] on button "Publish" at bounding box center [1285, 24] width 76 height 25
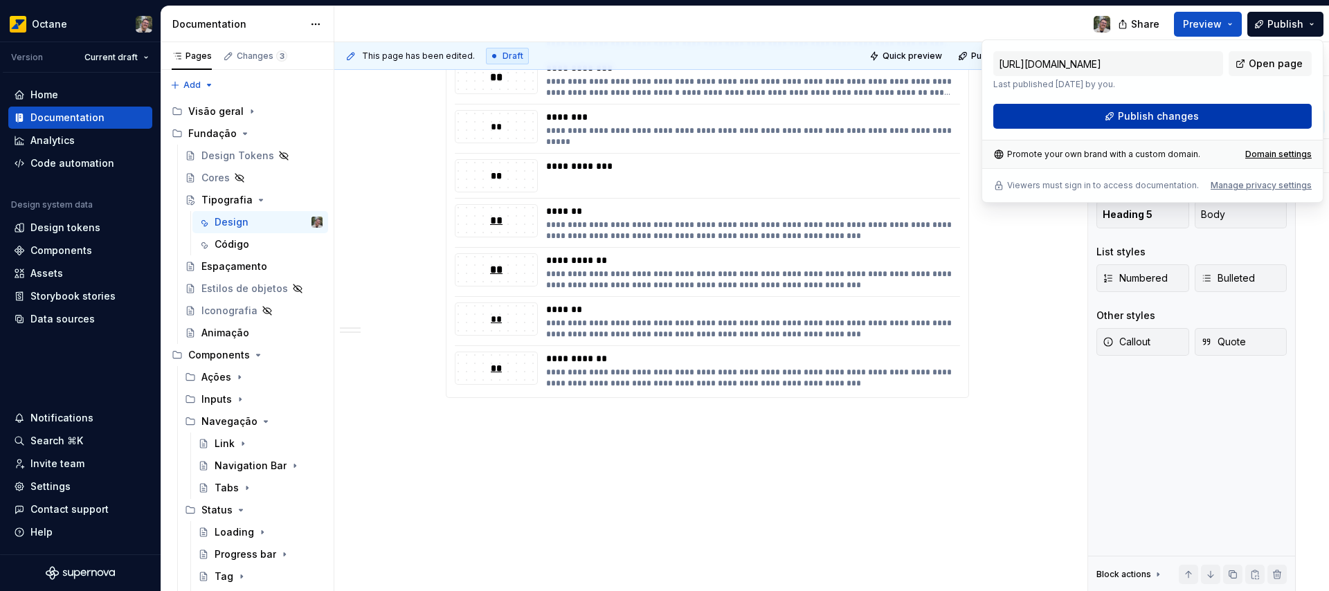
click at [1155, 122] on span "Publish changes" at bounding box center [1158, 116] width 81 height 14
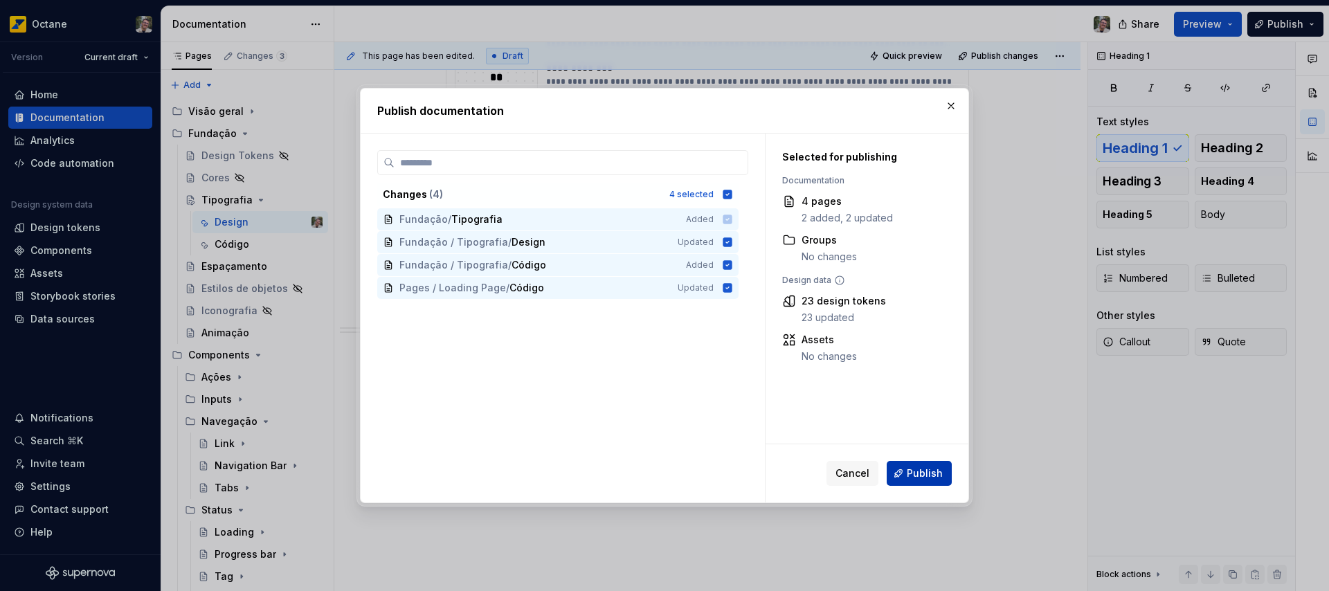
click at [919, 474] on span "Publish" at bounding box center [925, 474] width 36 height 14
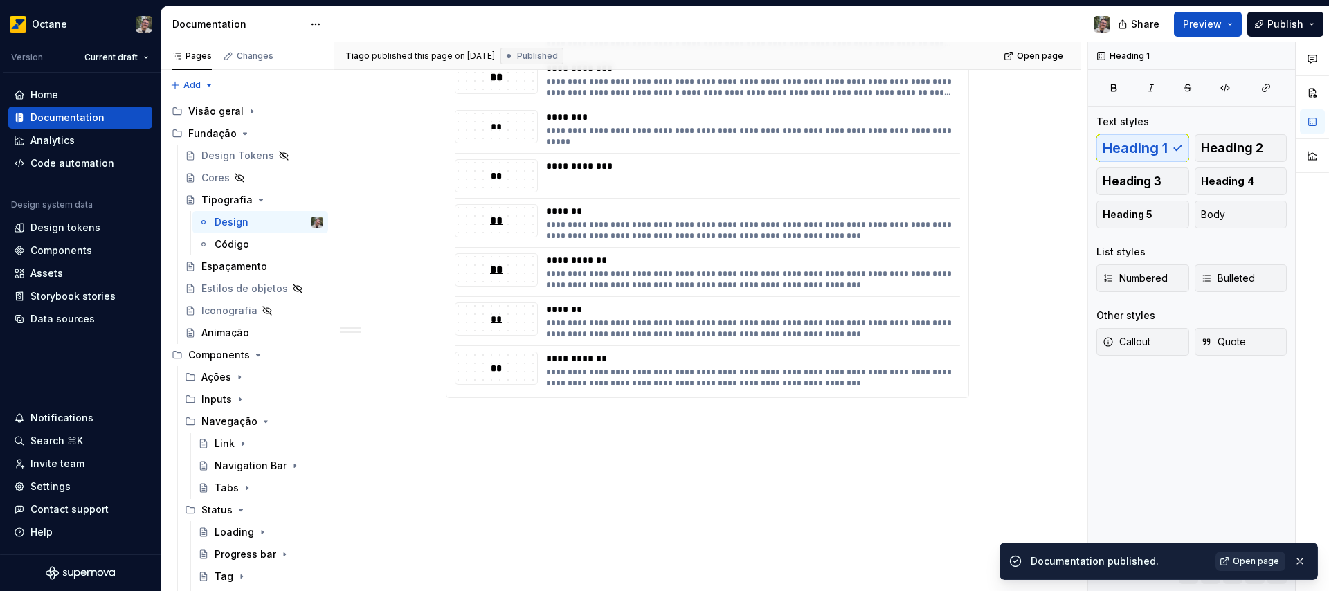
click at [1270, 564] on span "Open page" at bounding box center [1256, 561] width 46 height 11
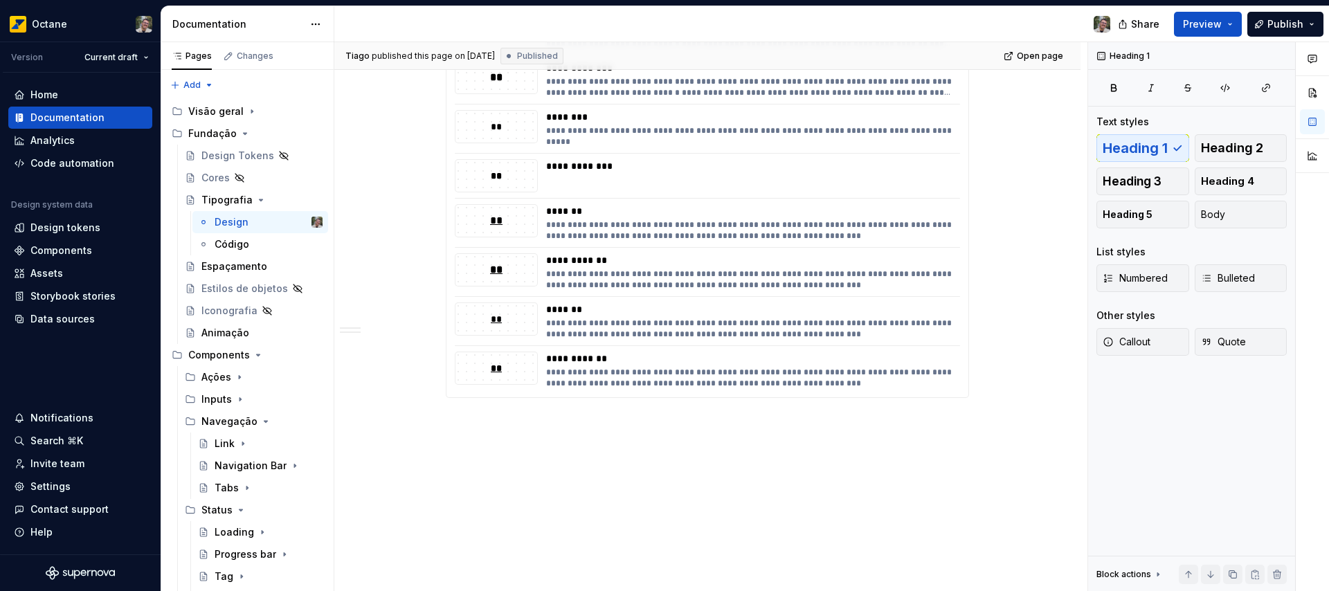
type textarea "*"
